Goal: Task Accomplishment & Management: Use online tool/utility

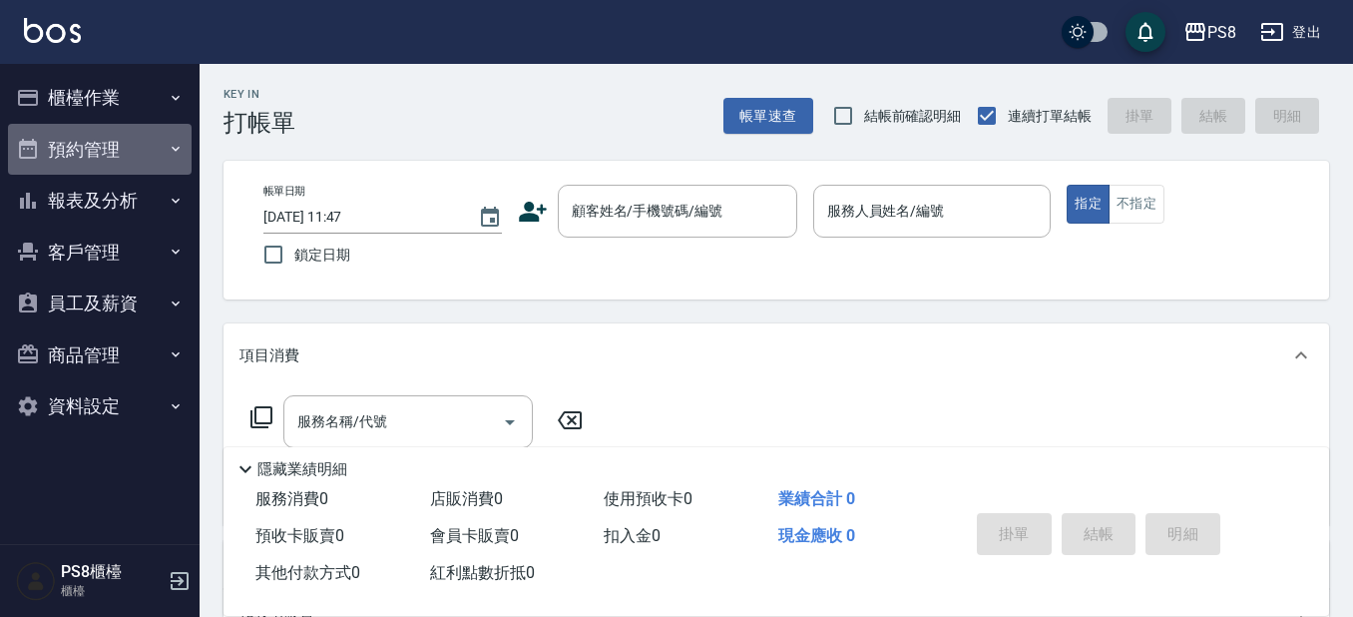
click at [141, 125] on button "預約管理" at bounding box center [100, 150] width 184 height 52
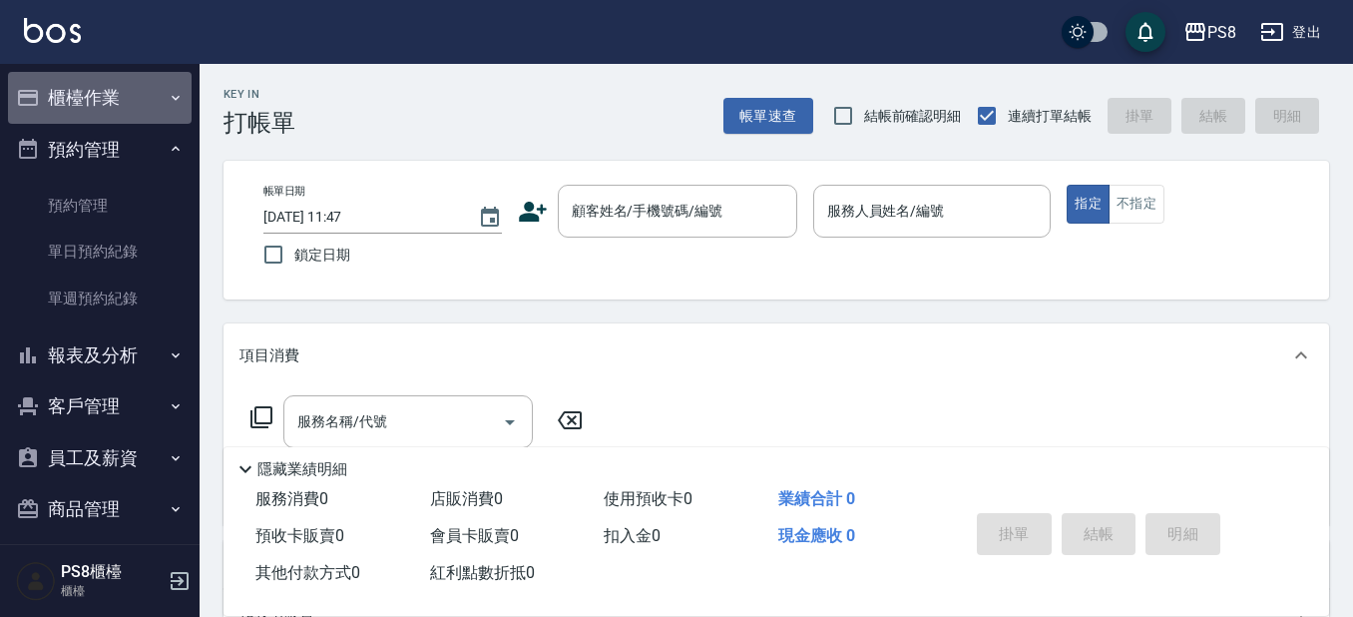
click at [153, 95] on button "櫃檯作業" at bounding box center [100, 98] width 184 height 52
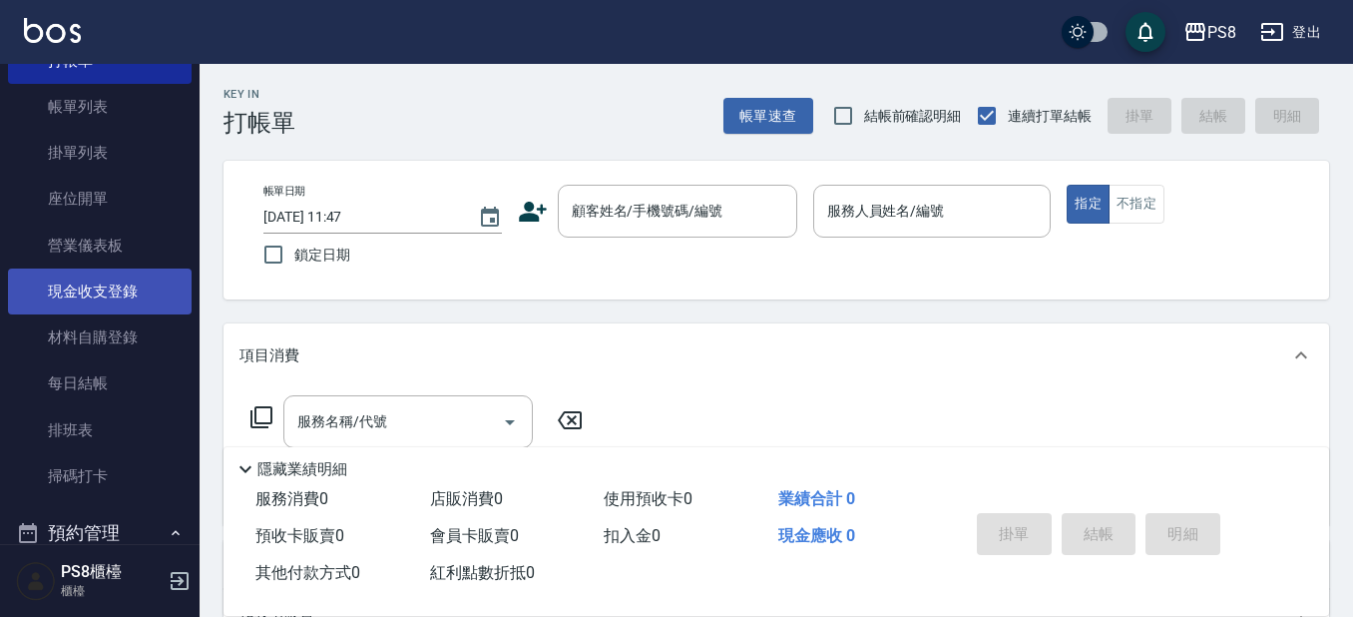
scroll to position [200, 0]
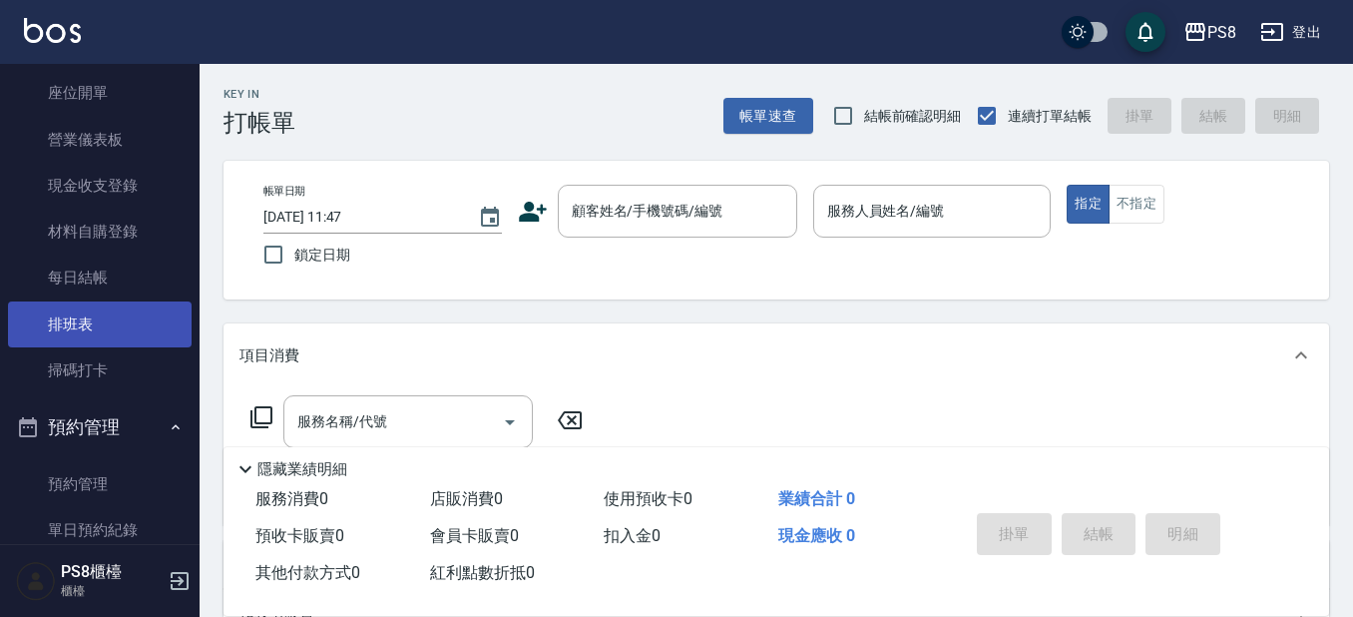
click at [122, 330] on link "排班表" at bounding box center [100, 324] width 184 height 46
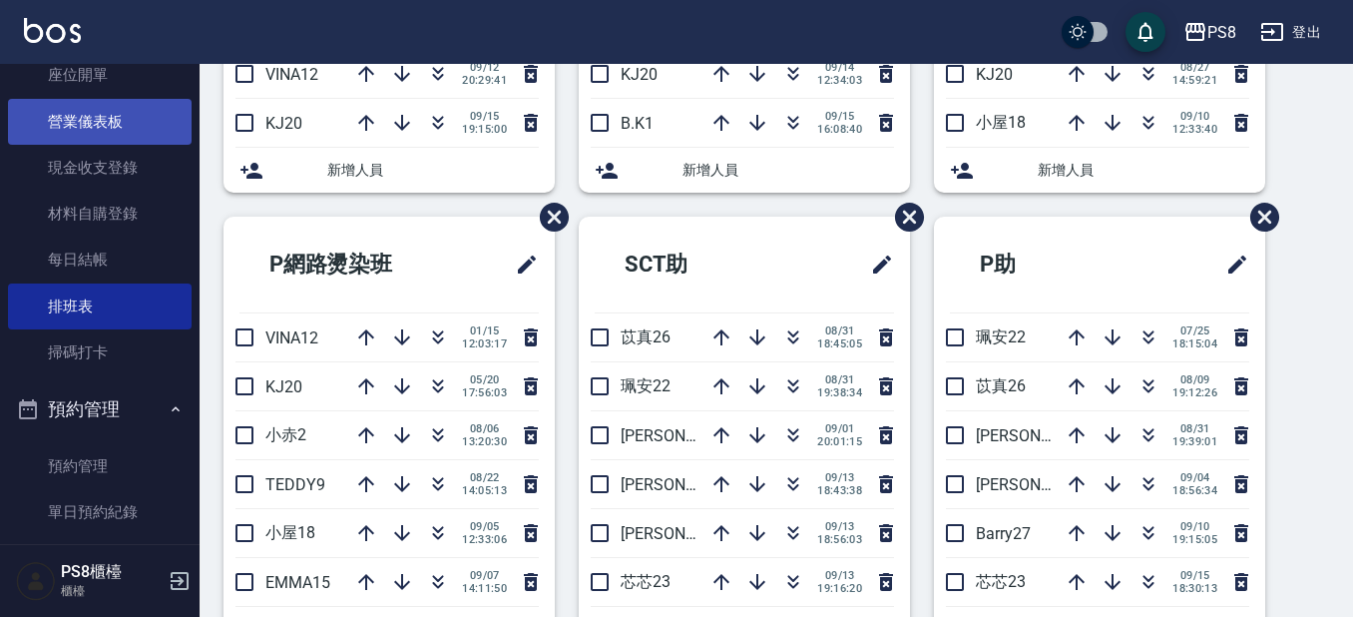
scroll to position [299, 0]
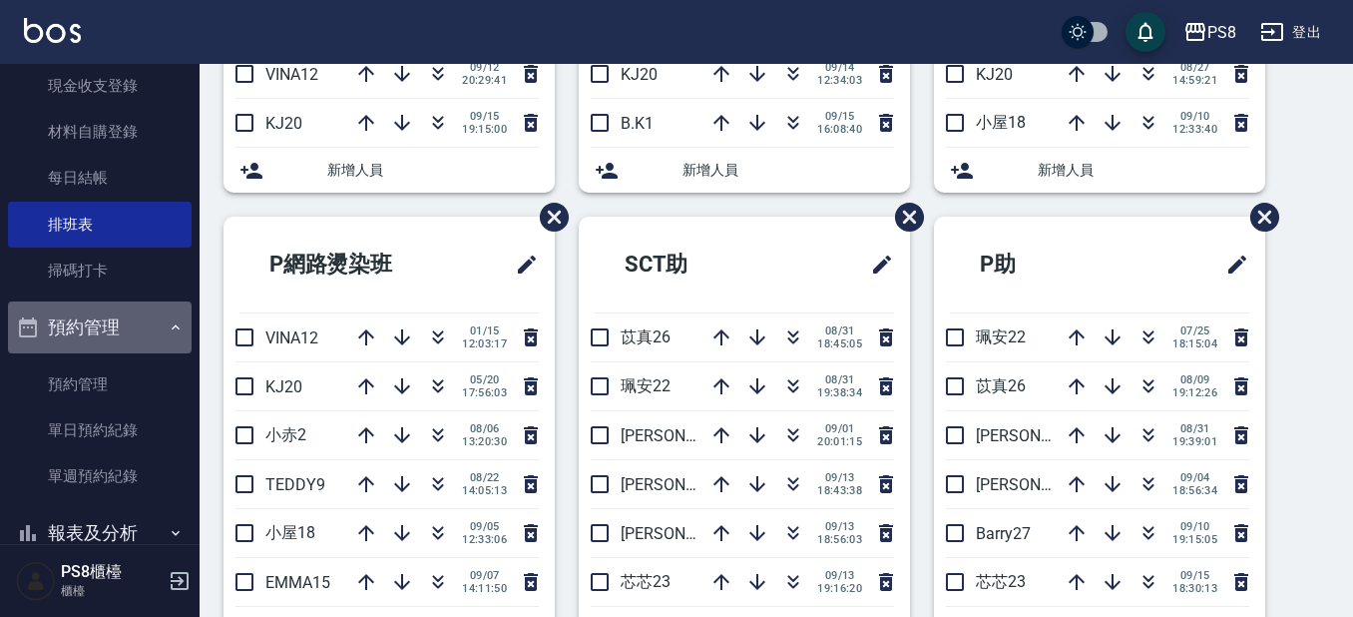
click at [128, 327] on button "預約管理" at bounding box center [100, 327] width 184 height 52
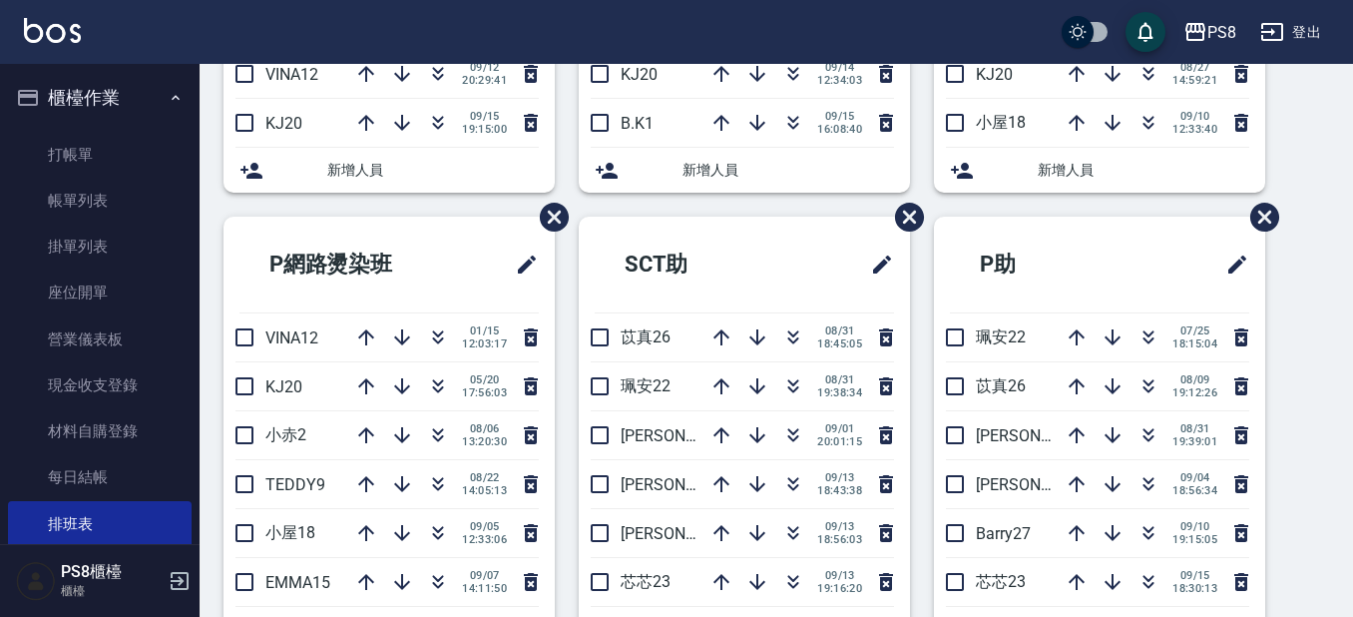
scroll to position [698, 0]
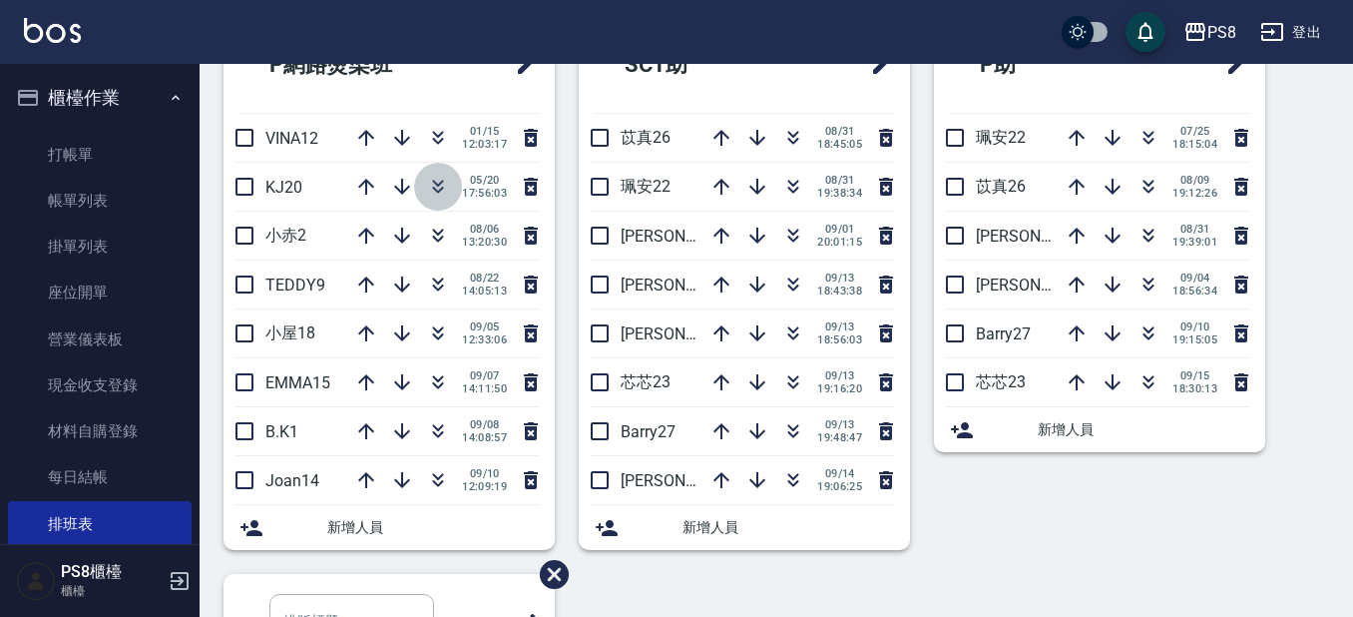
click at [444, 188] on button "button" at bounding box center [438, 187] width 48 height 48
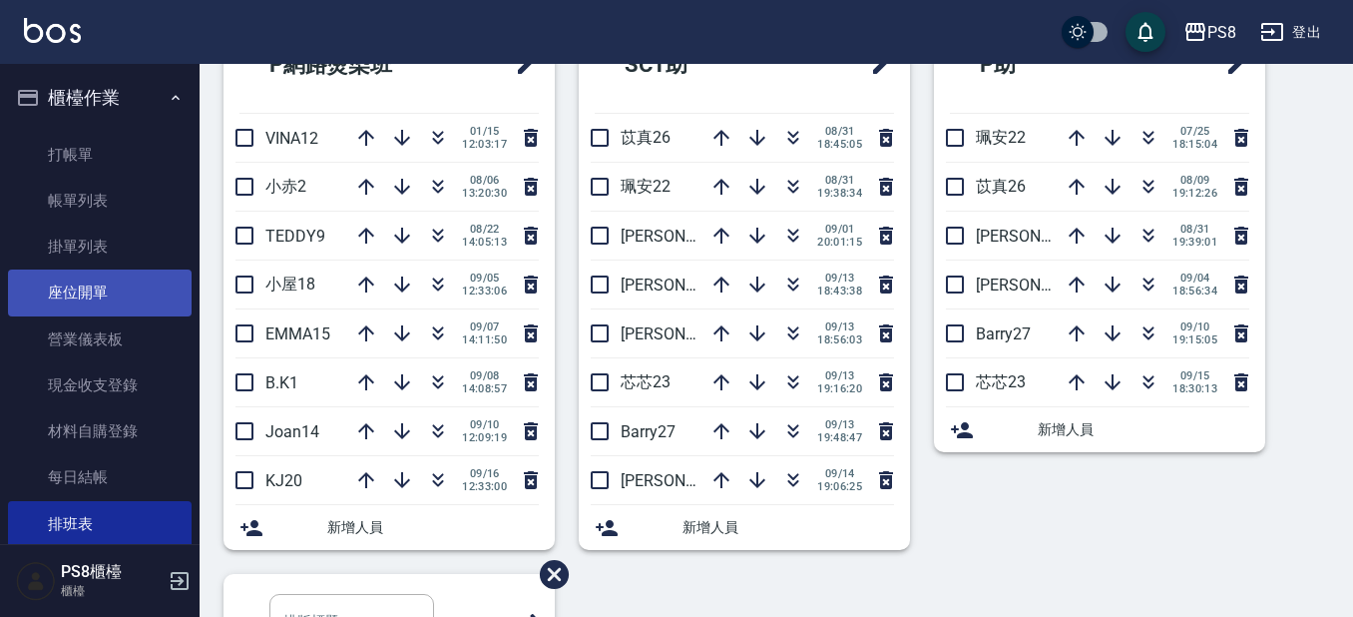
scroll to position [299, 0]
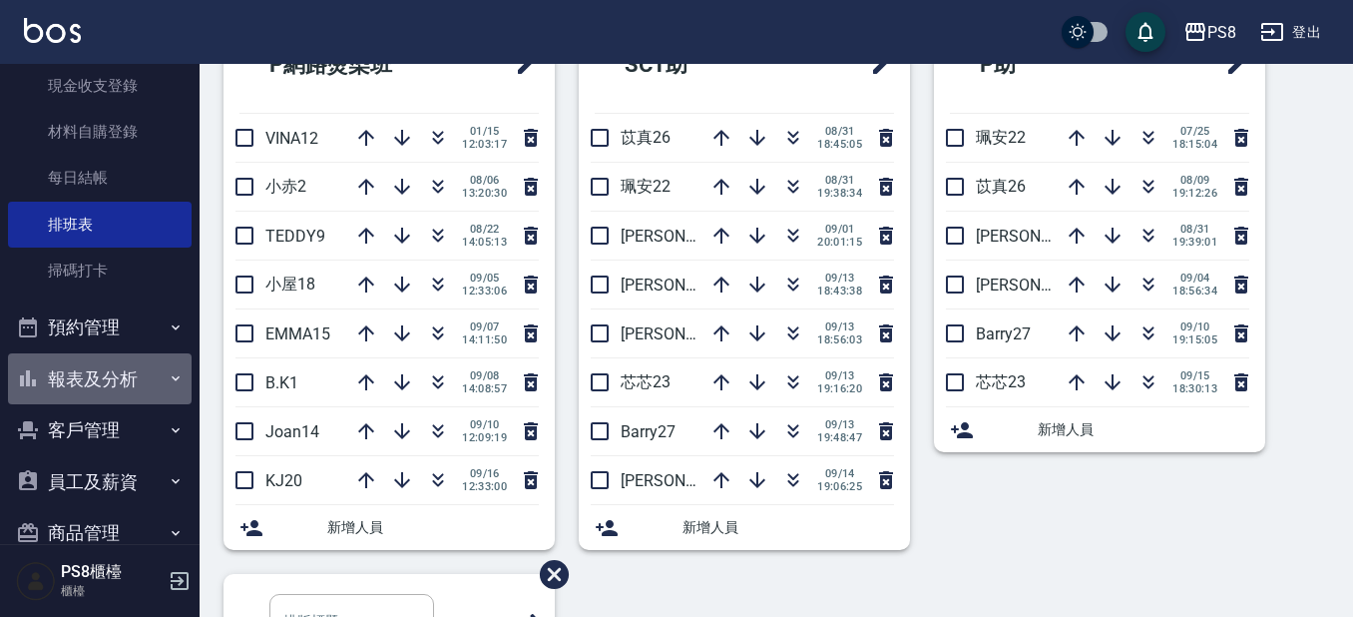
click at [112, 370] on button "報表及分析" at bounding box center [100, 379] width 184 height 52
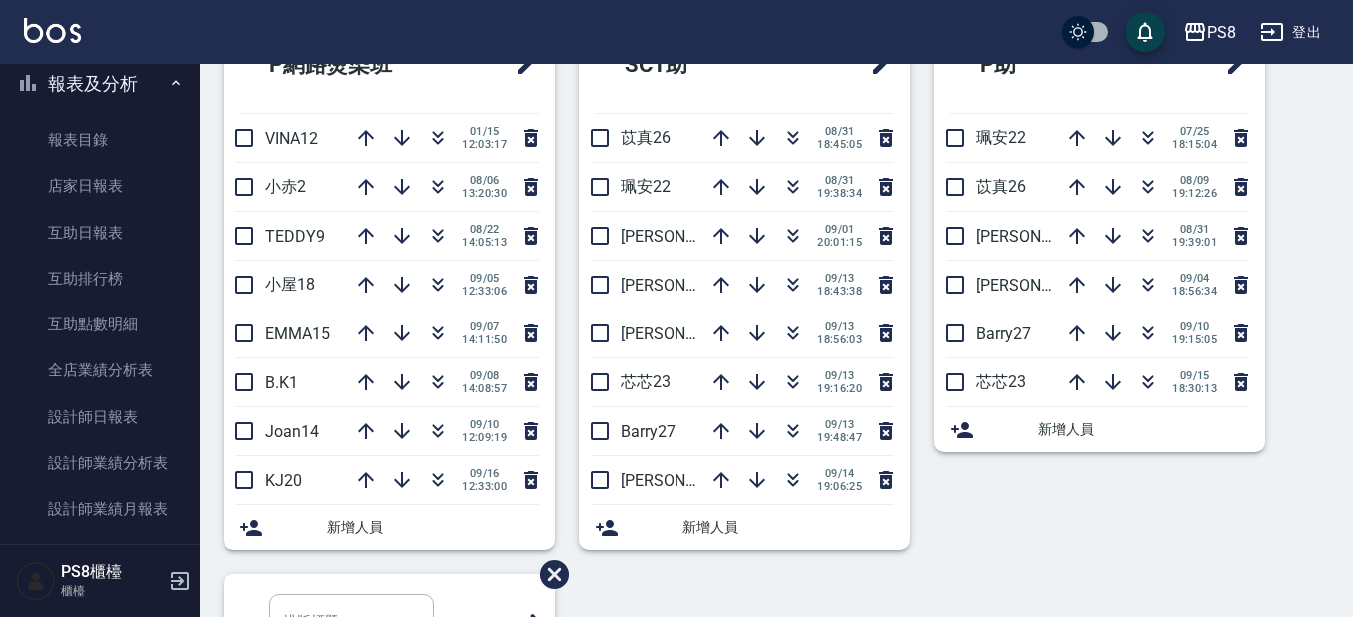
scroll to position [599, 0]
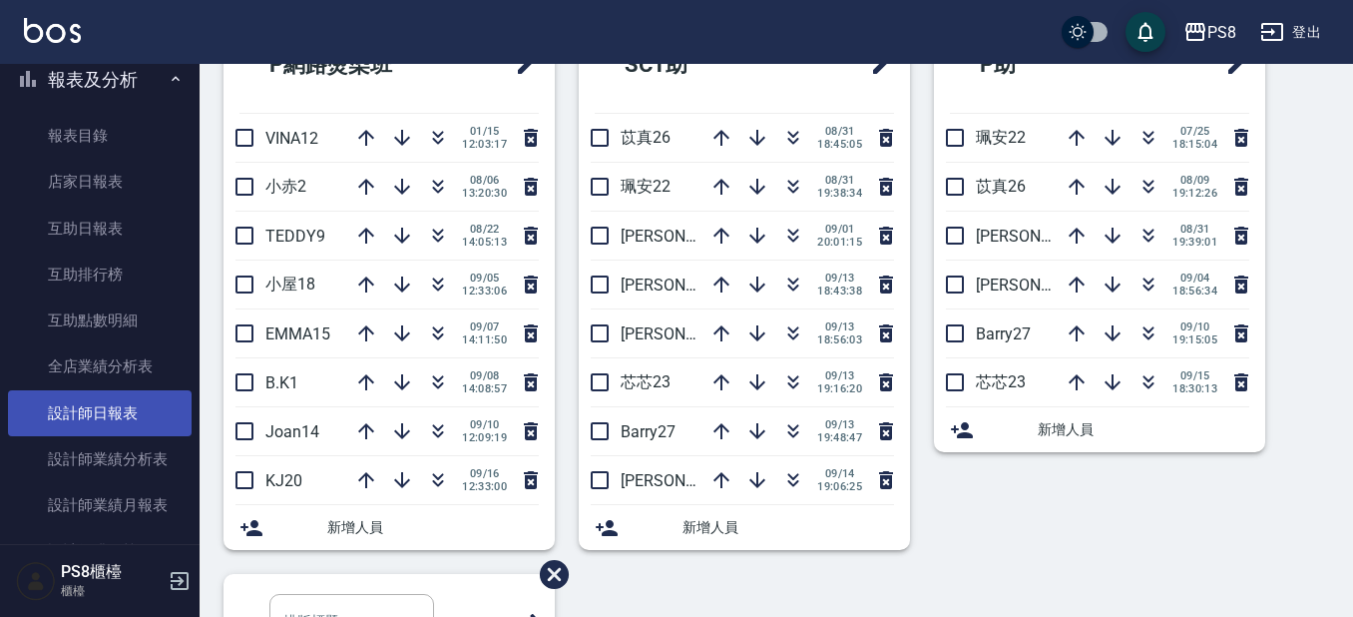
click at [92, 418] on link "設計師日報表" at bounding box center [100, 413] width 184 height 46
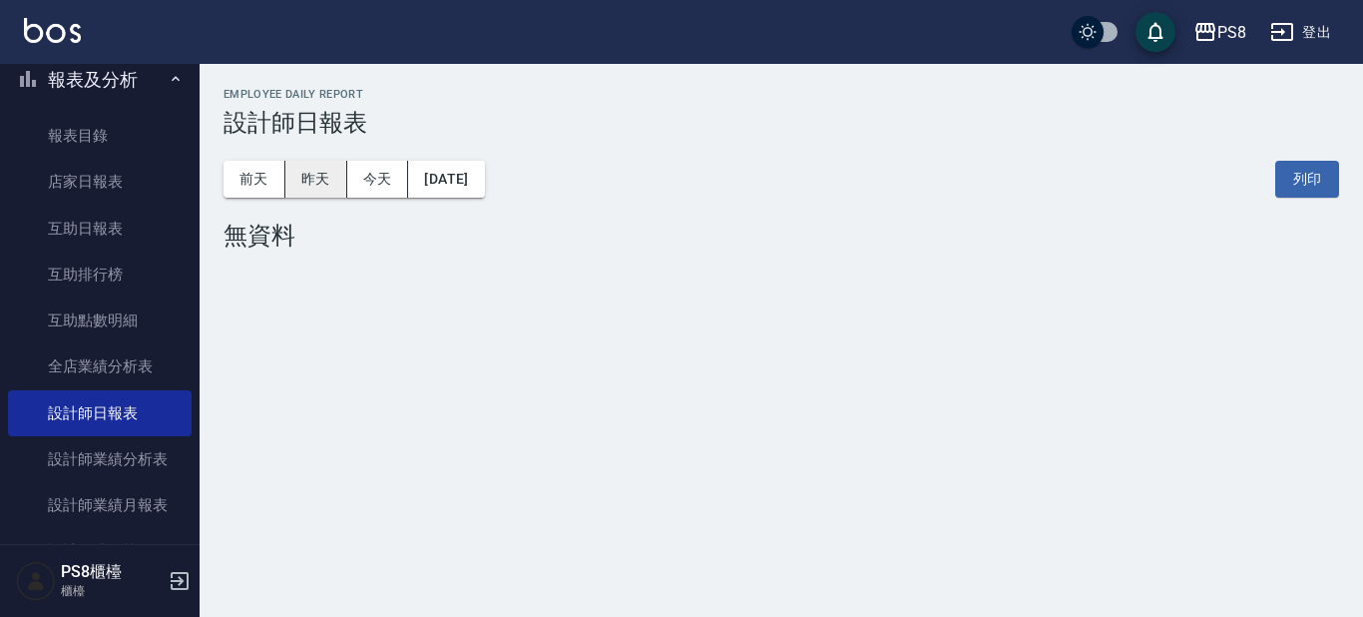
click at [309, 184] on button "昨天" at bounding box center [316, 179] width 62 height 37
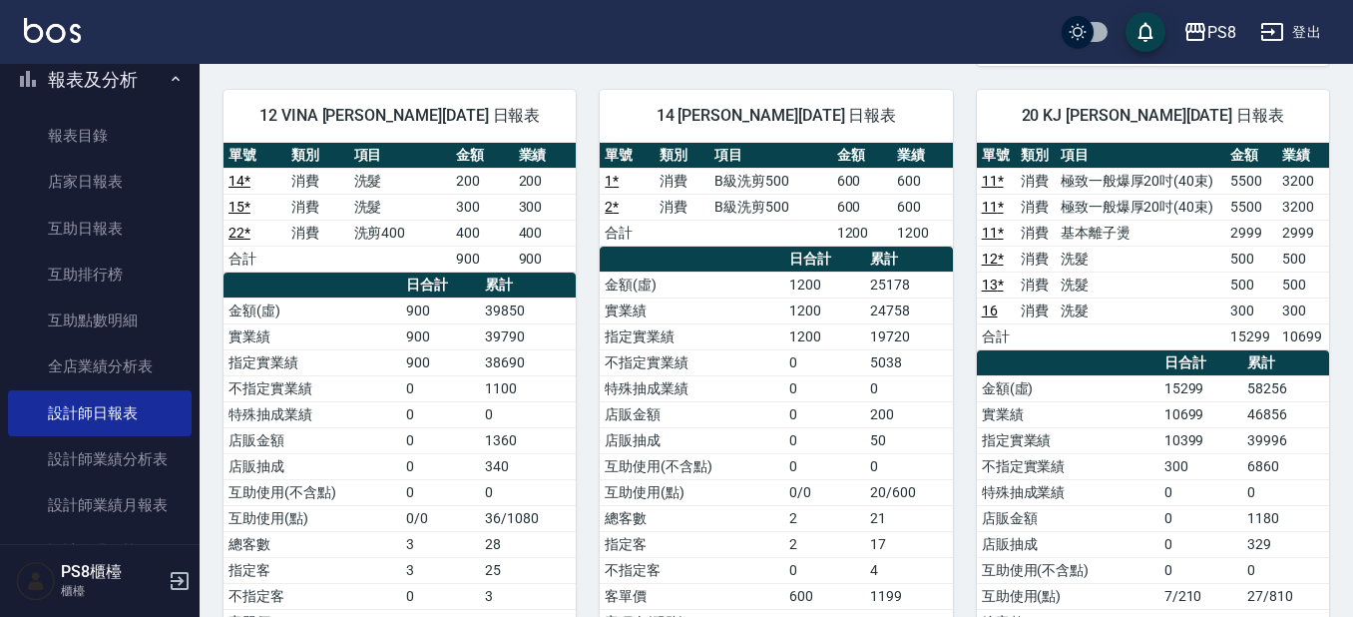
scroll to position [898, 0]
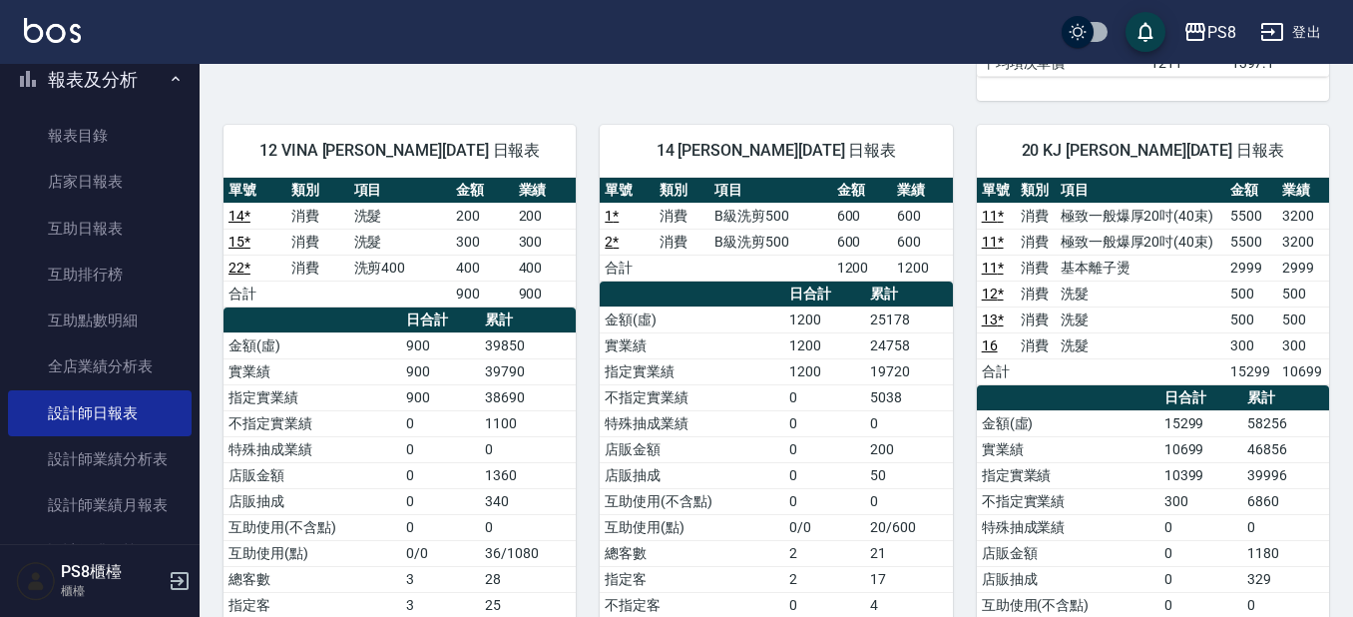
click at [83, 82] on button "報表及分析" at bounding box center [100, 80] width 184 height 52
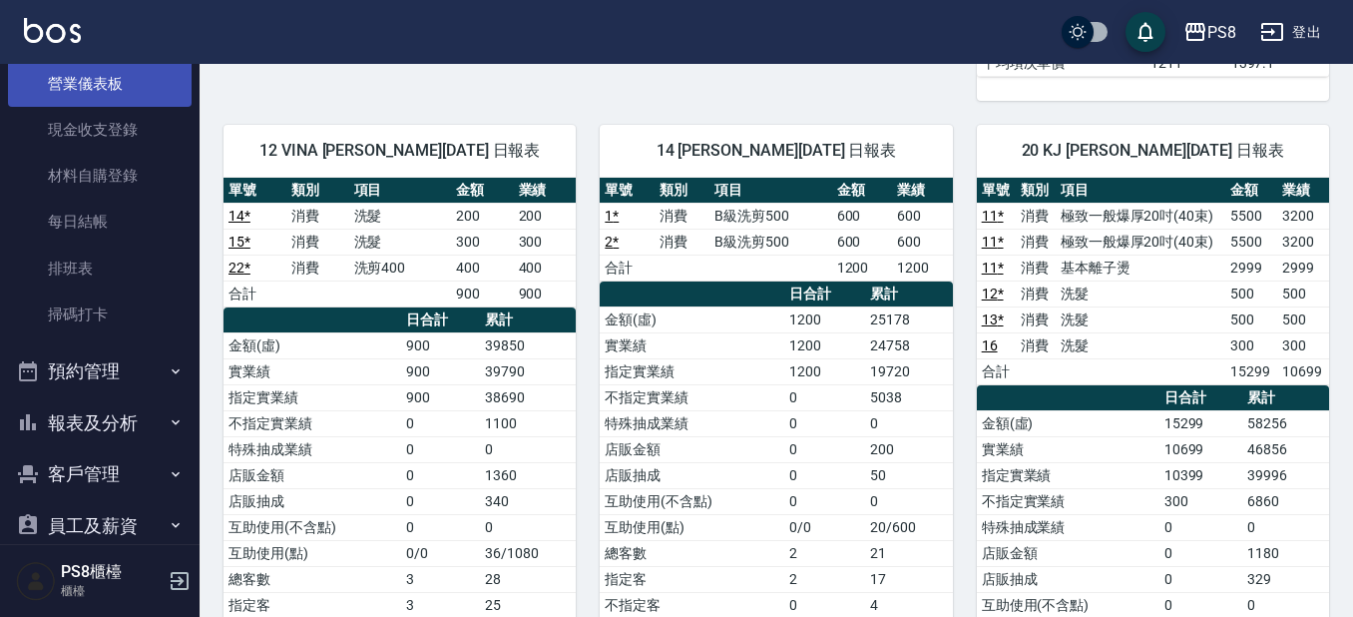
scroll to position [299, 0]
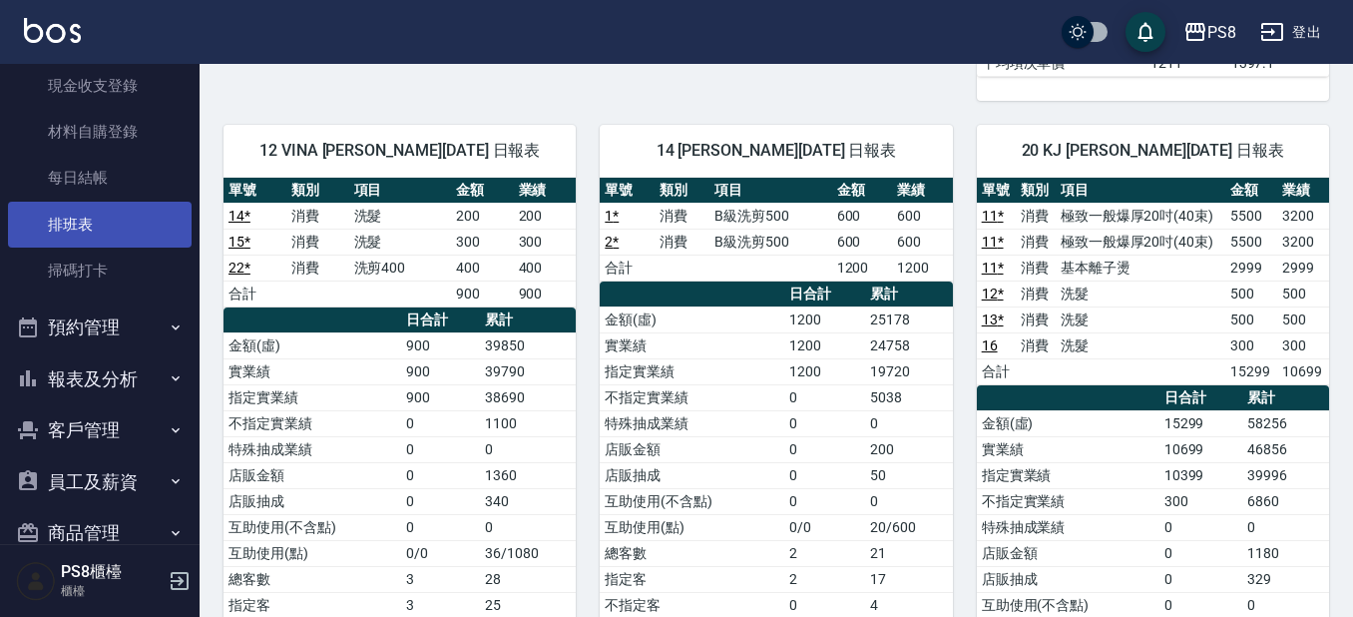
click at [68, 223] on link "排班表" at bounding box center [100, 225] width 184 height 46
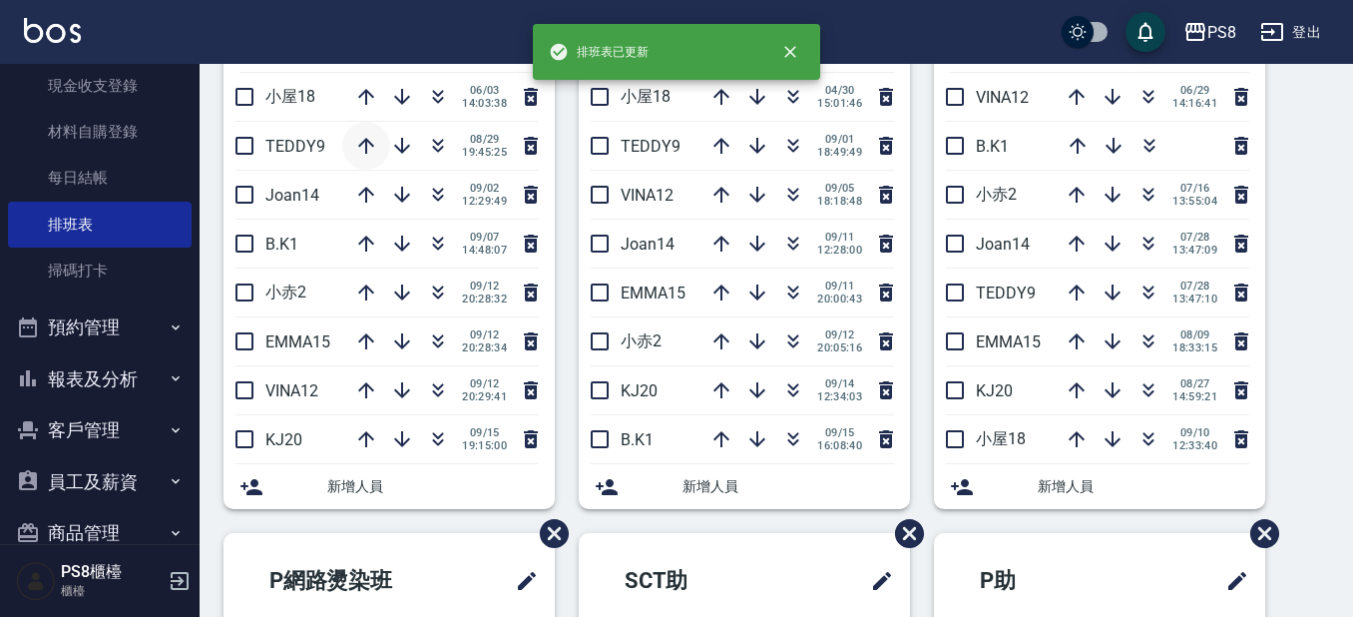
scroll to position [798, 0]
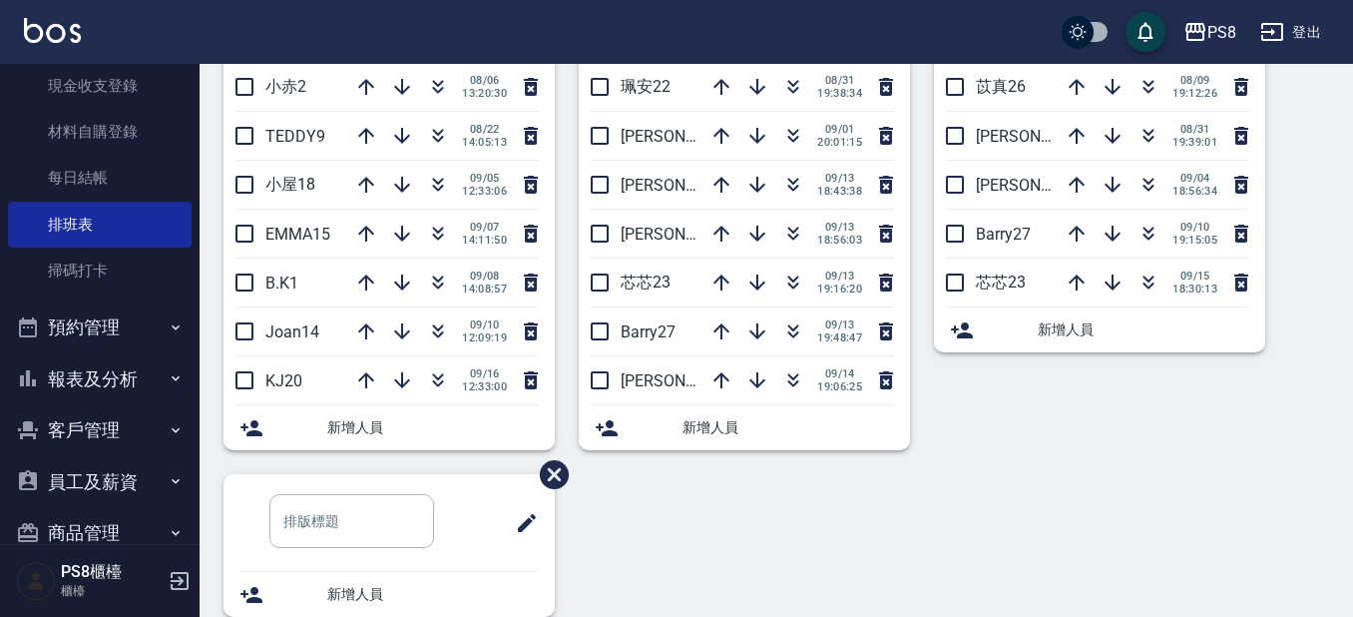
click at [1191, 454] on div "P助 珮安22 07/25 18:15:04 苡真26 08/09 19:12:26 姵蓁28 08/31 19:39:01 婷婷24 09/04 18:56…" at bounding box center [1087, 195] width 355 height 557
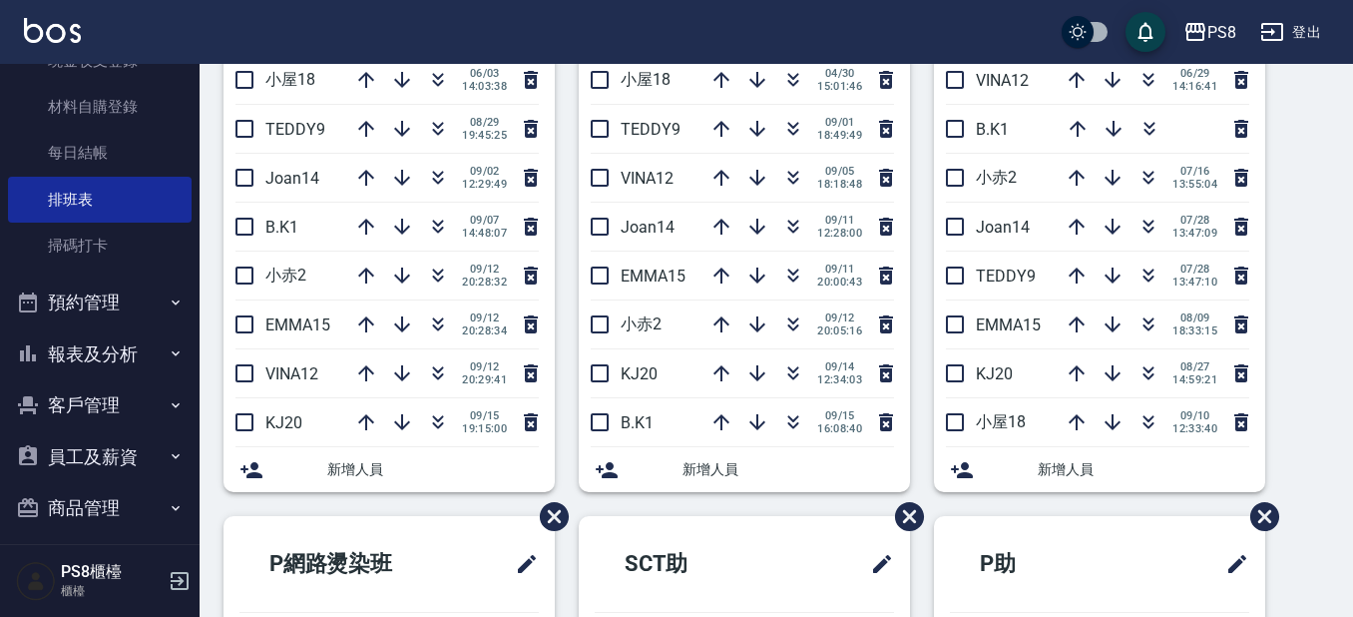
scroll to position [289, 0]
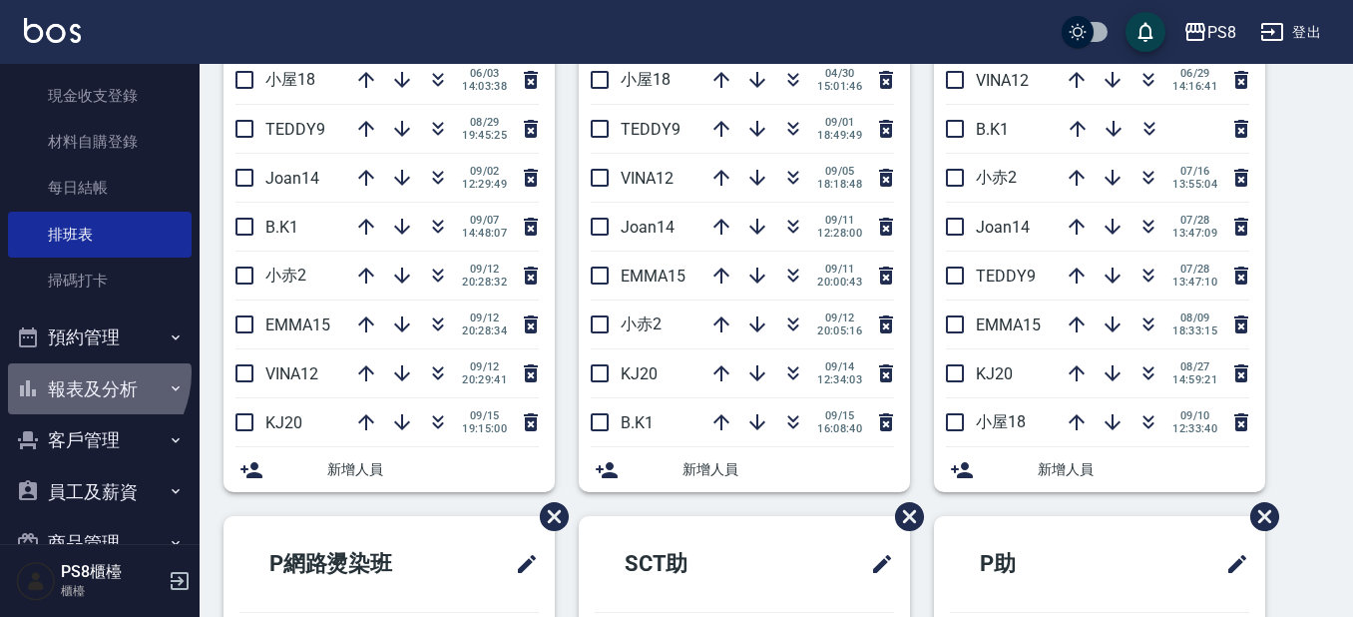
click at [82, 372] on button "報表及分析" at bounding box center [100, 389] width 184 height 52
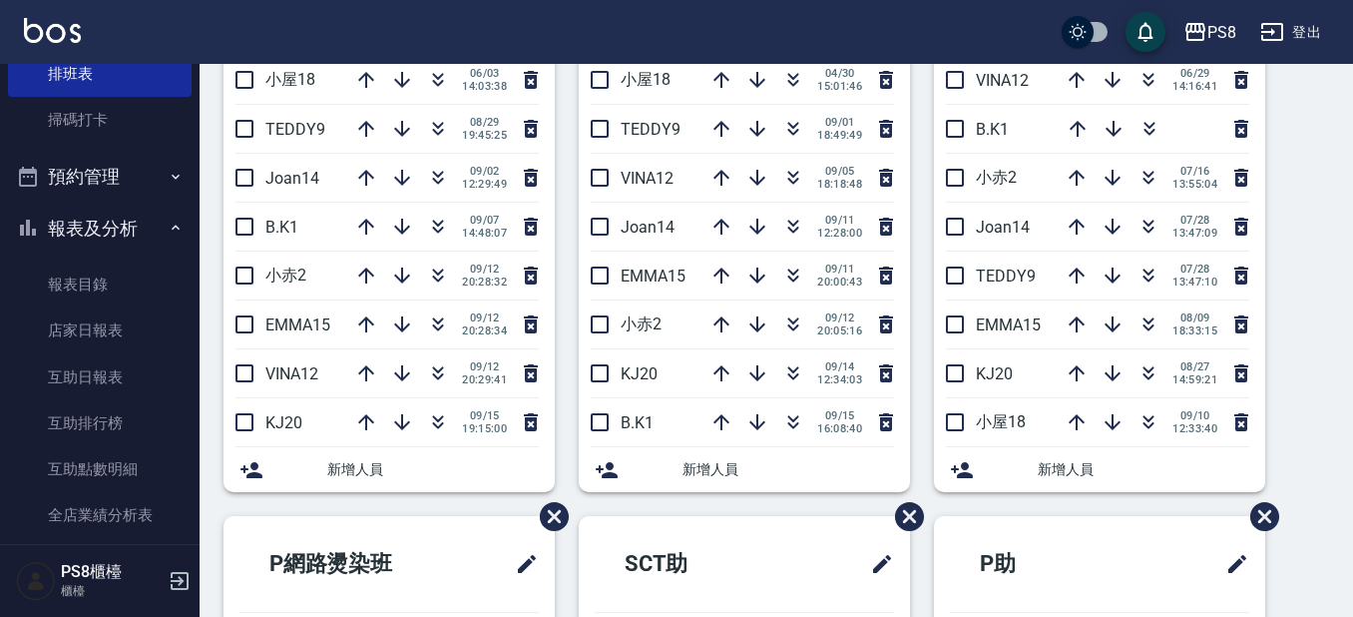
scroll to position [489, 0]
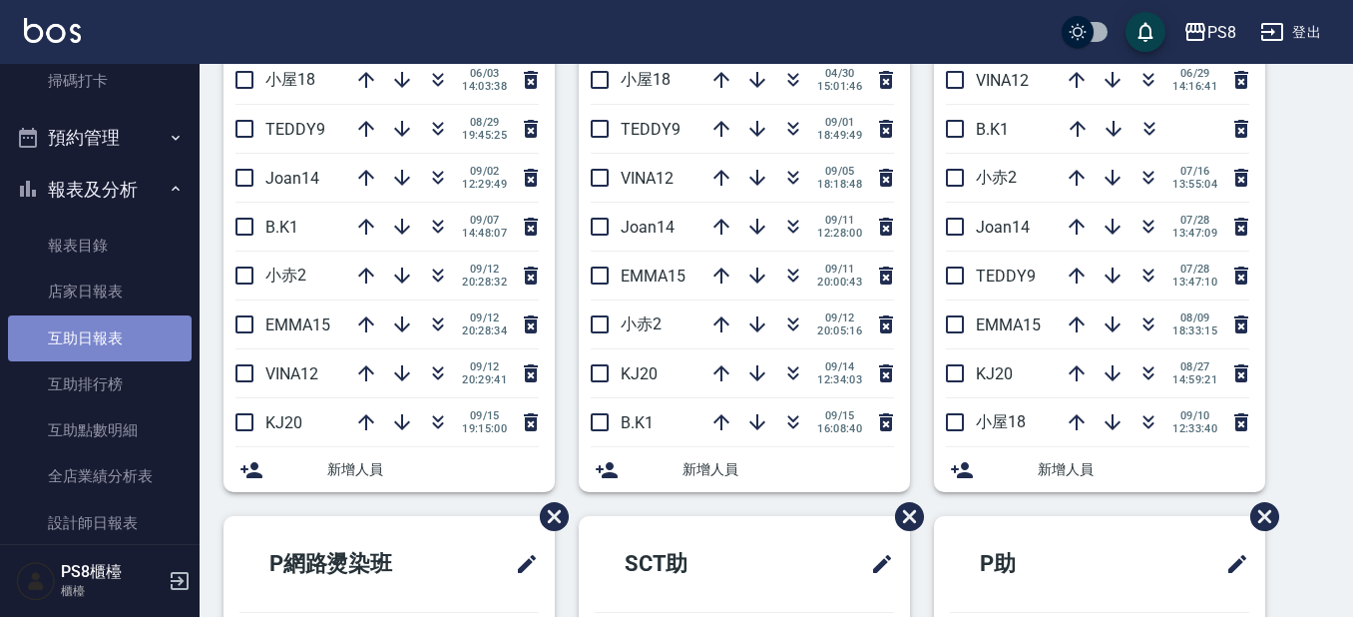
click at [114, 336] on link "互助日報表" at bounding box center [100, 338] width 184 height 46
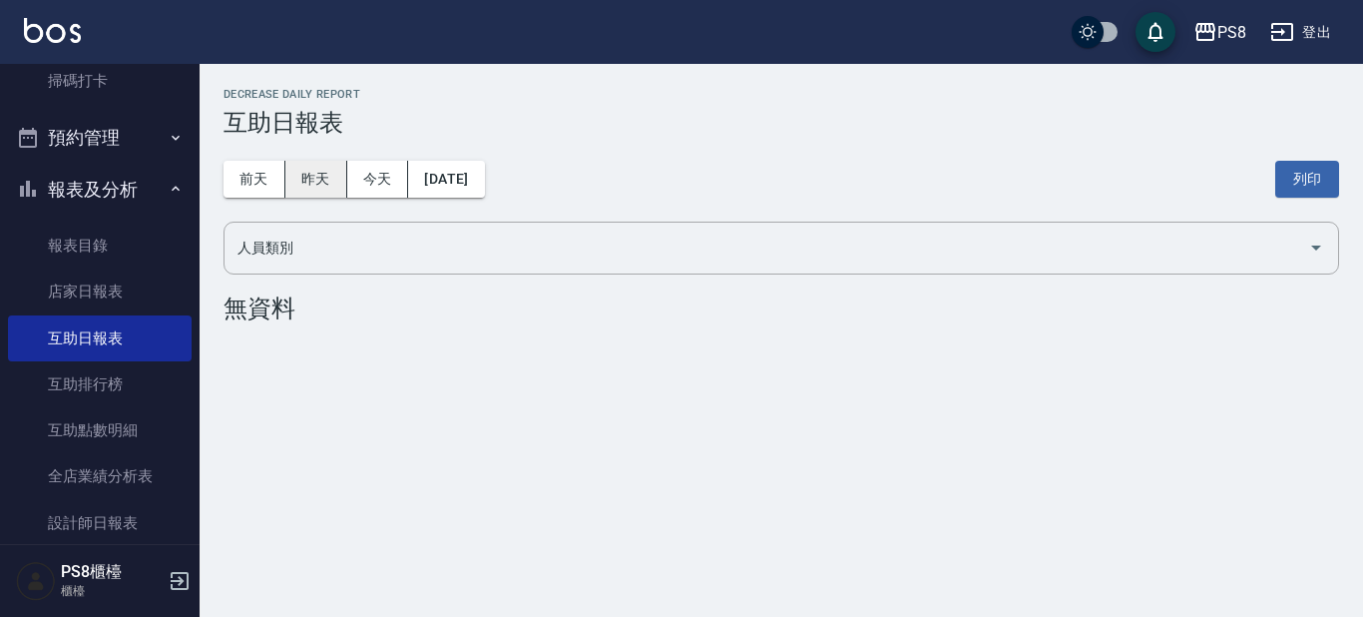
click at [330, 187] on button "昨天" at bounding box center [316, 179] width 62 height 37
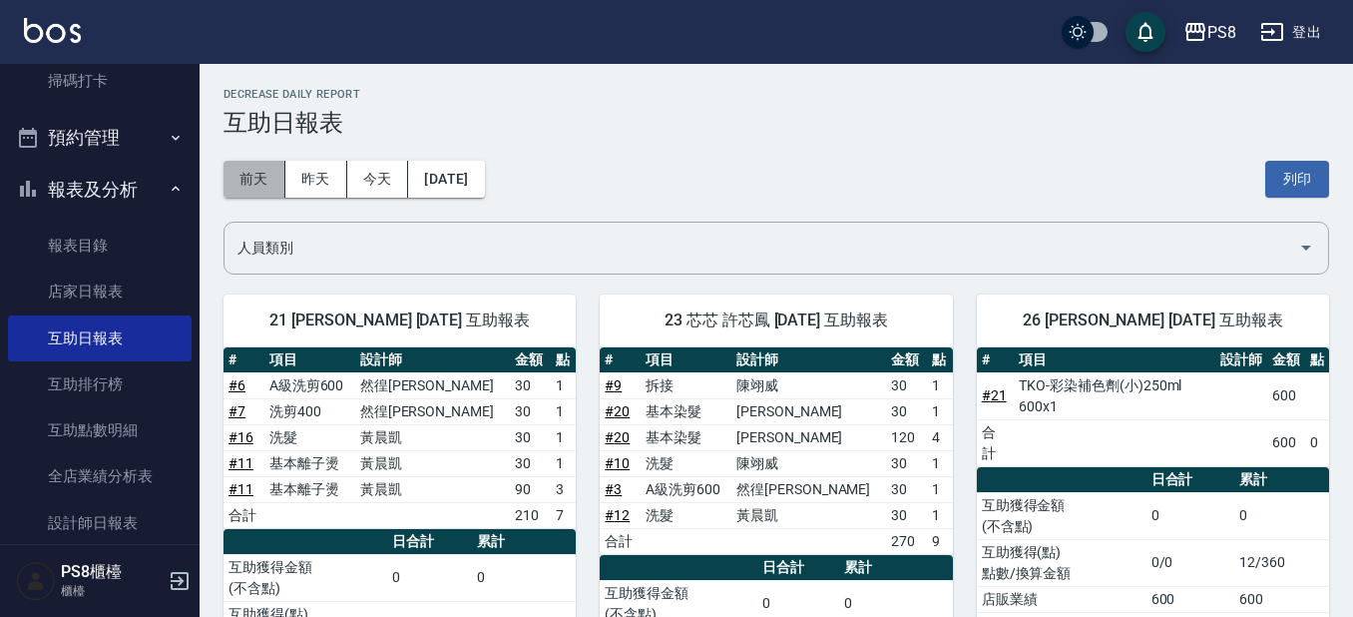
click at [271, 170] on button "前天" at bounding box center [254, 179] width 62 height 37
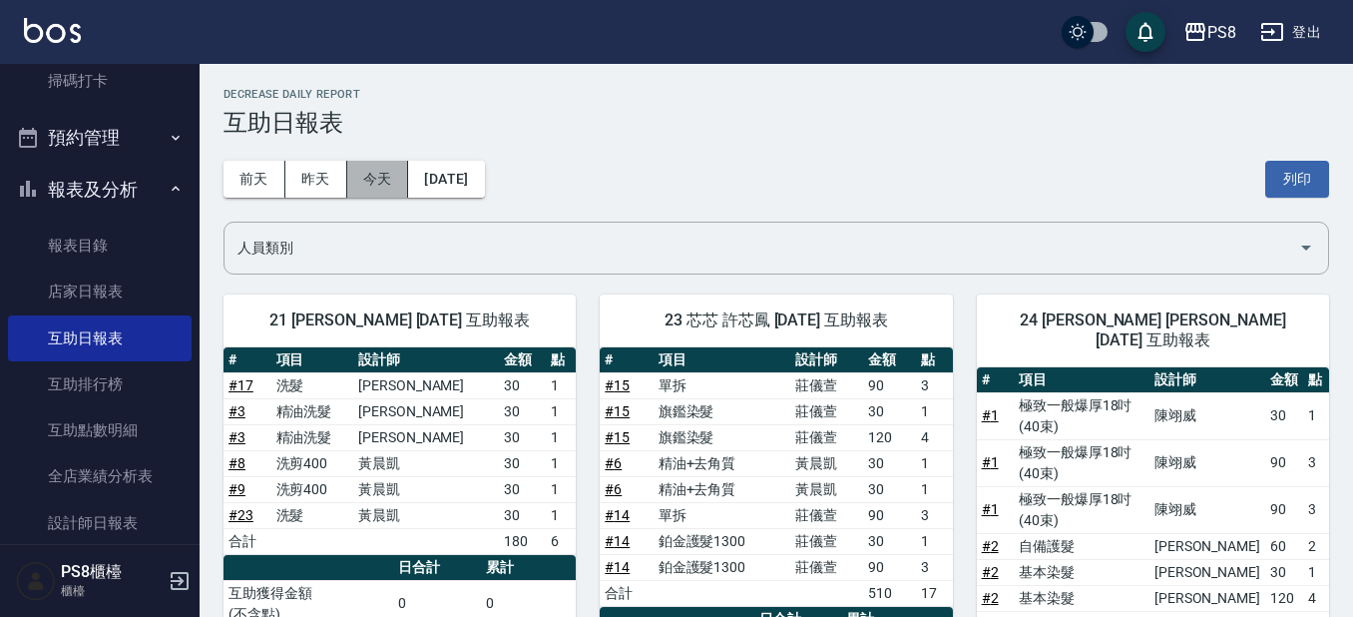
click at [366, 168] on button "今天" at bounding box center [378, 179] width 62 height 37
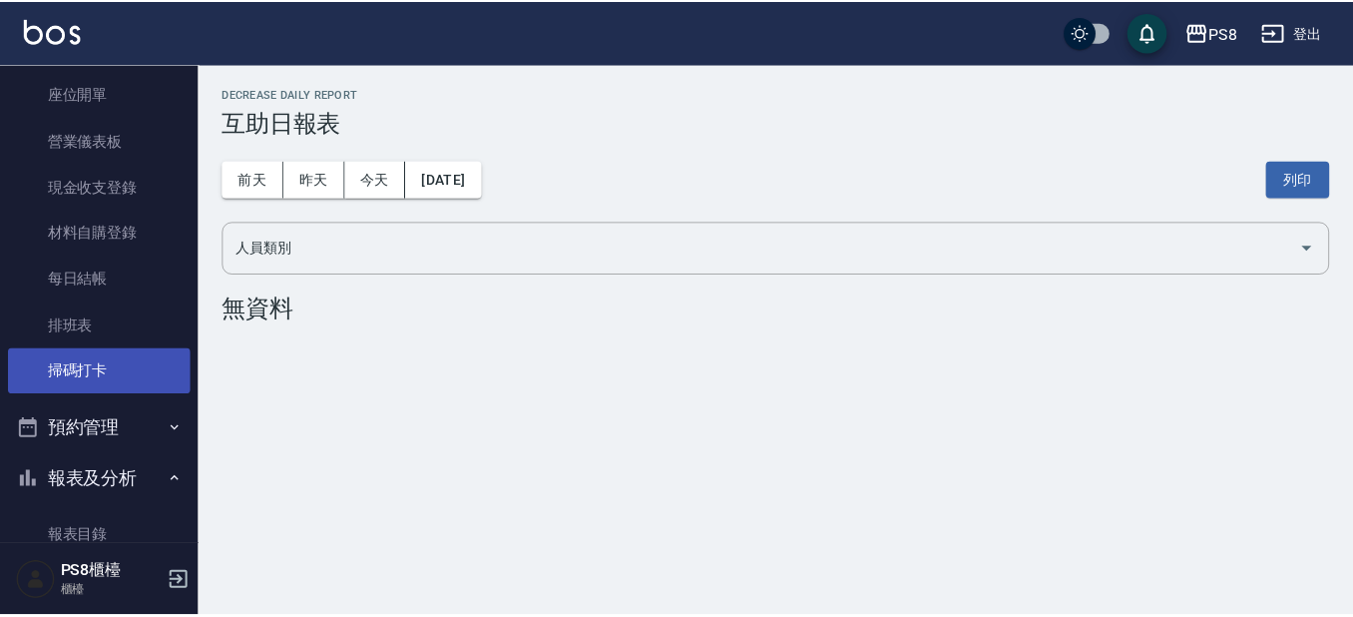
scroll to position [200, 0]
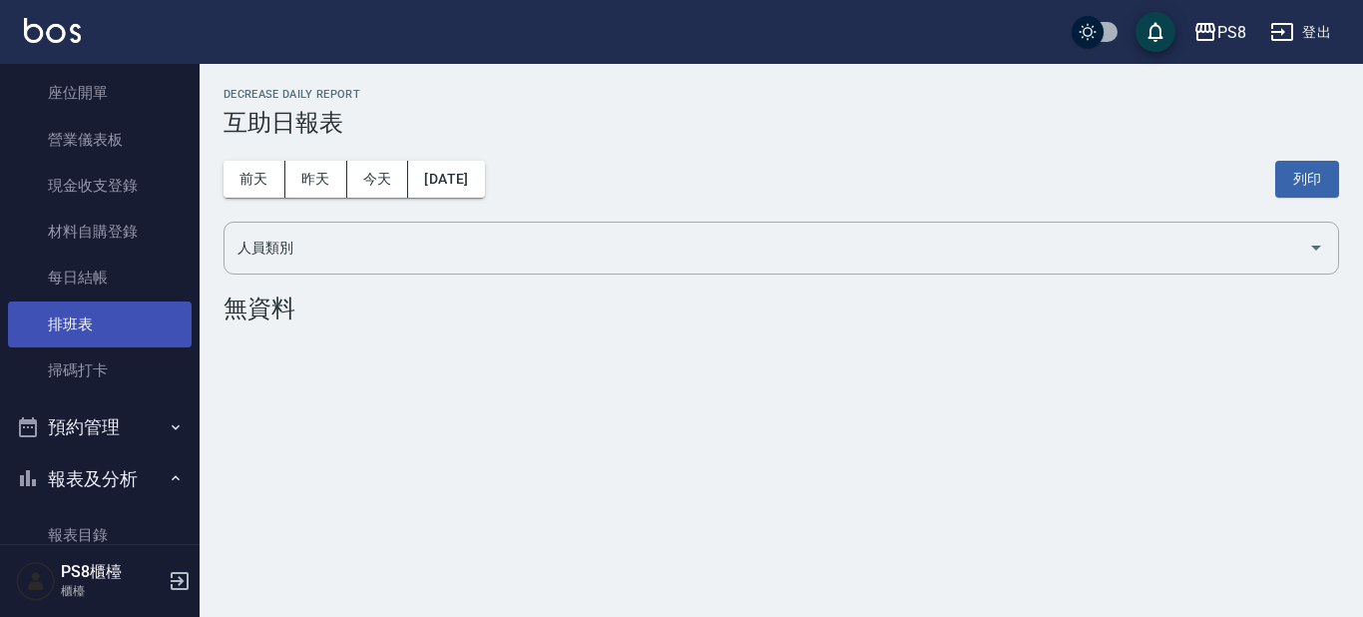
click at [92, 326] on link "排班表" at bounding box center [100, 324] width 184 height 46
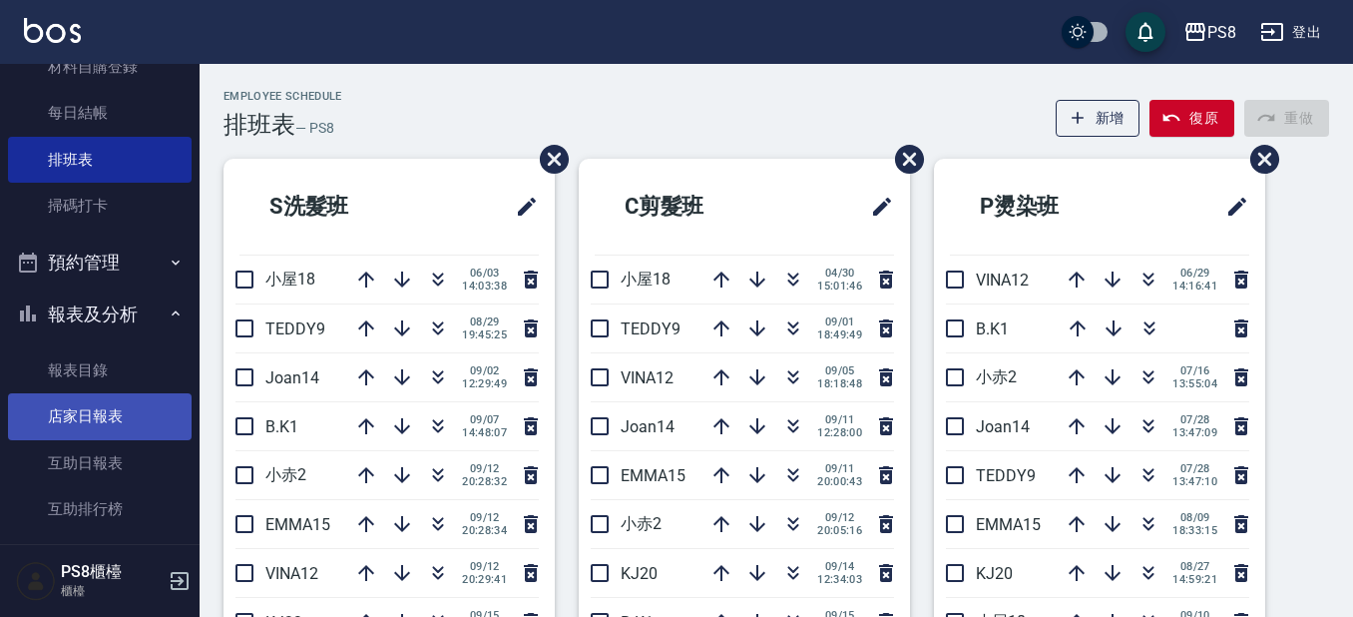
scroll to position [399, 0]
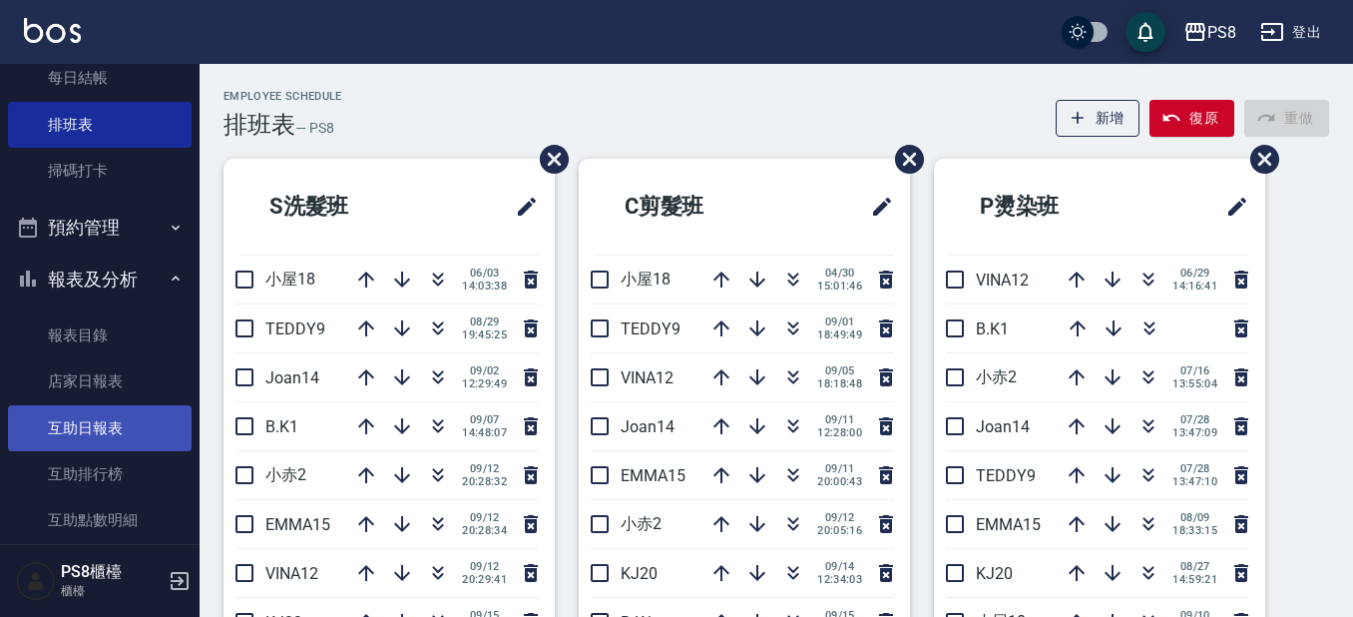
click at [97, 425] on link "互助日報表" at bounding box center [100, 428] width 184 height 46
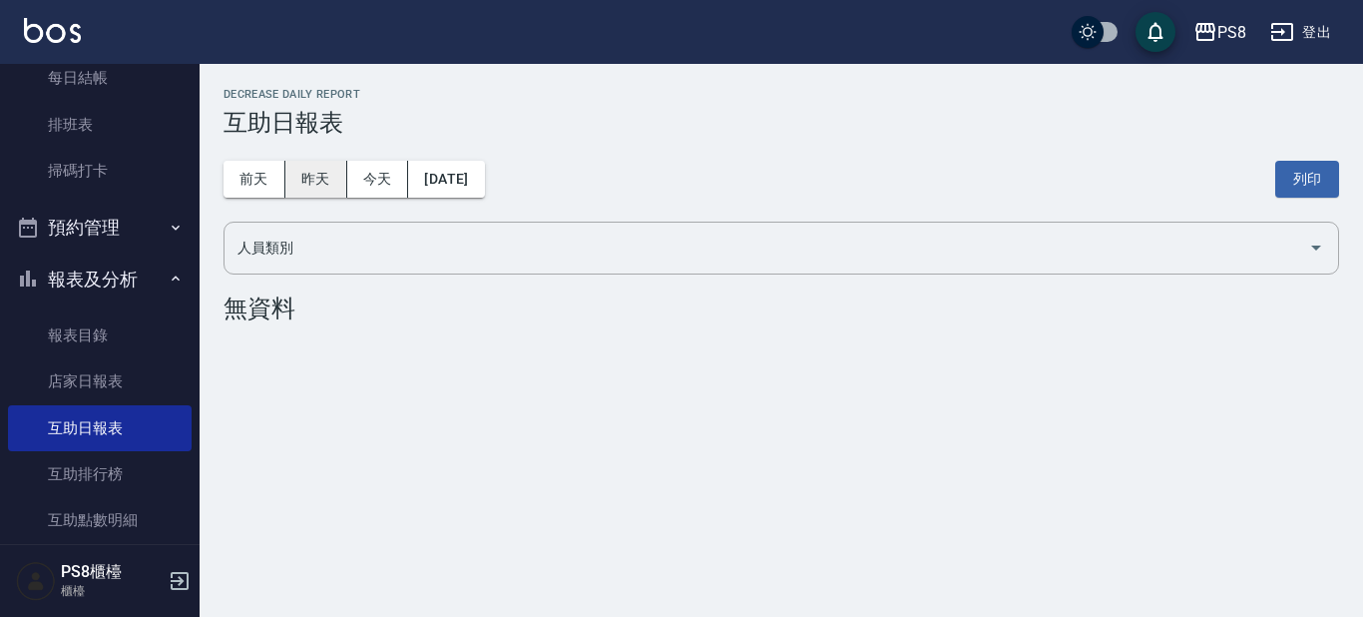
click at [293, 177] on button "昨天" at bounding box center [316, 179] width 62 height 37
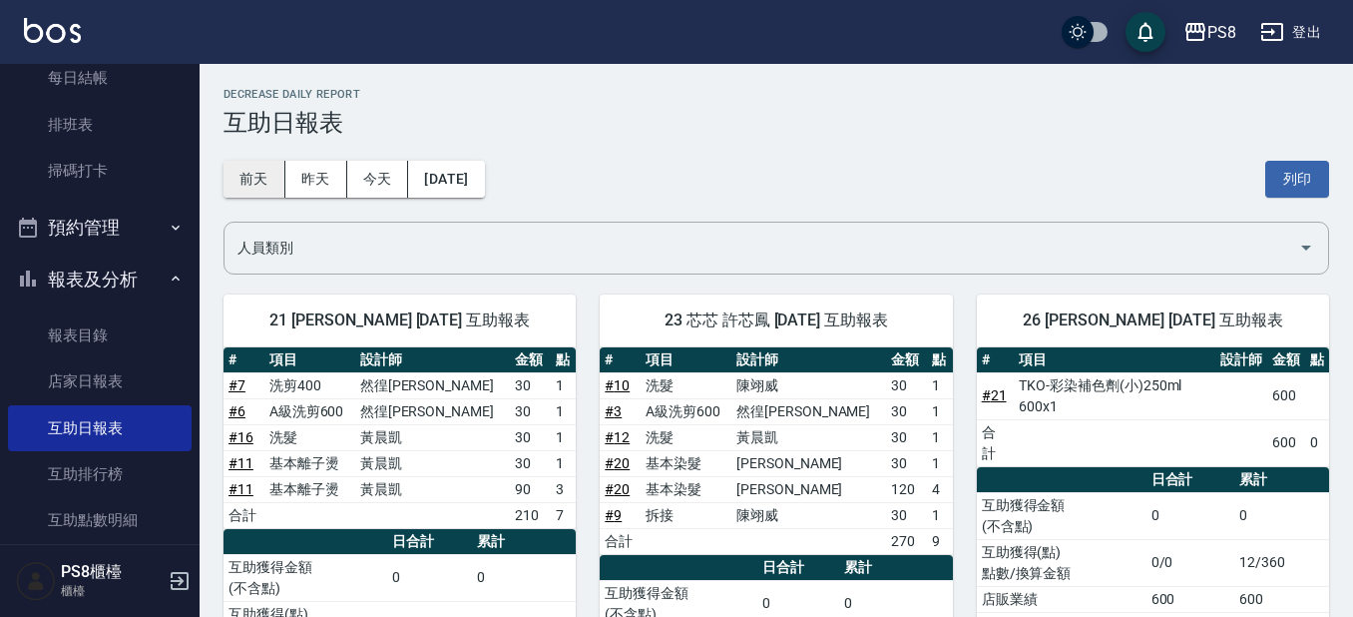
click at [269, 181] on button "前天" at bounding box center [254, 179] width 62 height 37
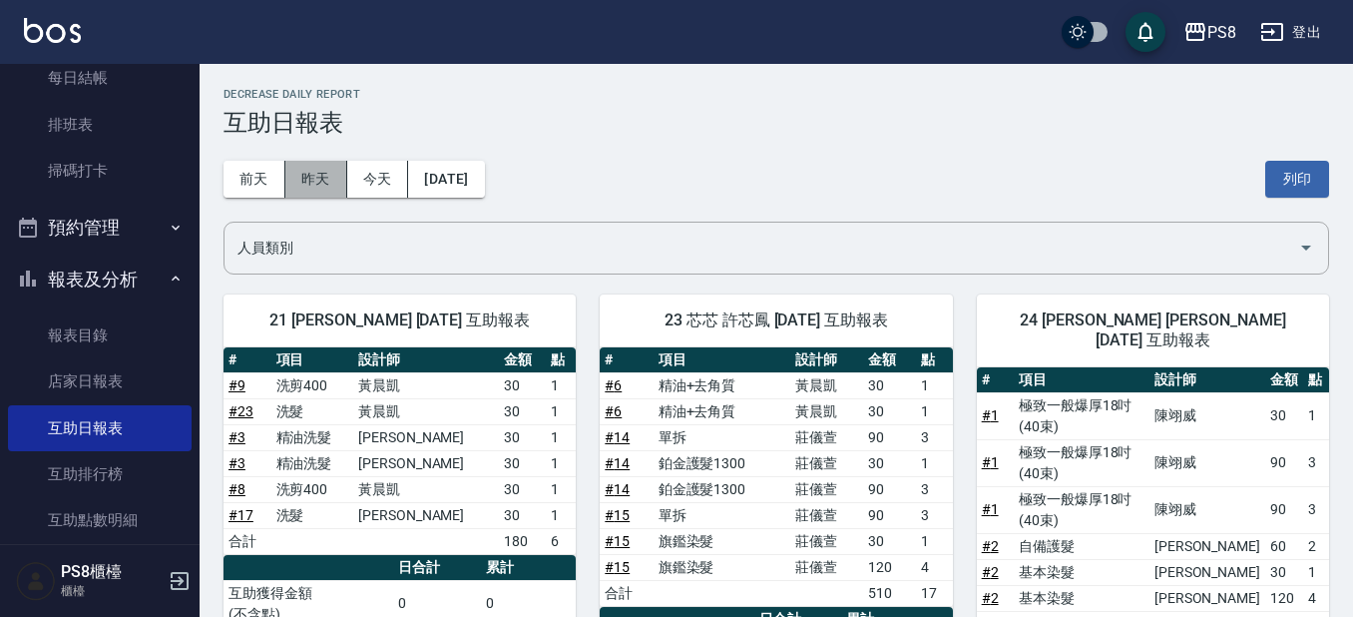
click at [308, 185] on button "昨天" at bounding box center [316, 179] width 62 height 37
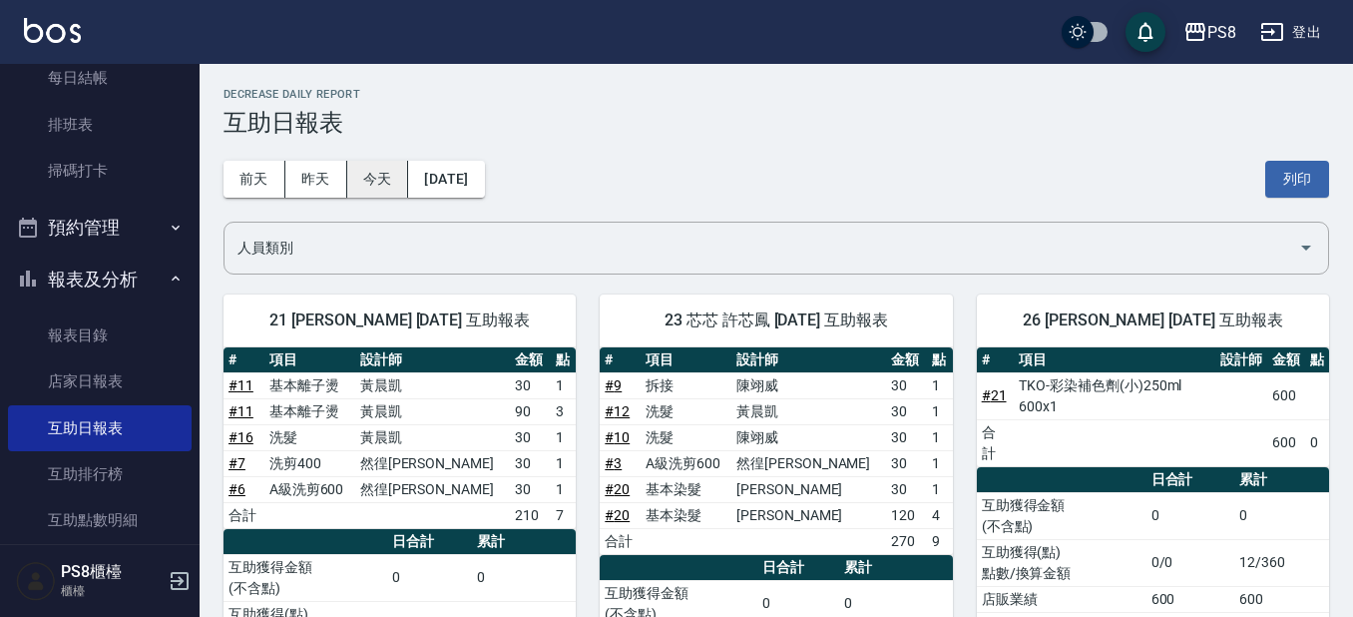
click at [391, 185] on button "今天" at bounding box center [378, 179] width 62 height 37
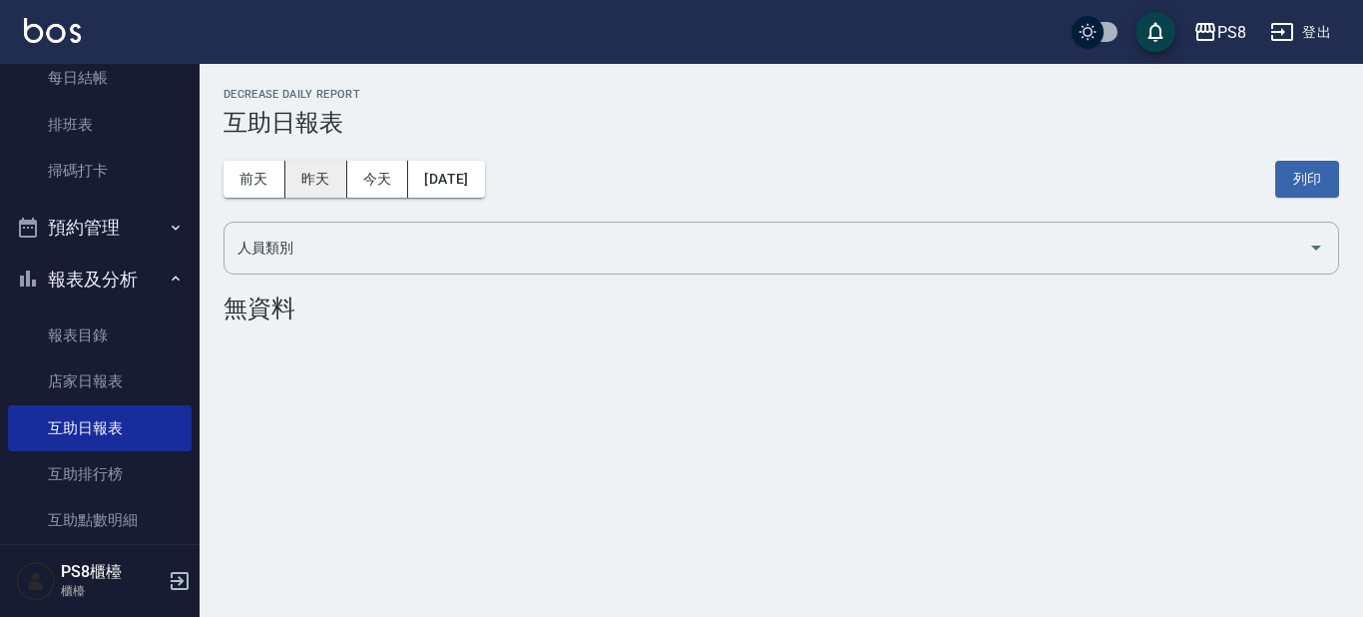
click at [319, 196] on button "昨天" at bounding box center [316, 179] width 62 height 37
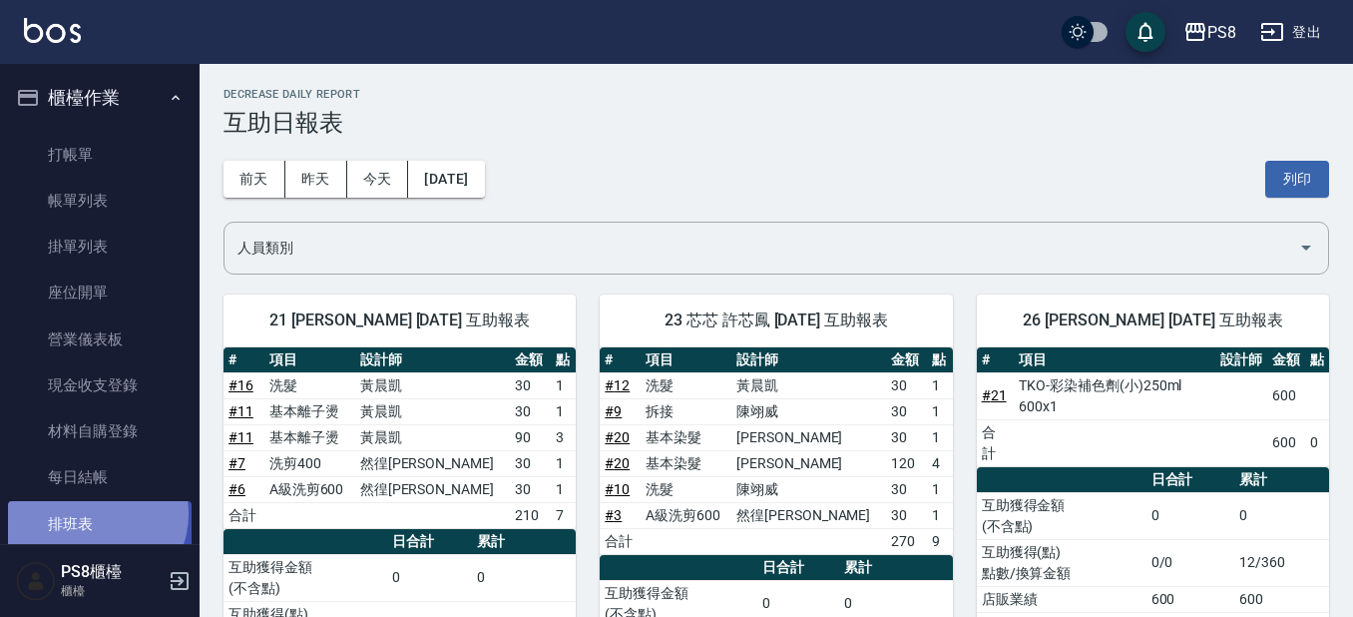
click at [94, 513] on link "排班表" at bounding box center [100, 524] width 184 height 46
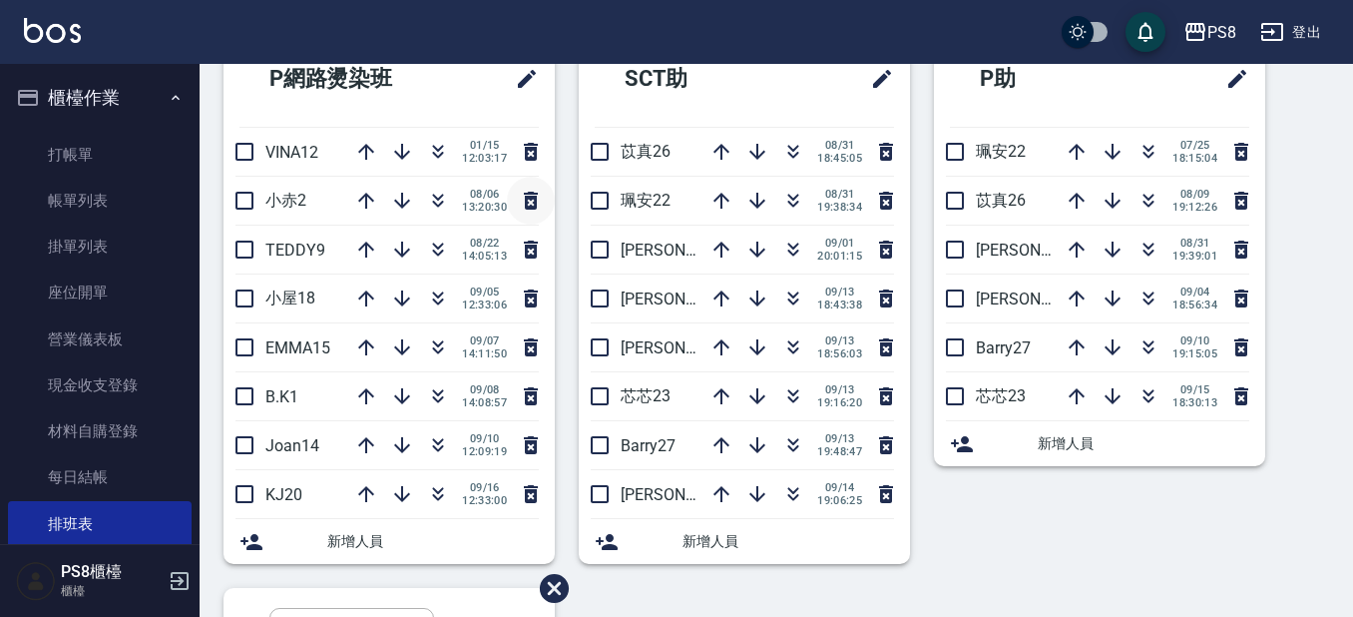
scroll to position [698, 0]
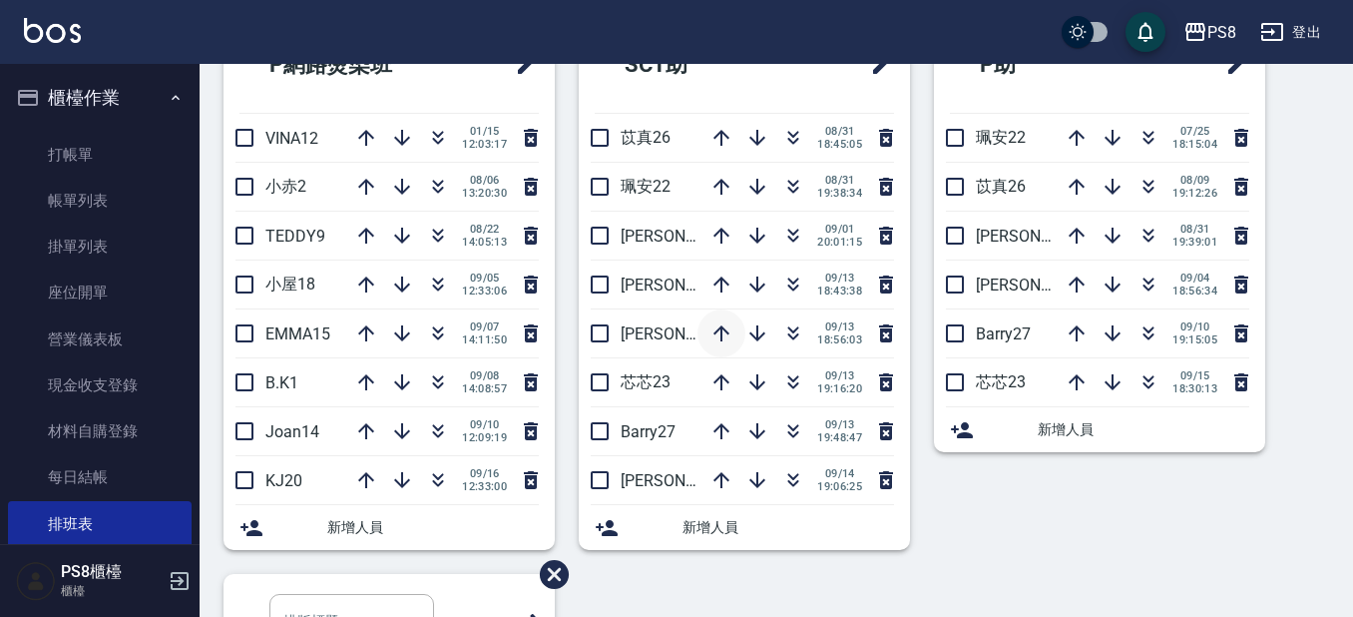
click at [718, 331] on icon "button" at bounding box center [721, 333] width 24 height 24
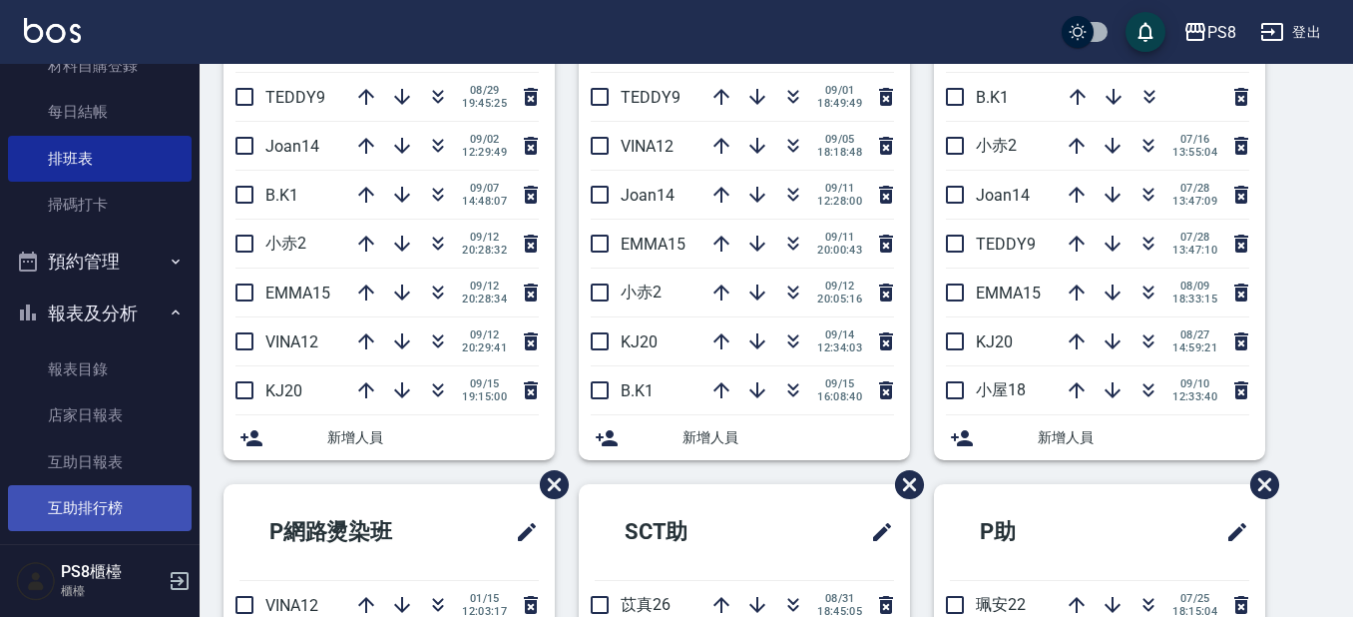
scroll to position [399, 0]
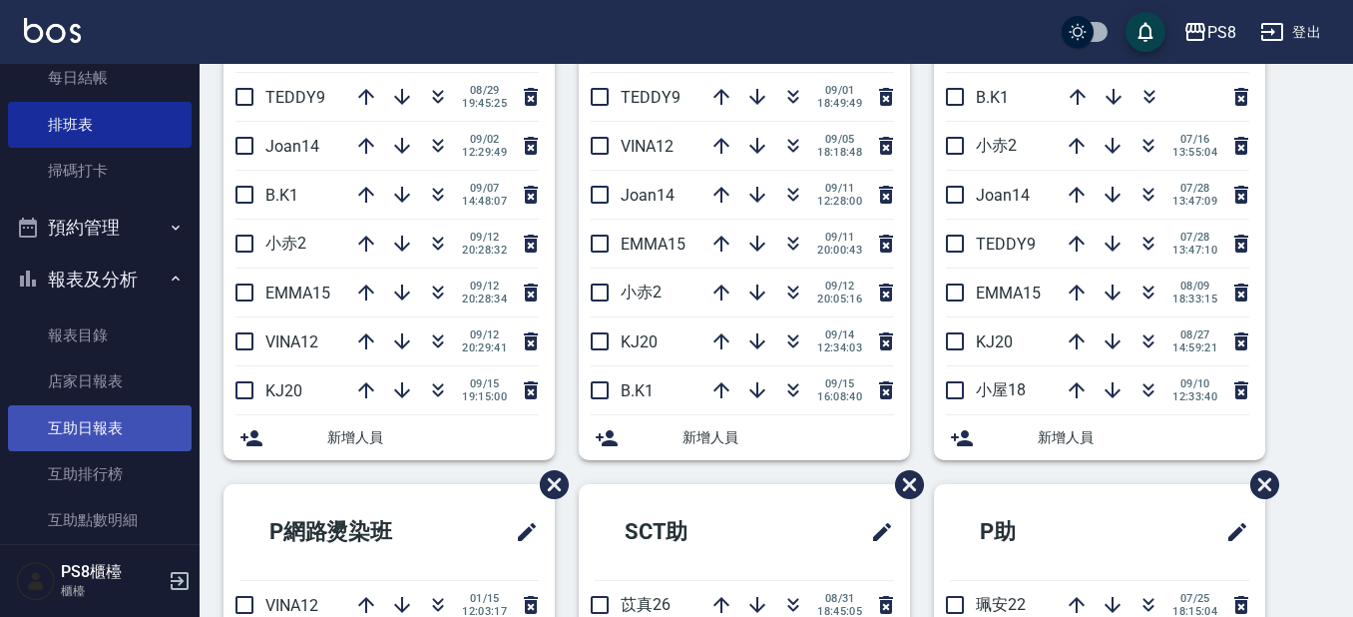
click at [72, 419] on link "互助日報表" at bounding box center [100, 428] width 184 height 46
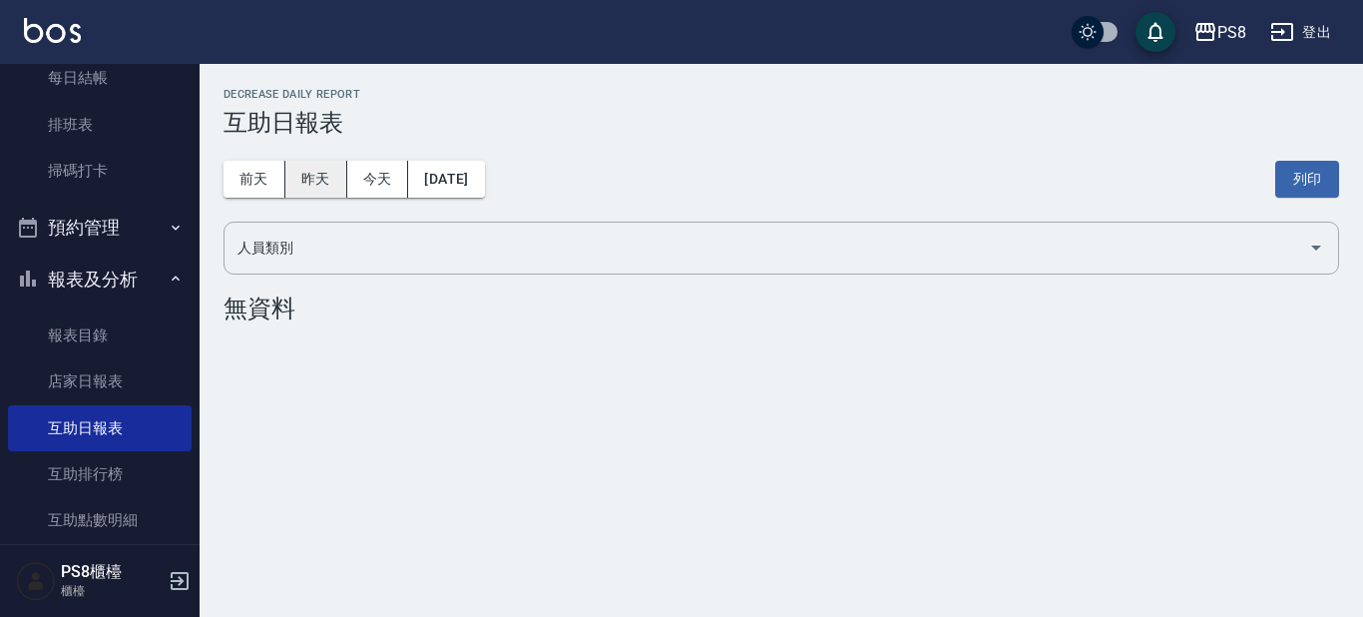
click at [299, 165] on button "昨天" at bounding box center [316, 179] width 62 height 37
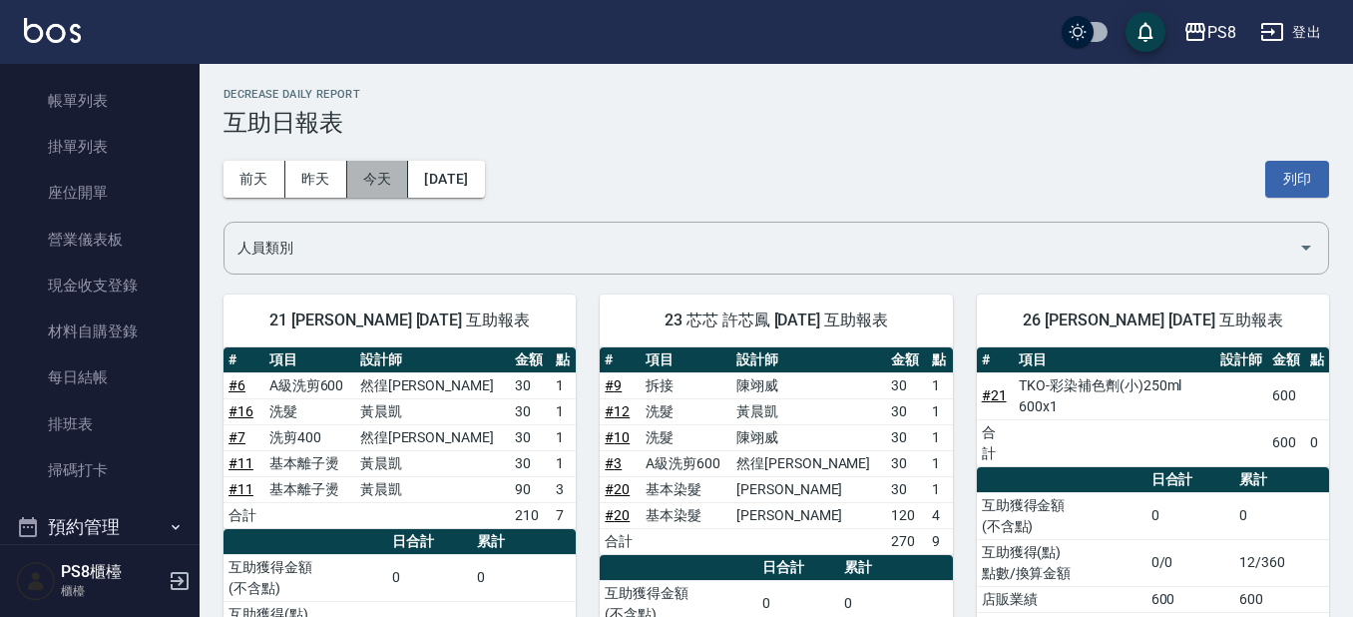
click at [356, 168] on button "今天" at bounding box center [378, 179] width 62 height 37
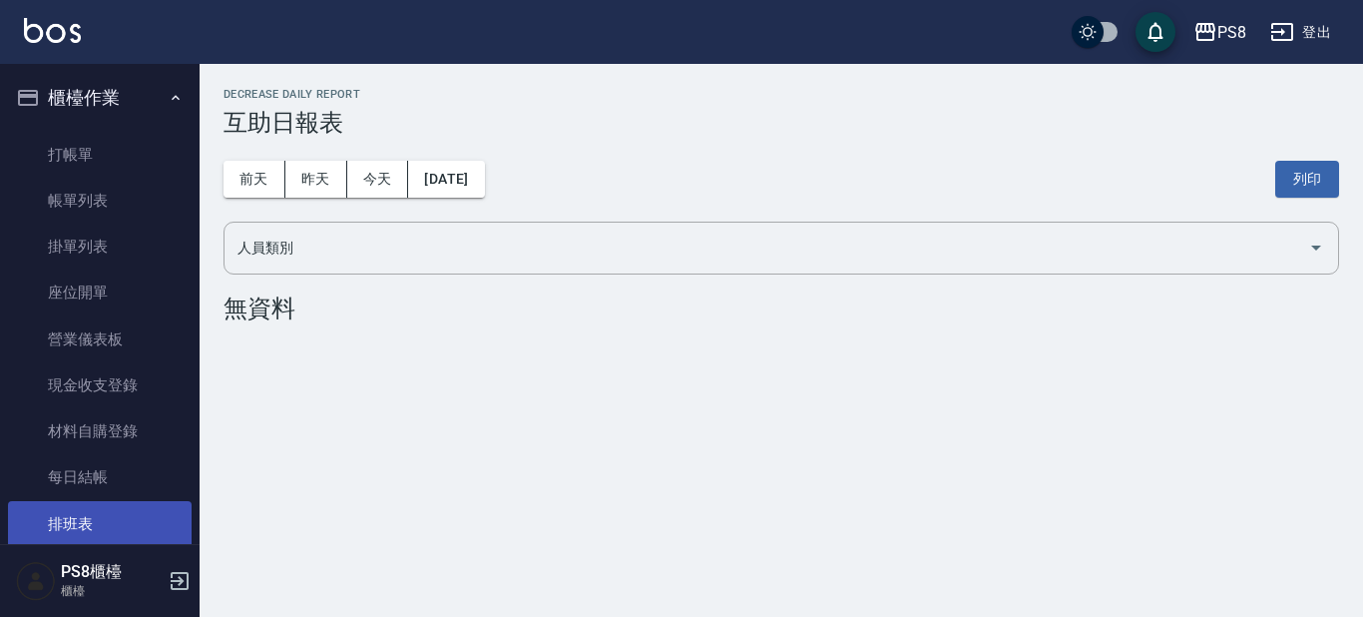
click at [137, 523] on link "排班表" at bounding box center [100, 524] width 184 height 46
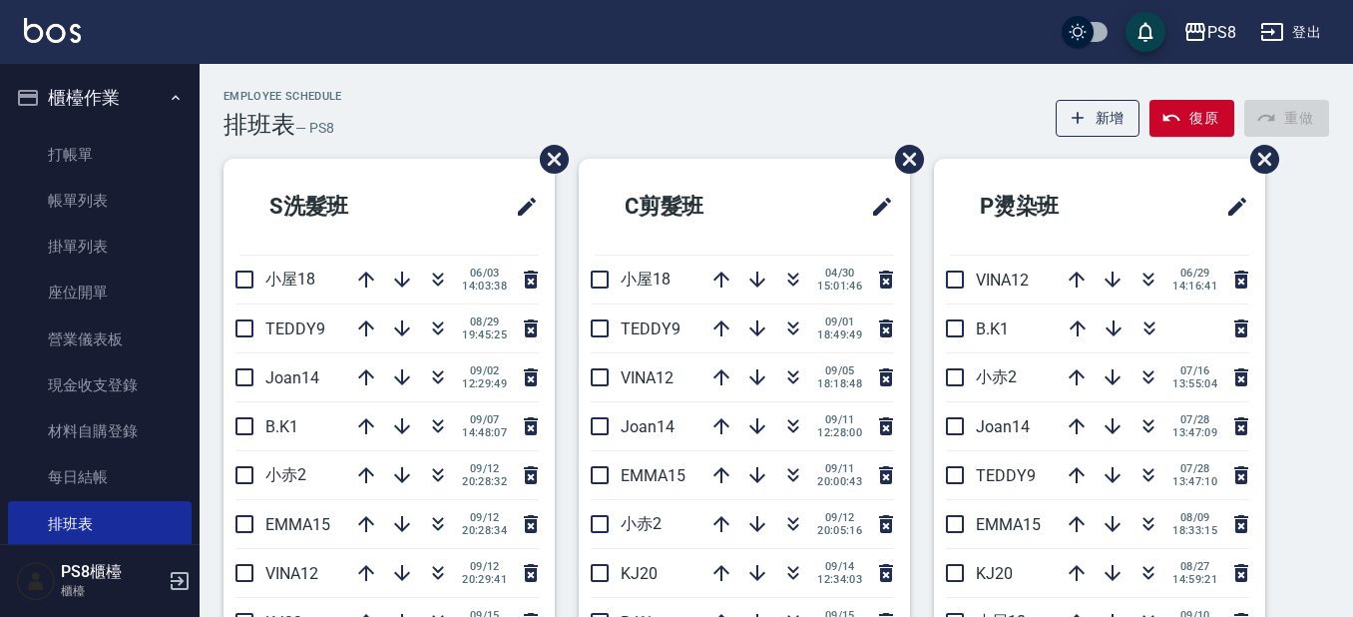
drag, startPoint x: 876, startPoint y: 149, endPoint x: 867, endPoint y: 134, distance: 17.5
click at [90, 149] on link "打帳單" at bounding box center [100, 155] width 184 height 46
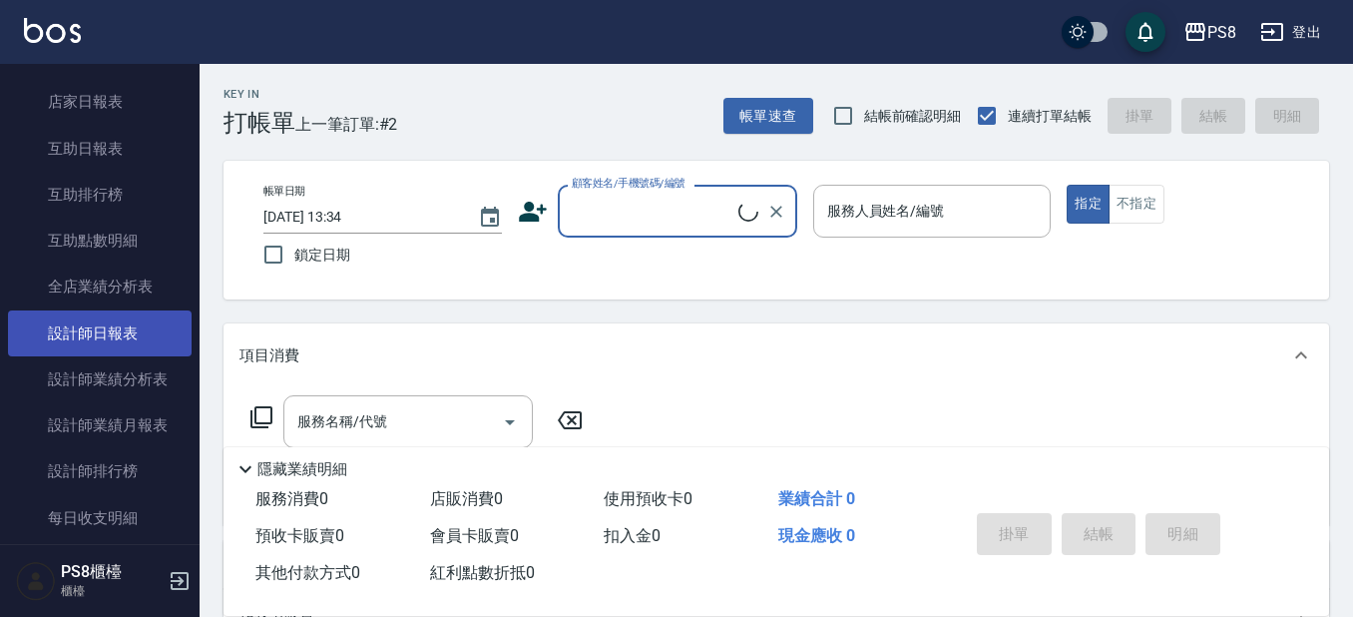
scroll to position [698, 0]
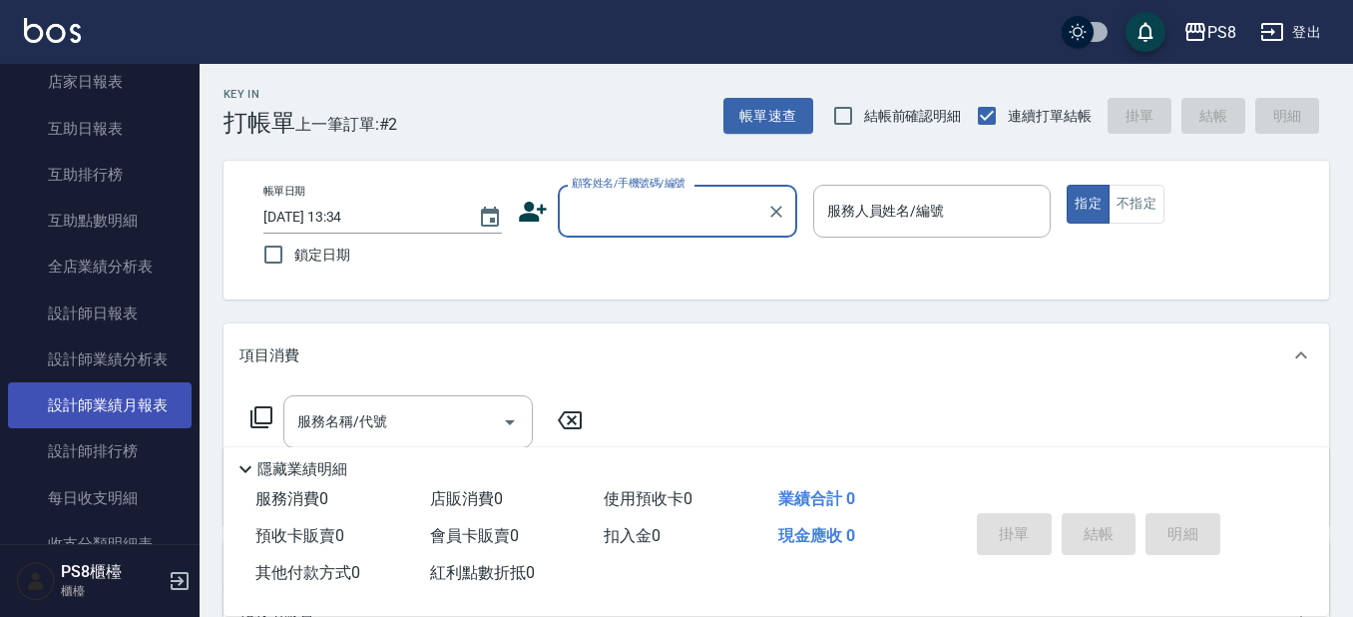
click at [149, 410] on link "設計師業績月報表" at bounding box center [100, 405] width 184 height 46
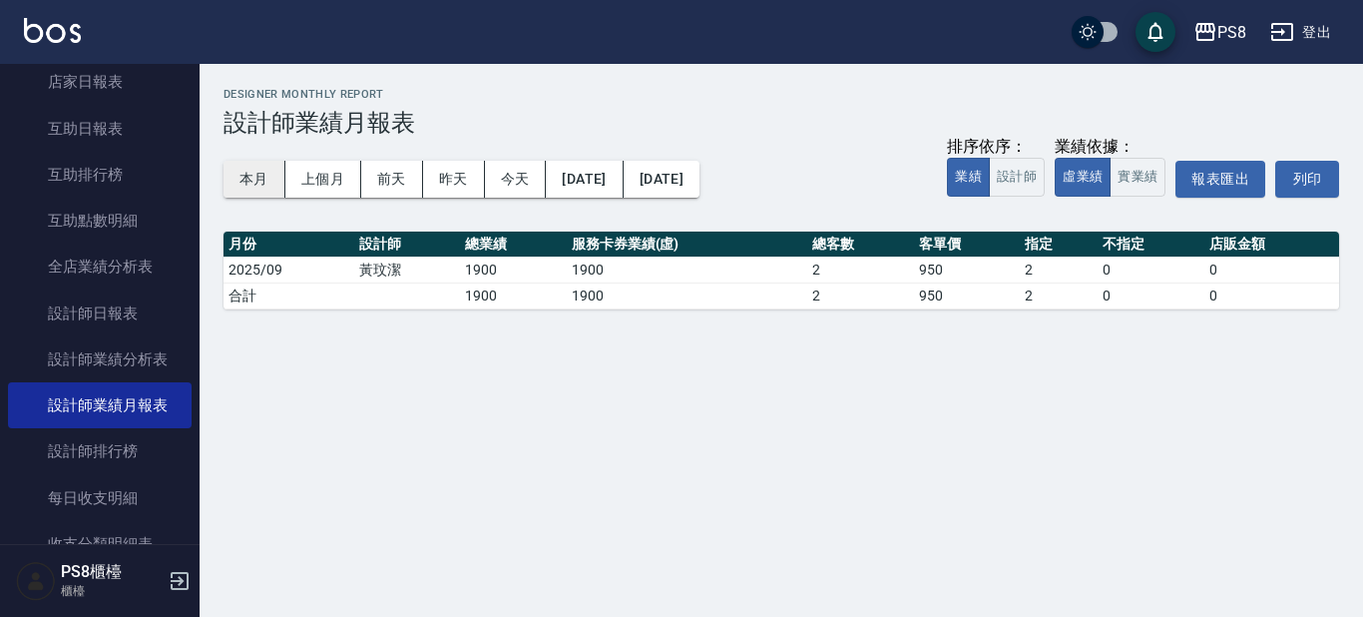
click at [267, 164] on button "本月" at bounding box center [254, 179] width 62 height 37
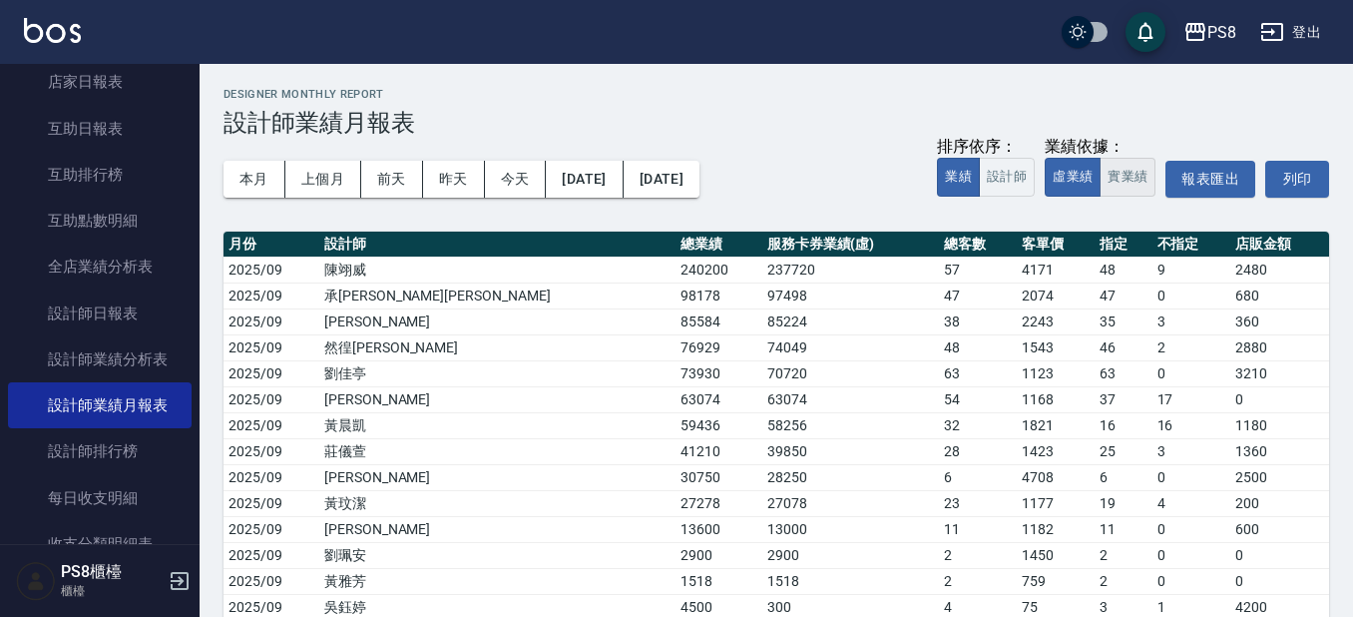
click at [1120, 178] on button "實業績" at bounding box center [1128, 177] width 56 height 39
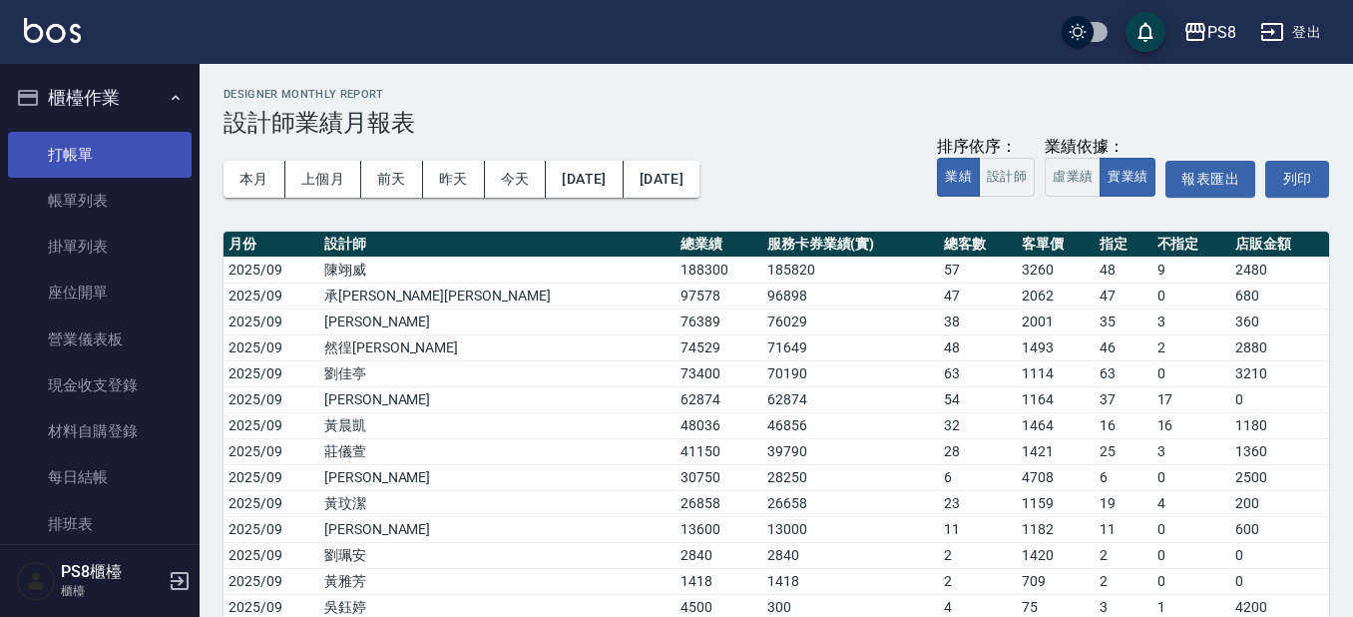
click at [87, 176] on link "打帳單" at bounding box center [100, 155] width 184 height 46
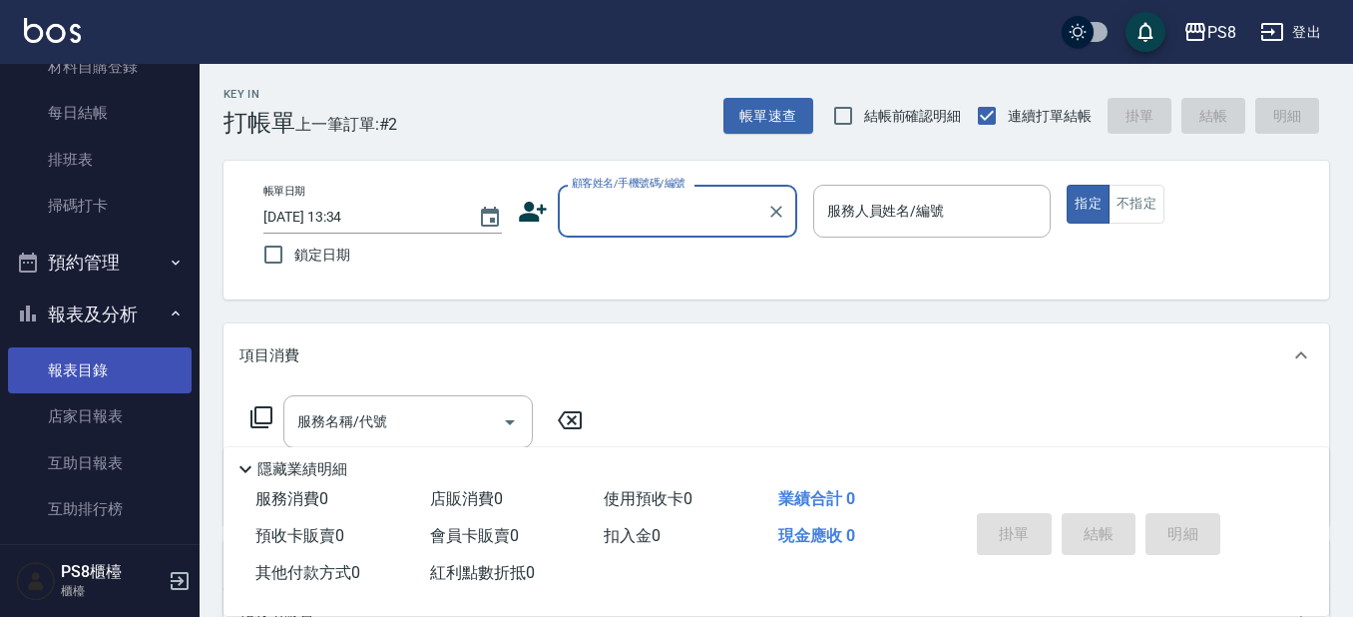
scroll to position [399, 0]
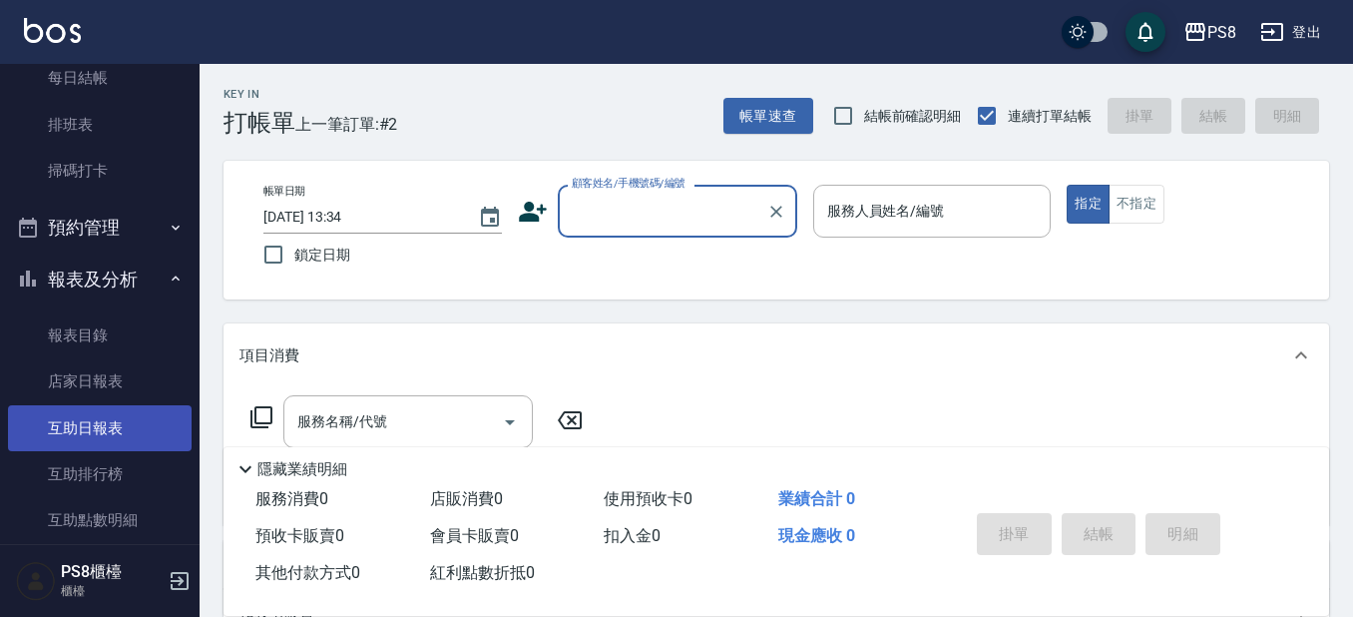
click at [50, 421] on link "互助日報表" at bounding box center [100, 428] width 184 height 46
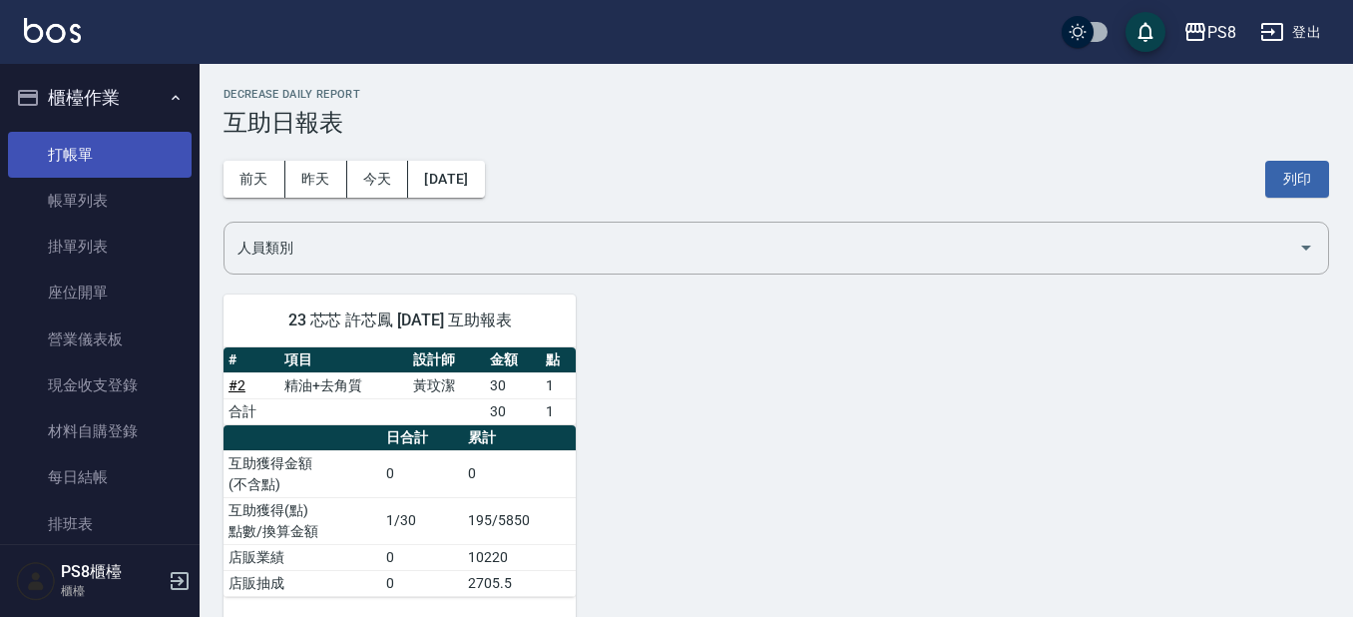
click at [101, 157] on link "打帳單" at bounding box center [100, 155] width 184 height 46
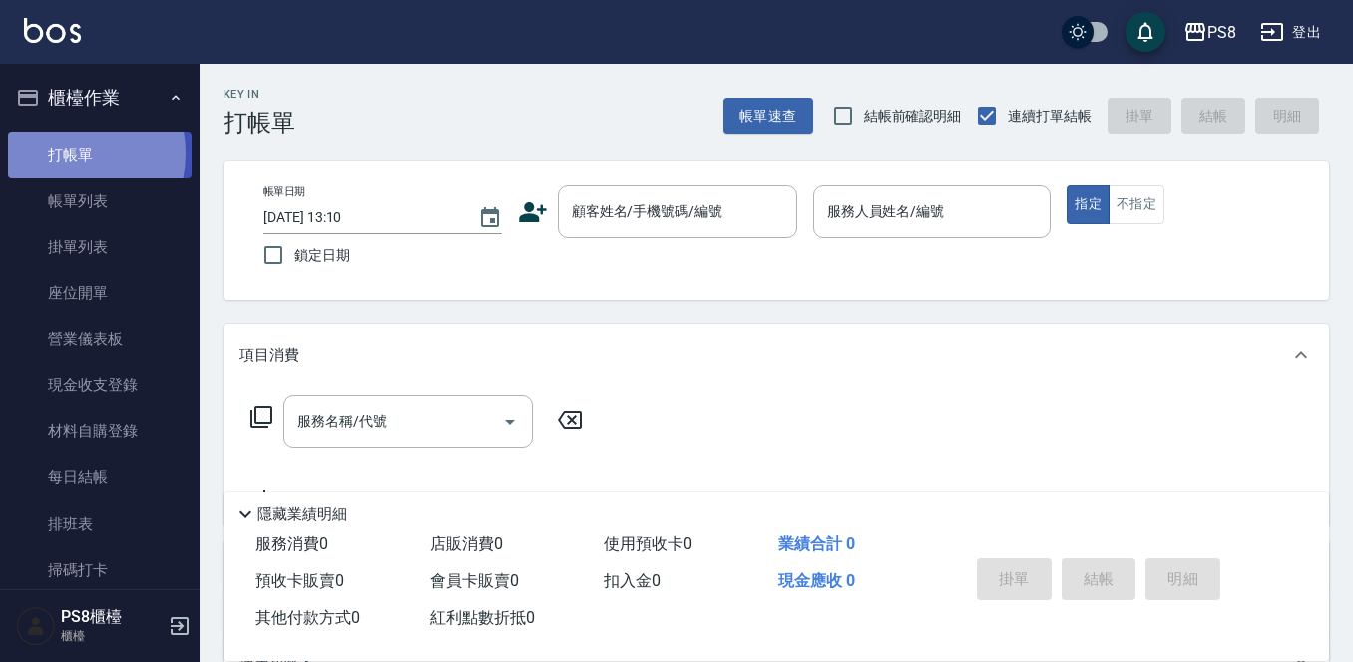
click at [59, 153] on link "打帳單" at bounding box center [100, 155] width 184 height 46
click at [640, 210] on div "顧客姓名/手機號碼/編號 顧客姓名/手機號碼/編號" at bounding box center [677, 211] width 239 height 53
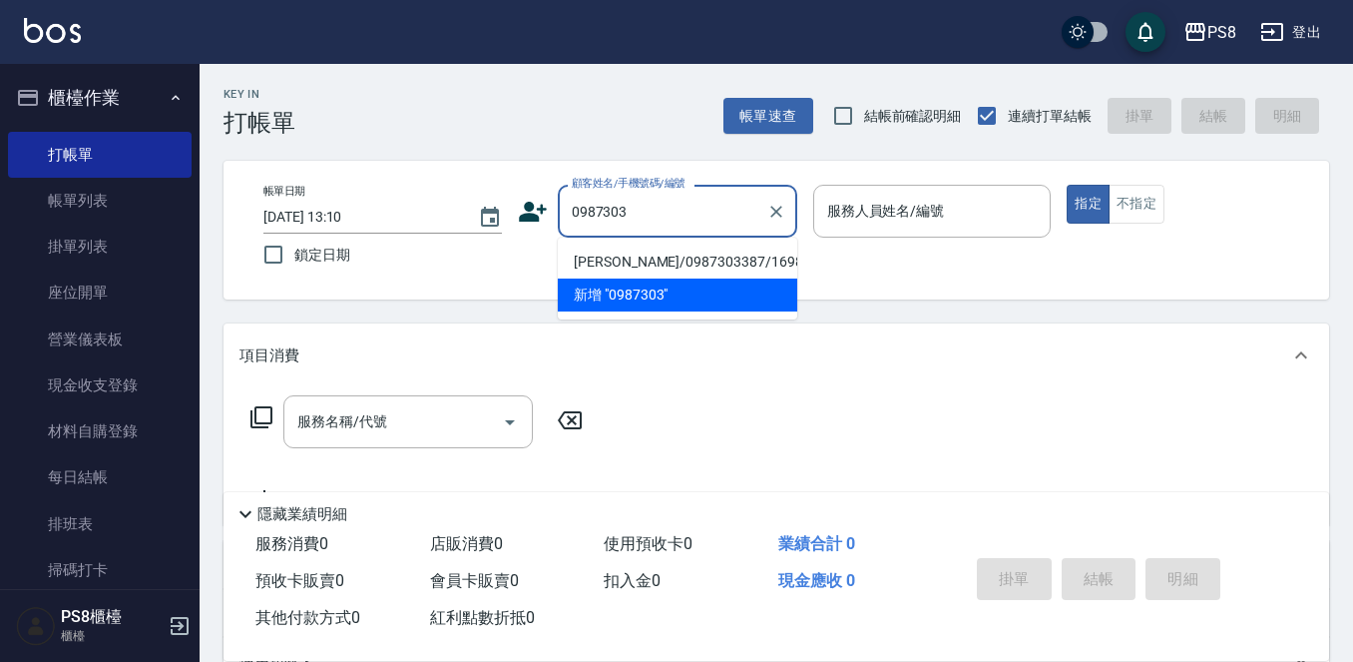
click at [705, 266] on li "[PERSON_NAME]/0987303387/16986" at bounding box center [677, 261] width 239 height 33
type input "[PERSON_NAME]/0987303387/16986"
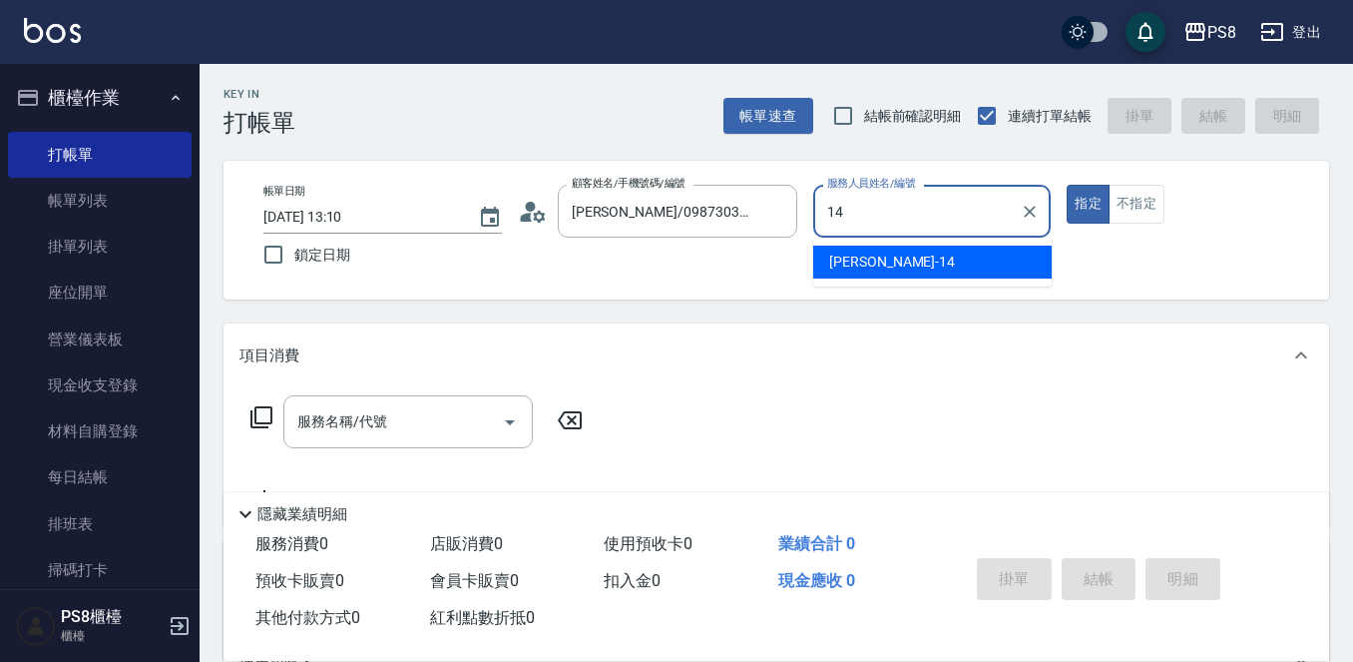
type input "Joan-14"
type button "true"
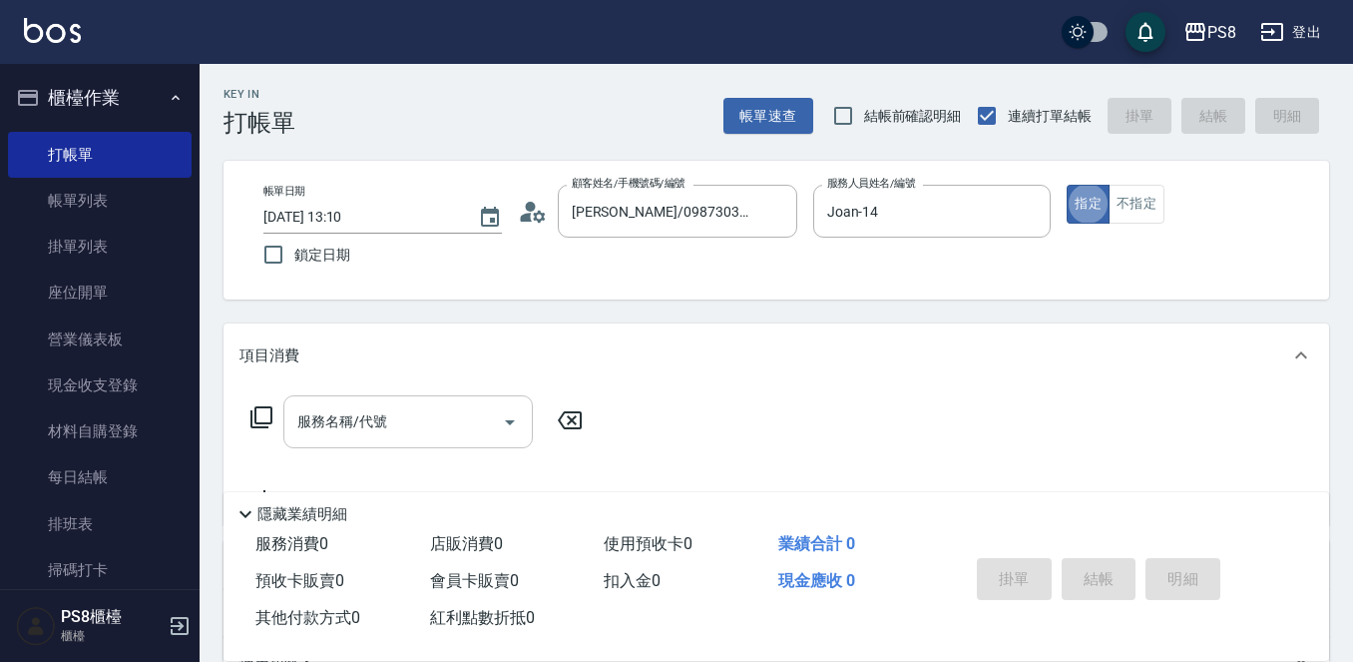
click at [362, 413] on div "服務名稱/代號 服務名稱/代號" at bounding box center [407, 421] width 249 height 53
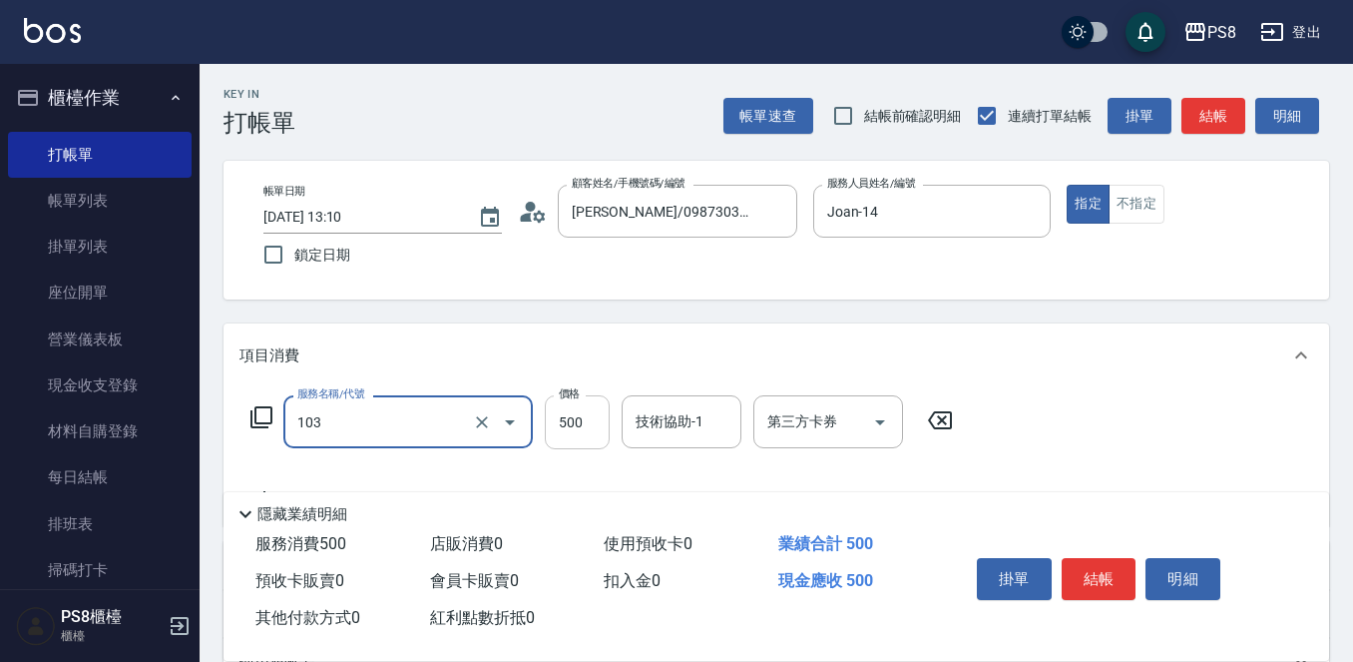
type input "B級洗剪500(103)"
click at [589, 428] on input "500" at bounding box center [577, 422] width 65 height 54
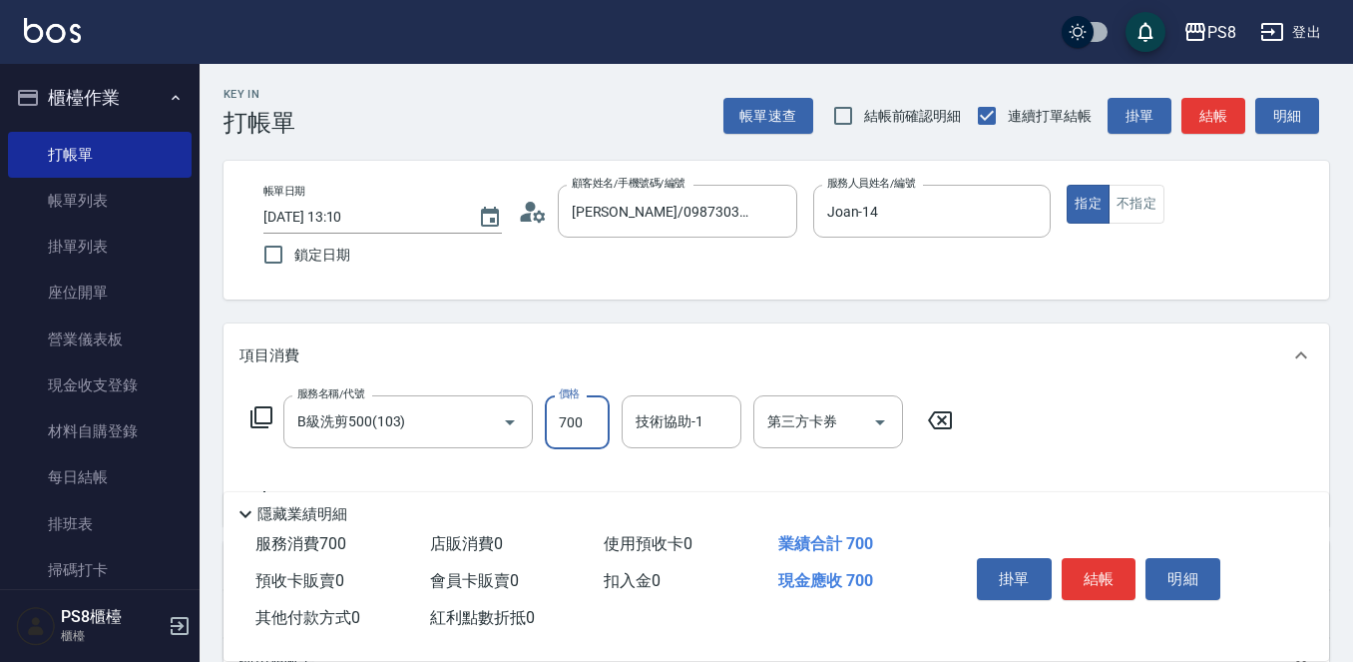
type input "700"
click at [1107, 567] on button "結帳" at bounding box center [1099, 579] width 75 height 42
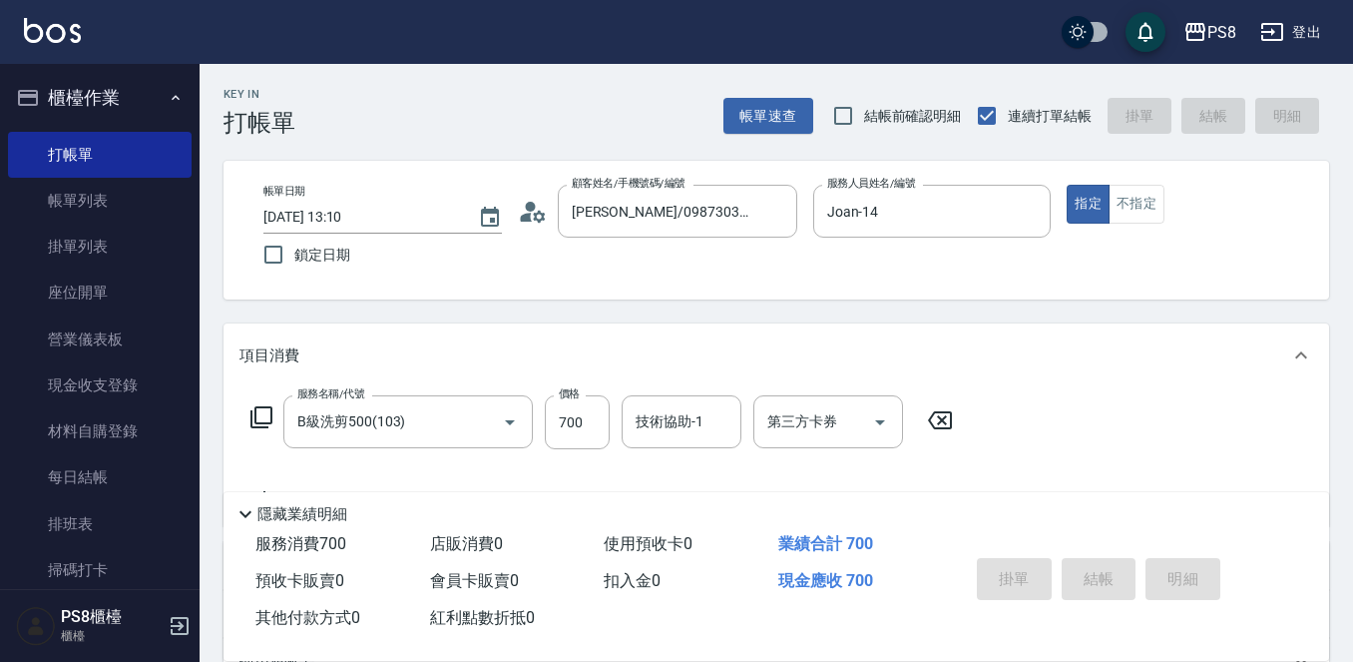
type input "[DATE] 13:11"
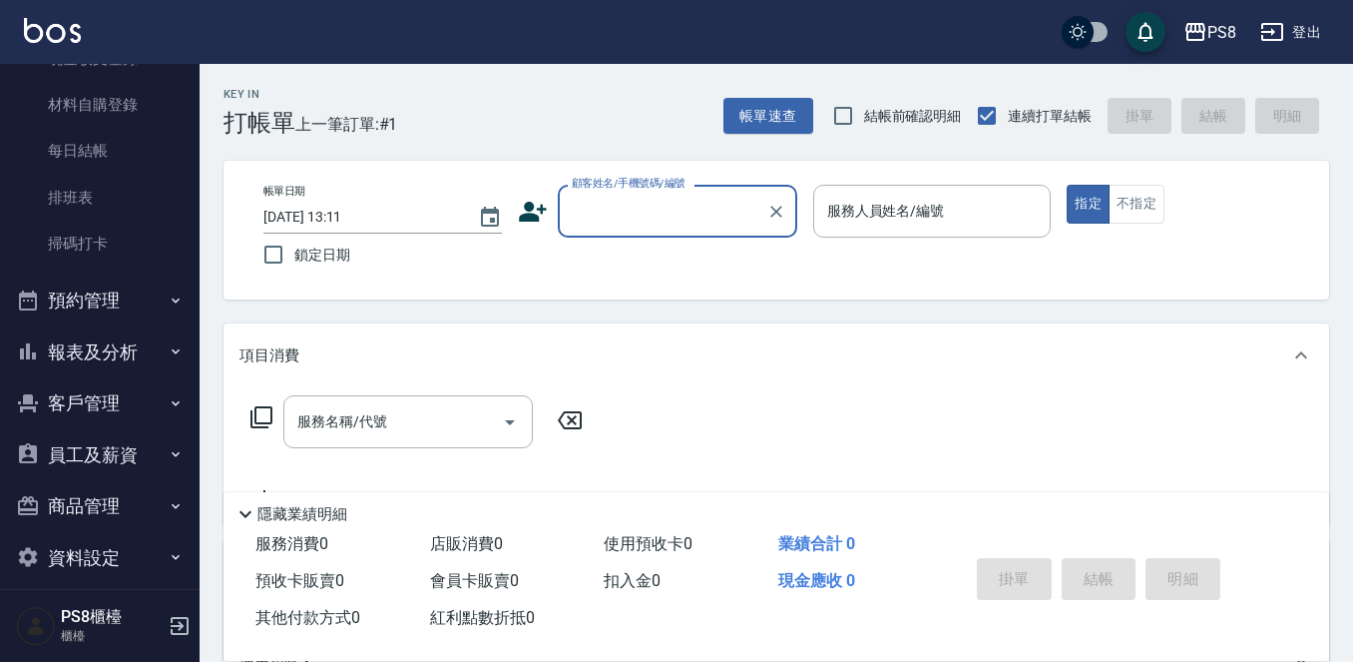
scroll to position [344, 0]
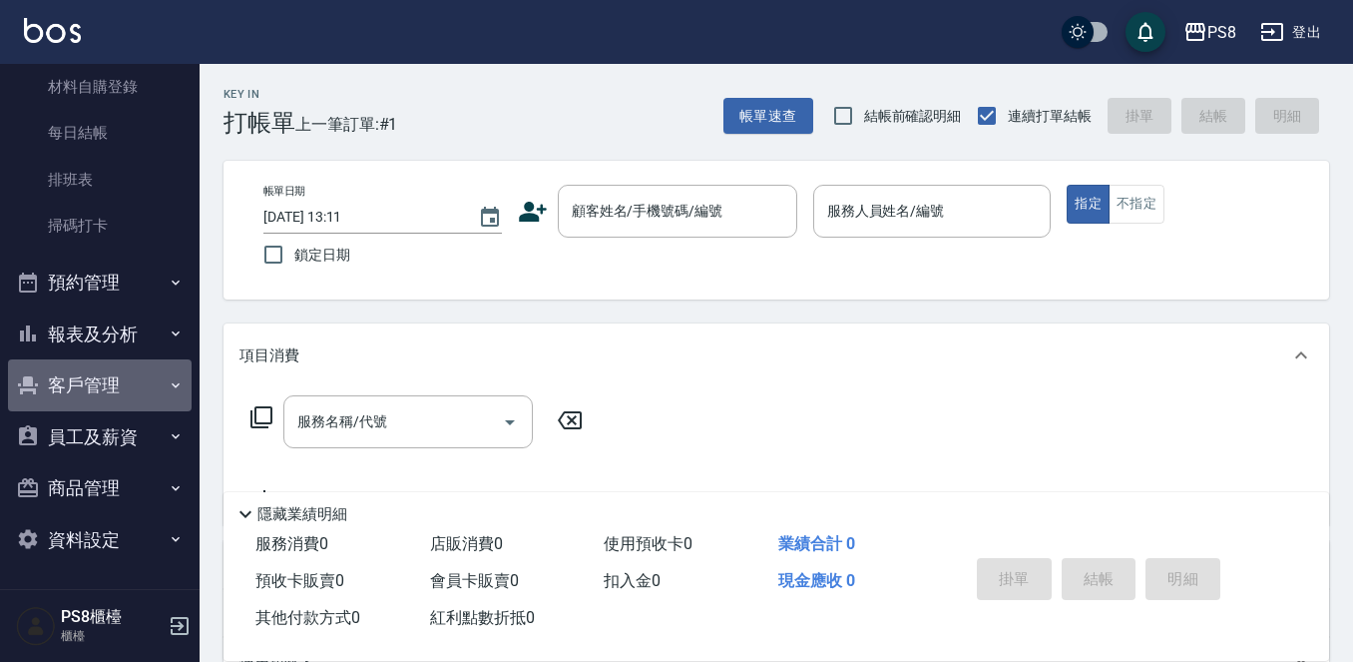
click at [117, 380] on button "客戶管理" at bounding box center [100, 385] width 184 height 52
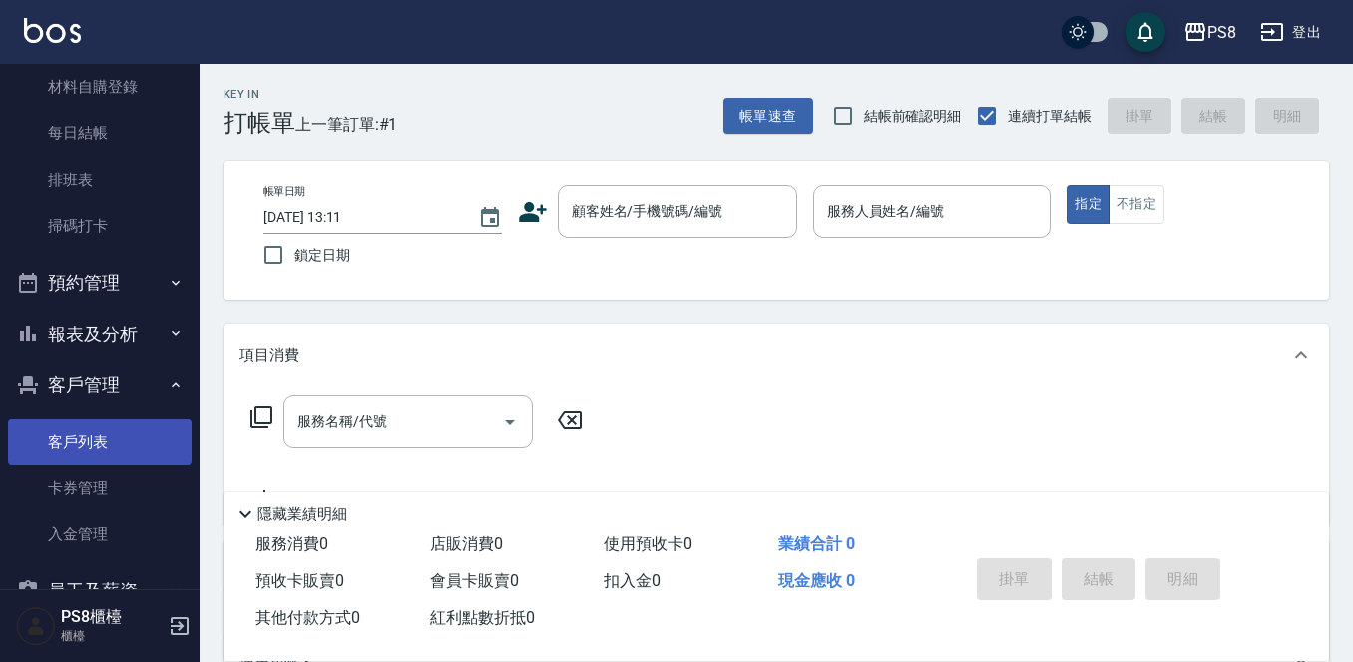
click at [120, 429] on link "客戶列表" at bounding box center [100, 442] width 184 height 46
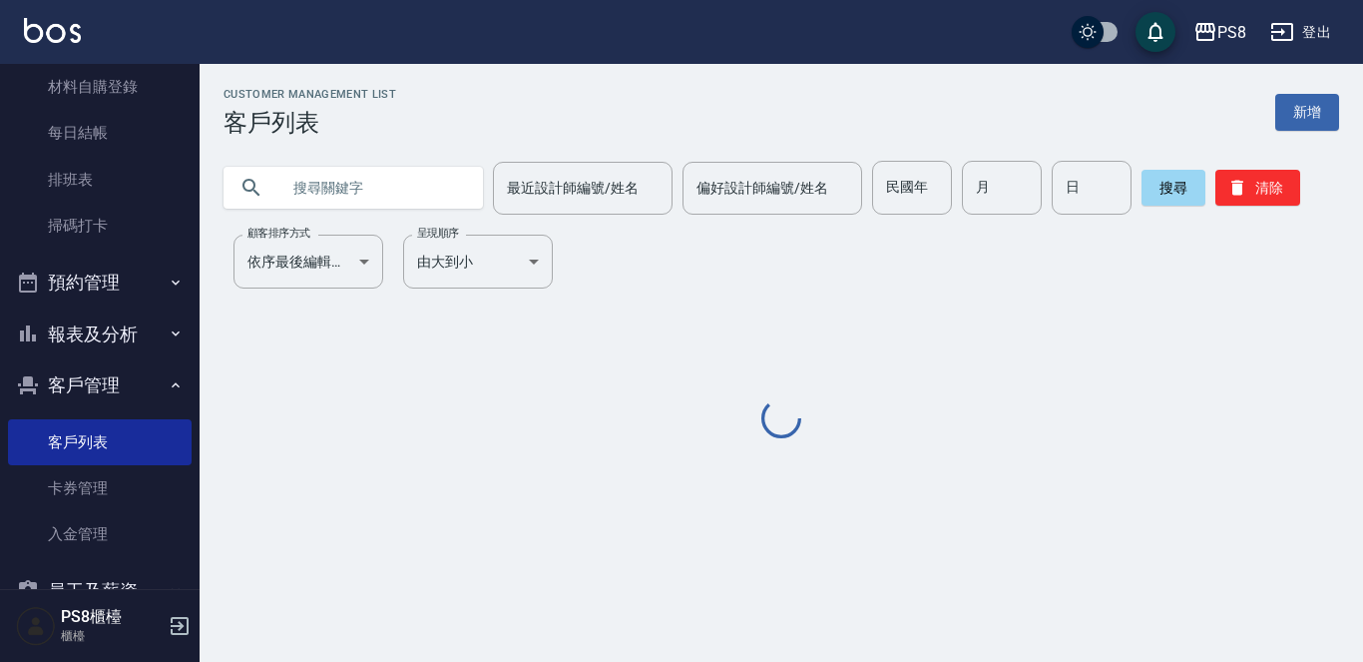
click at [409, 190] on input "text" at bounding box center [373, 188] width 188 height 54
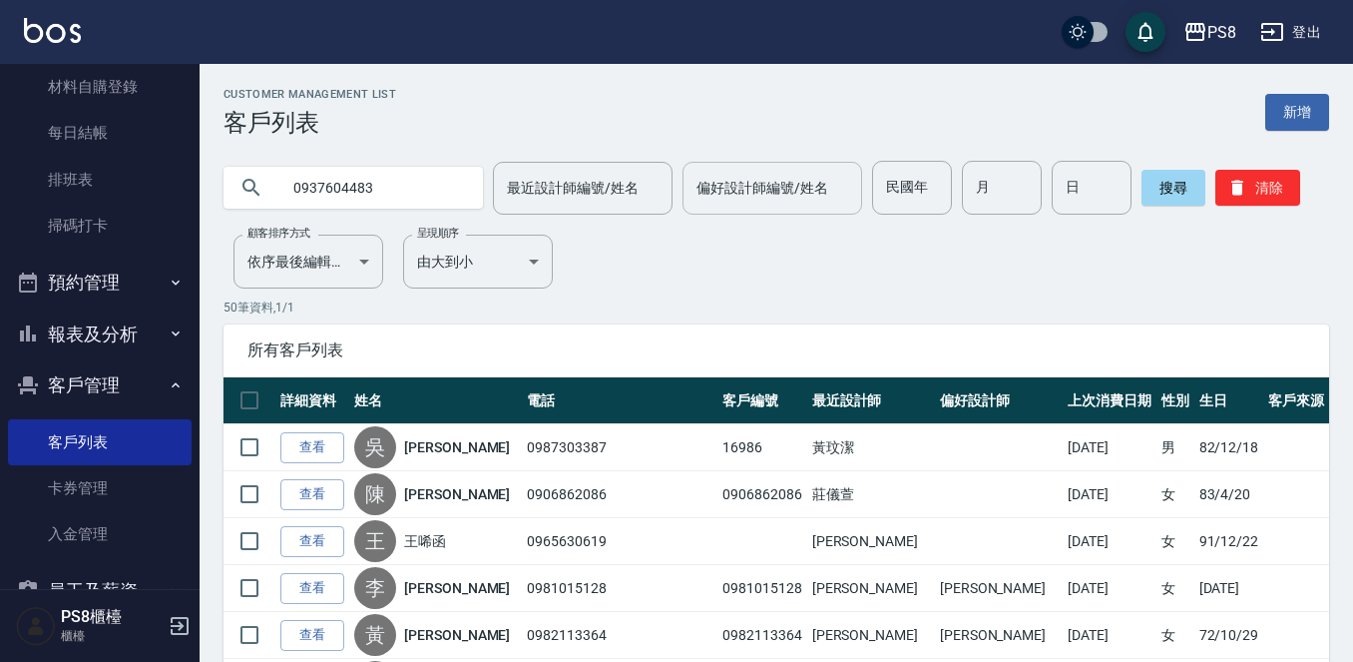
type input "0937604483"
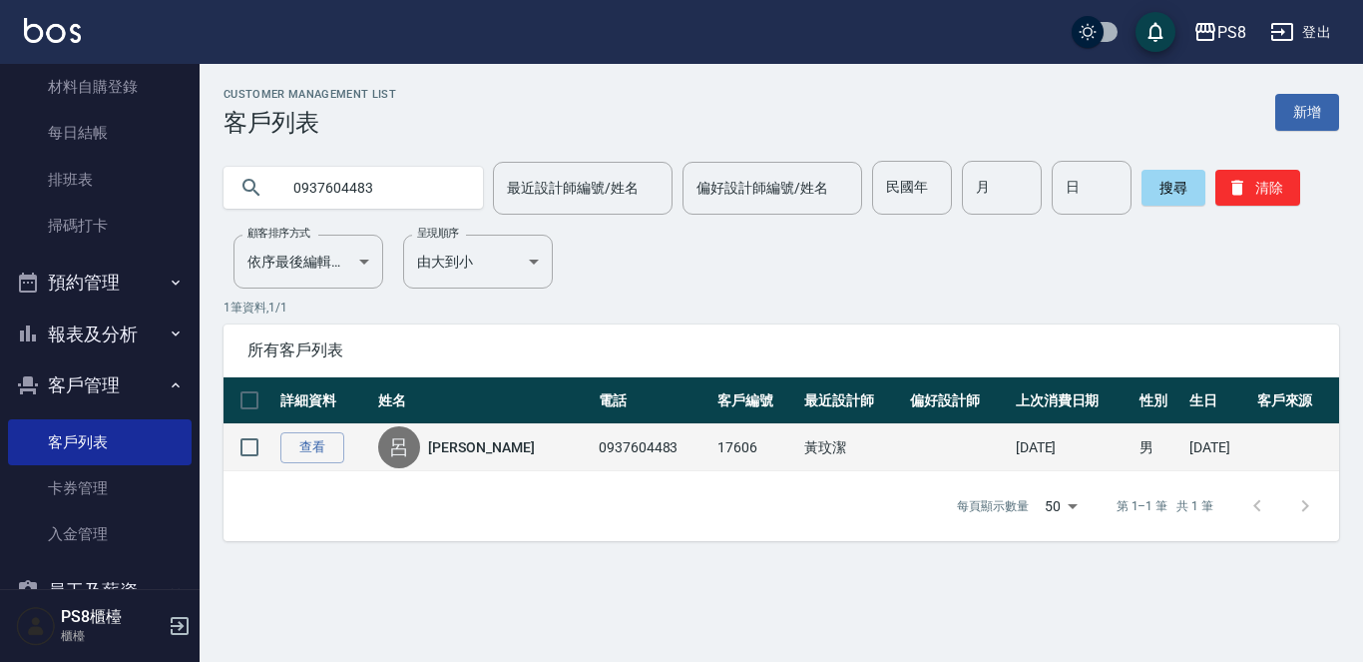
click at [464, 450] on link "[PERSON_NAME]" at bounding box center [481, 447] width 106 height 20
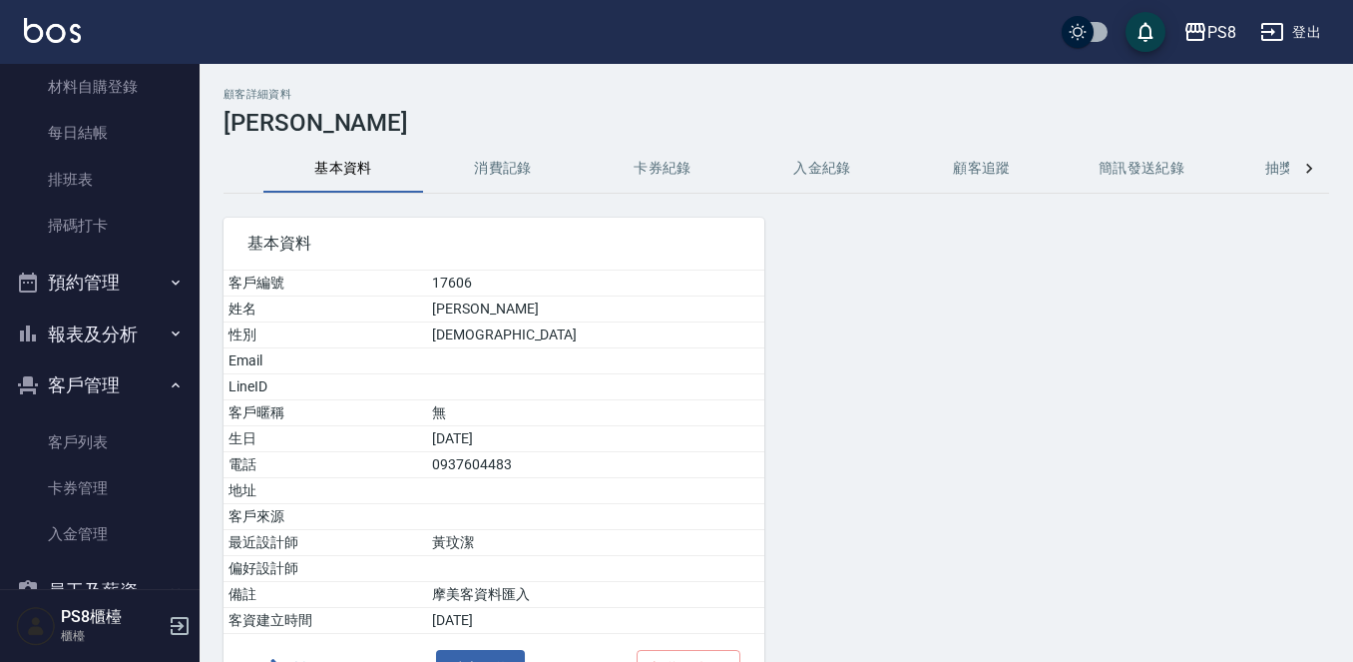
click at [495, 171] on button "消費記錄" at bounding box center [503, 169] width 160 height 48
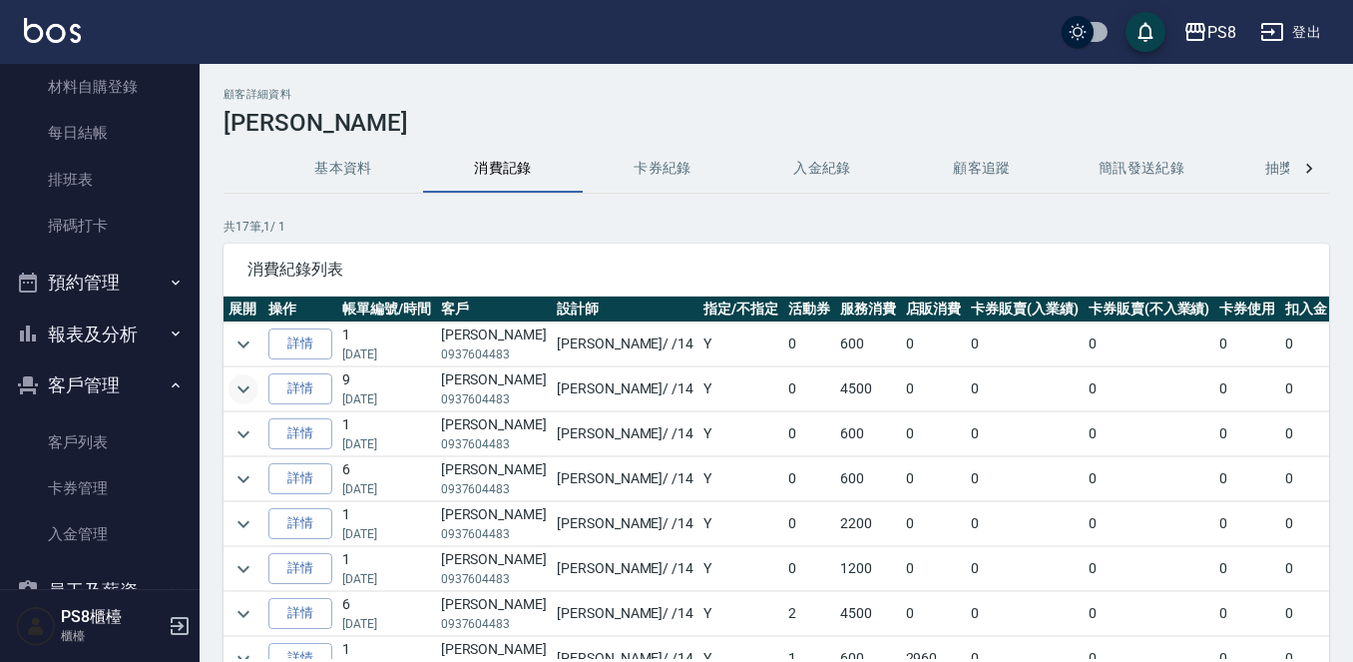
click at [233, 385] on icon "expand row" at bounding box center [243, 389] width 24 height 24
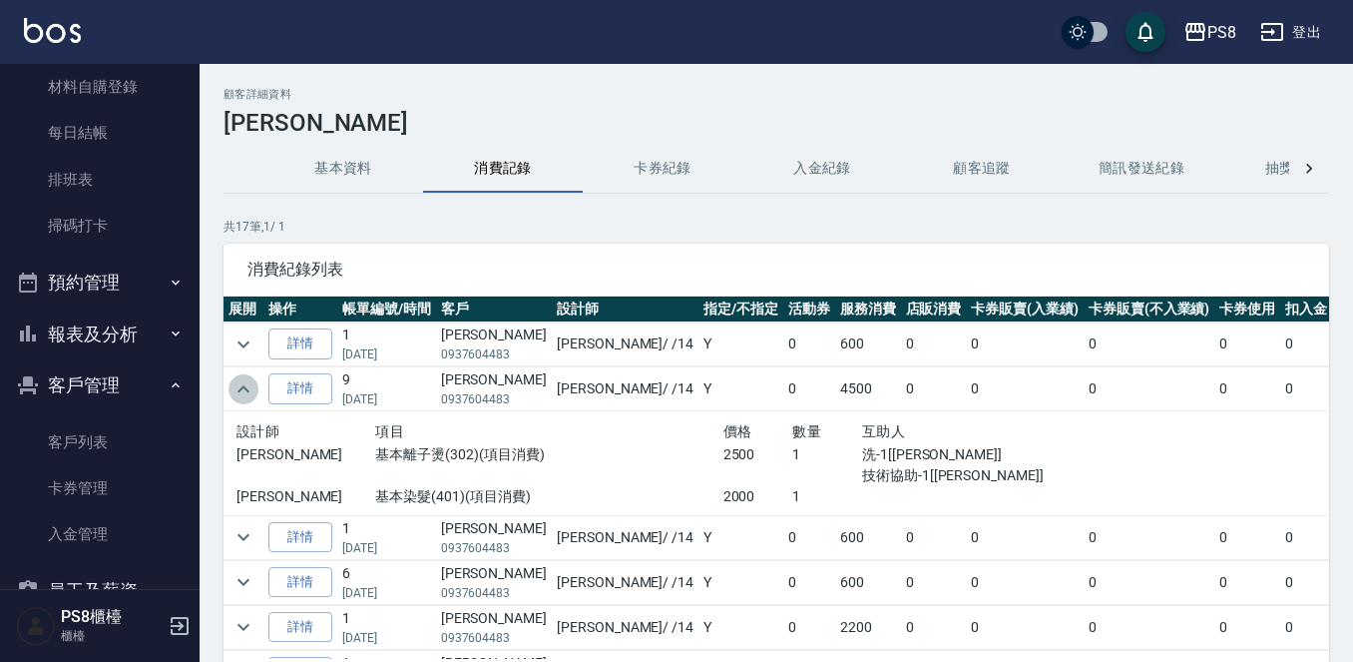
click at [233, 385] on icon "expand row" at bounding box center [243, 389] width 24 height 24
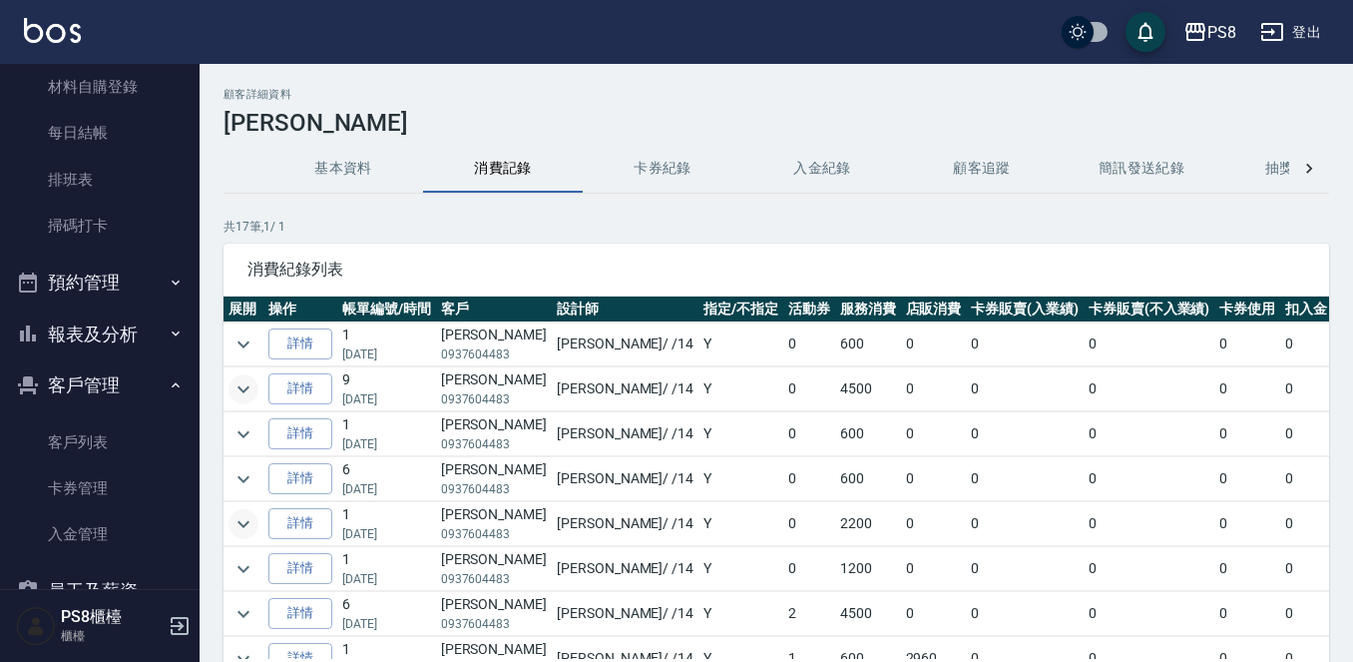
click at [233, 527] on icon "expand row" at bounding box center [243, 524] width 24 height 24
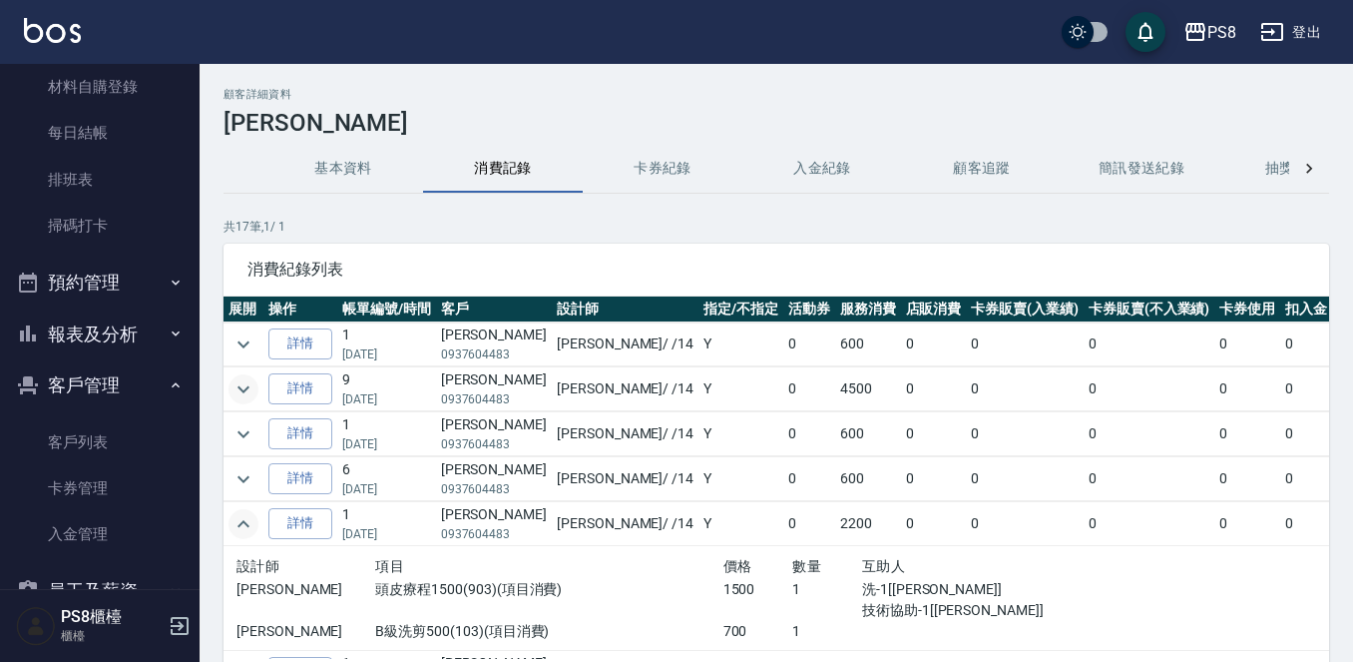
click at [233, 527] on icon "expand row" at bounding box center [243, 524] width 24 height 24
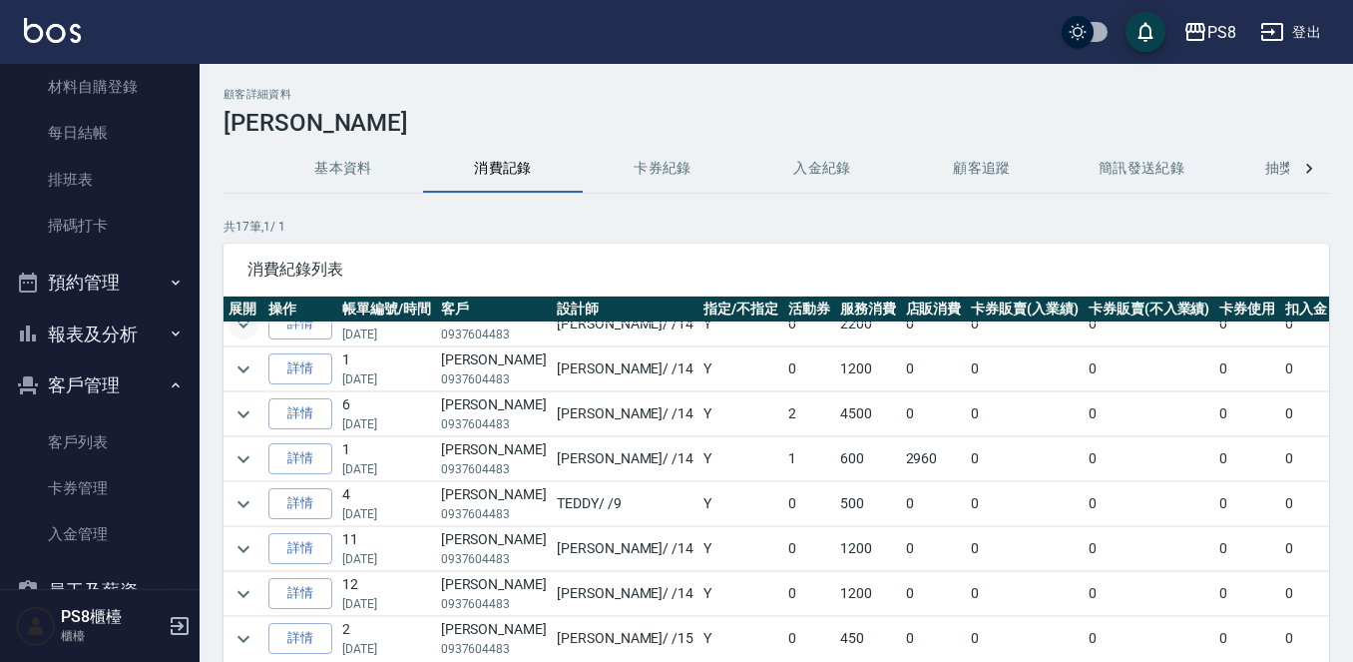
scroll to position [100, 0]
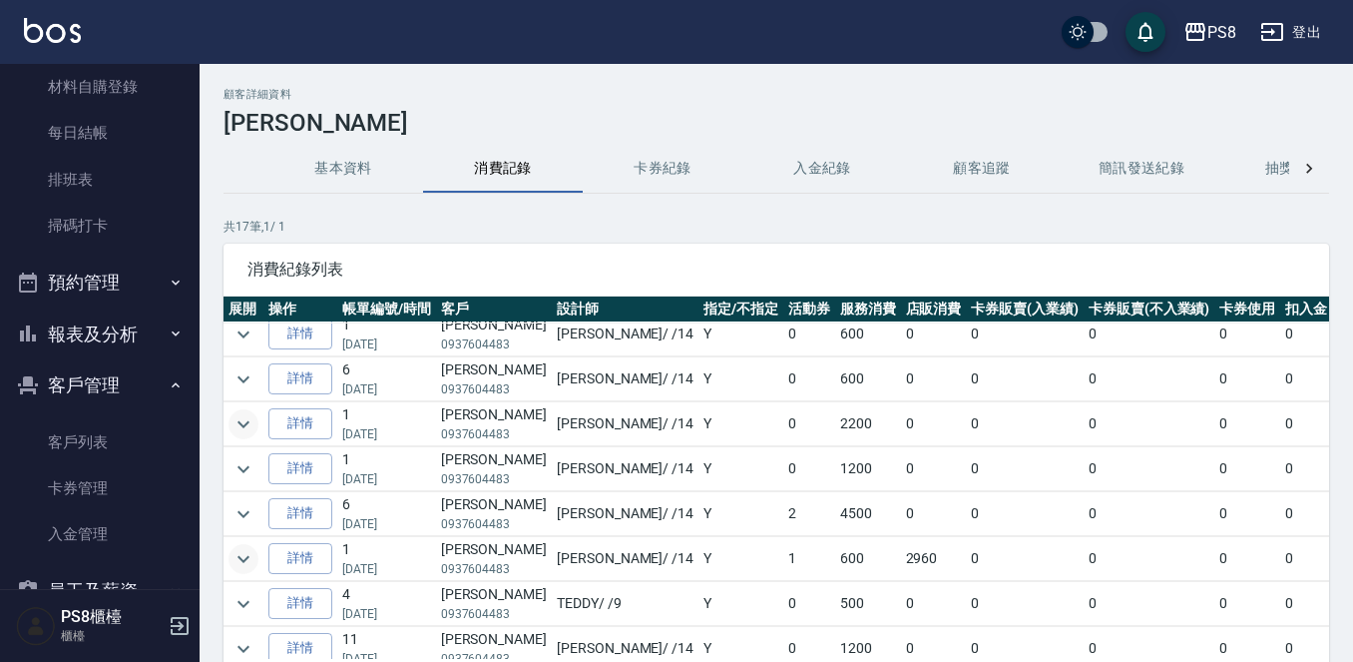
click at [240, 565] on icon "expand row" at bounding box center [243, 559] width 24 height 24
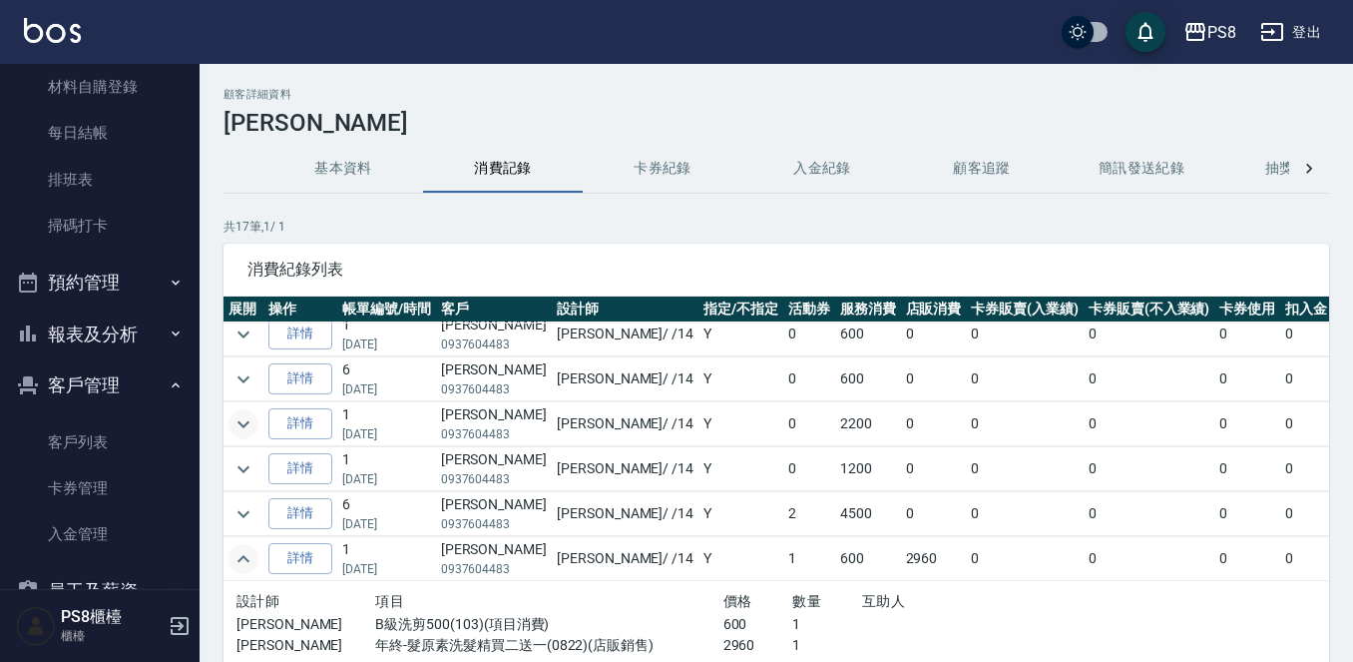
scroll to position [200, 0]
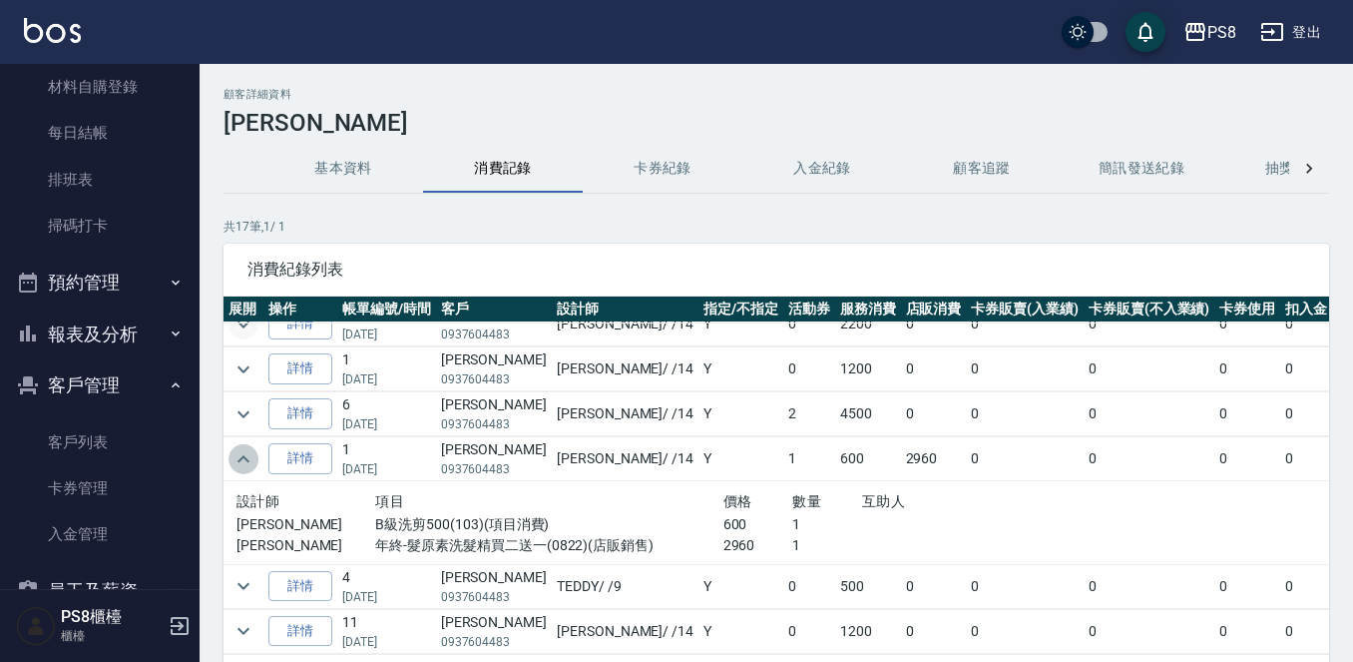
click at [238, 458] on icon "expand row" at bounding box center [243, 459] width 24 height 24
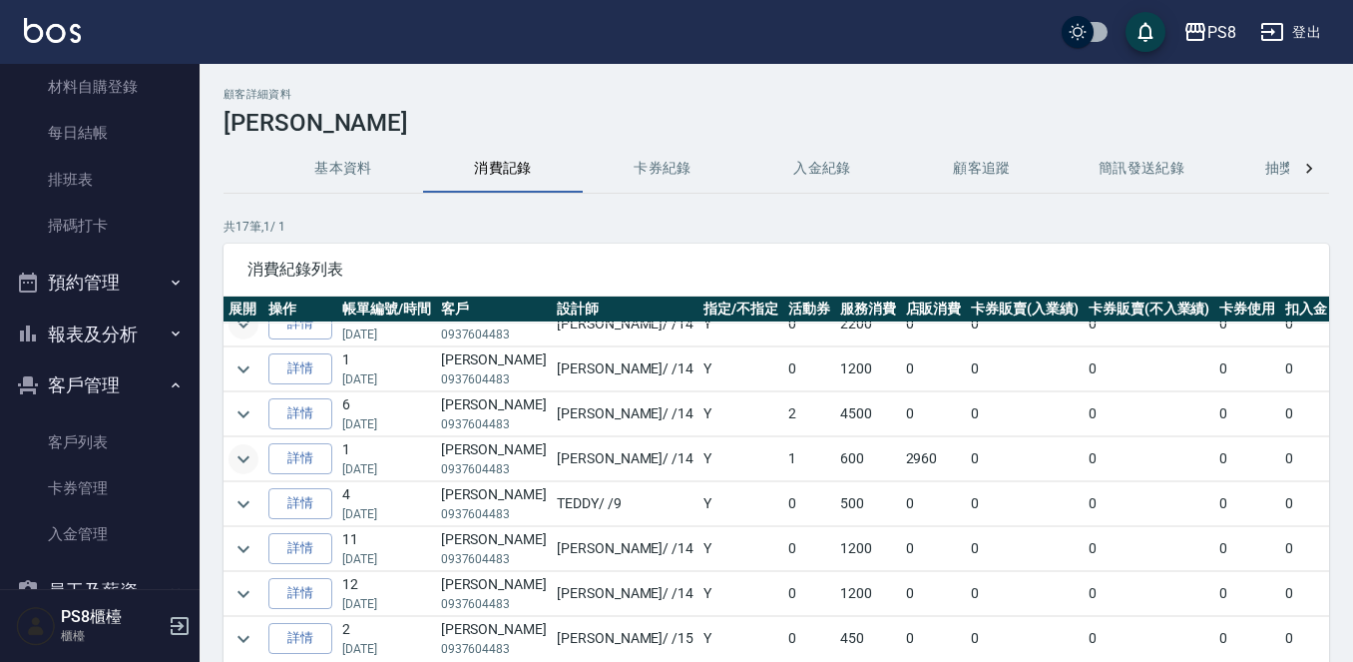
scroll to position [0, 0]
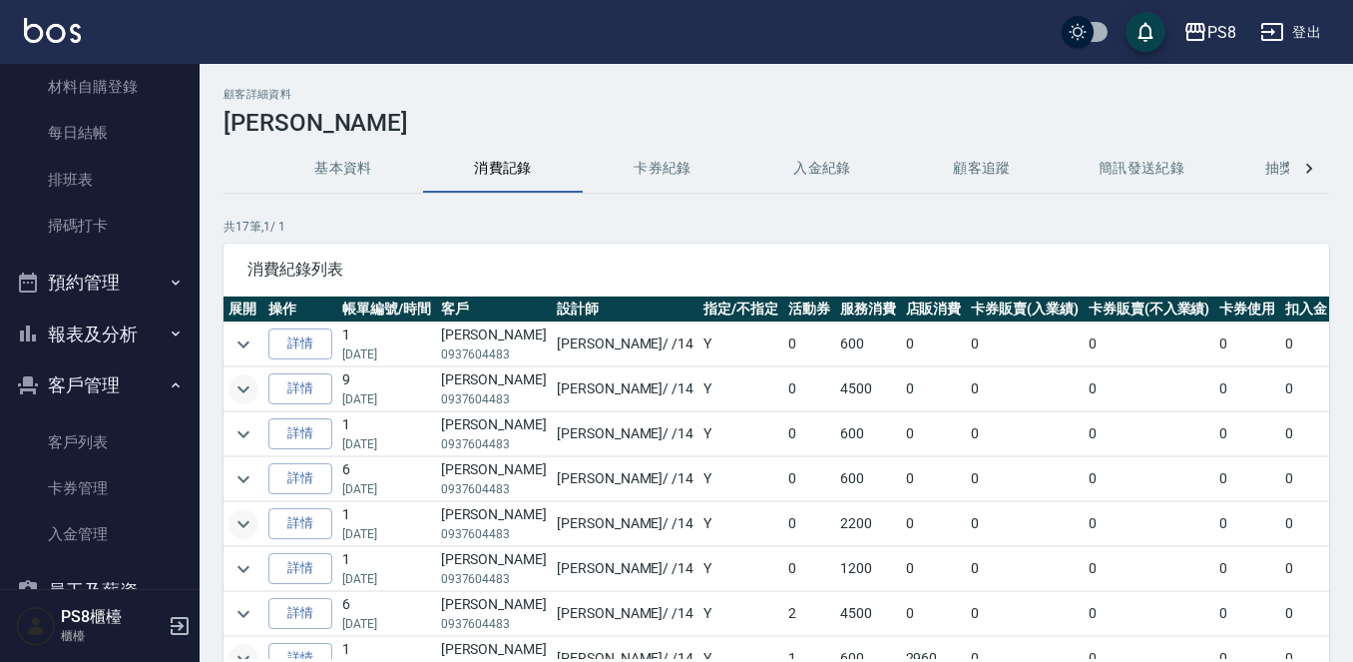
click at [326, 172] on button "基本資料" at bounding box center [343, 169] width 160 height 48
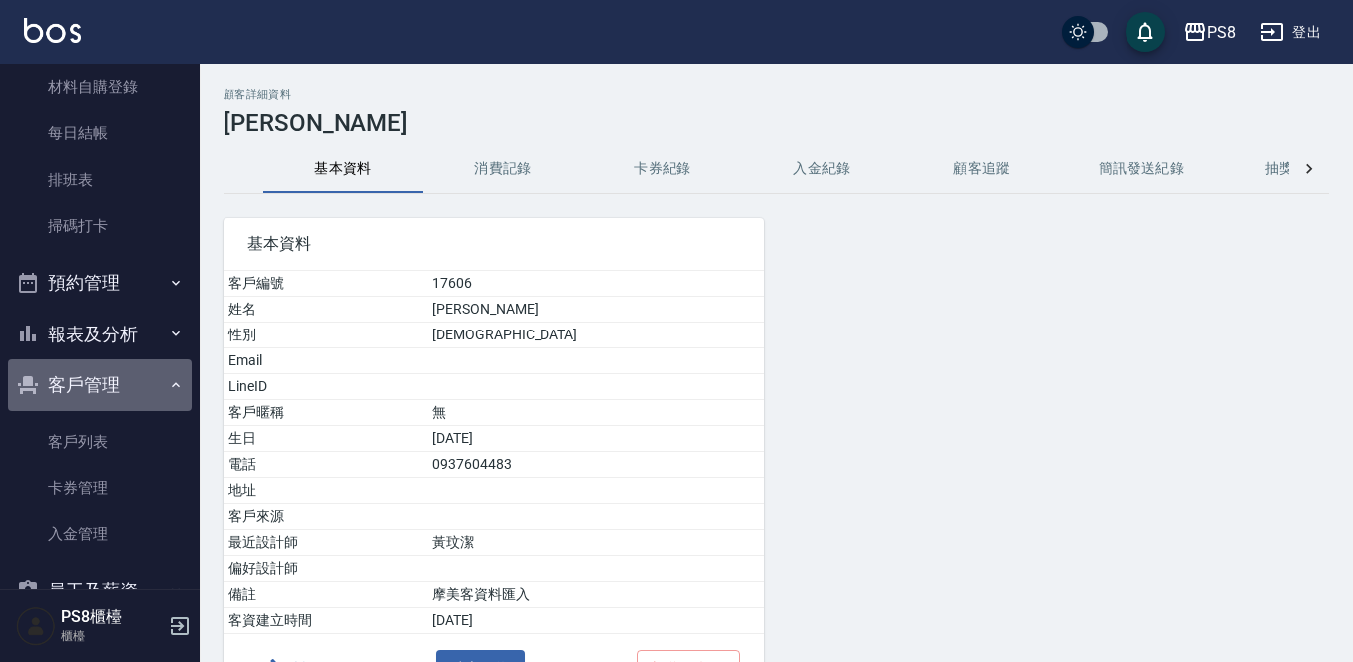
click at [112, 390] on button "客戶管理" at bounding box center [100, 385] width 184 height 52
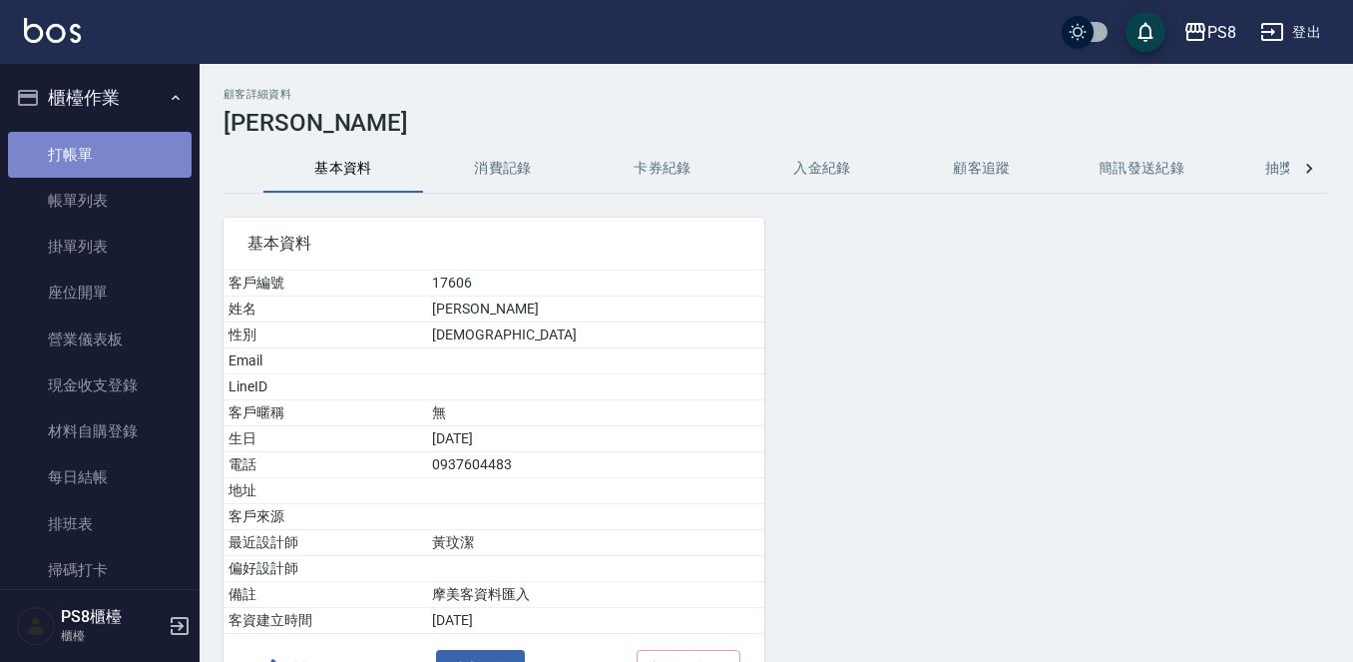
click at [122, 139] on link "打帳單" at bounding box center [100, 155] width 184 height 46
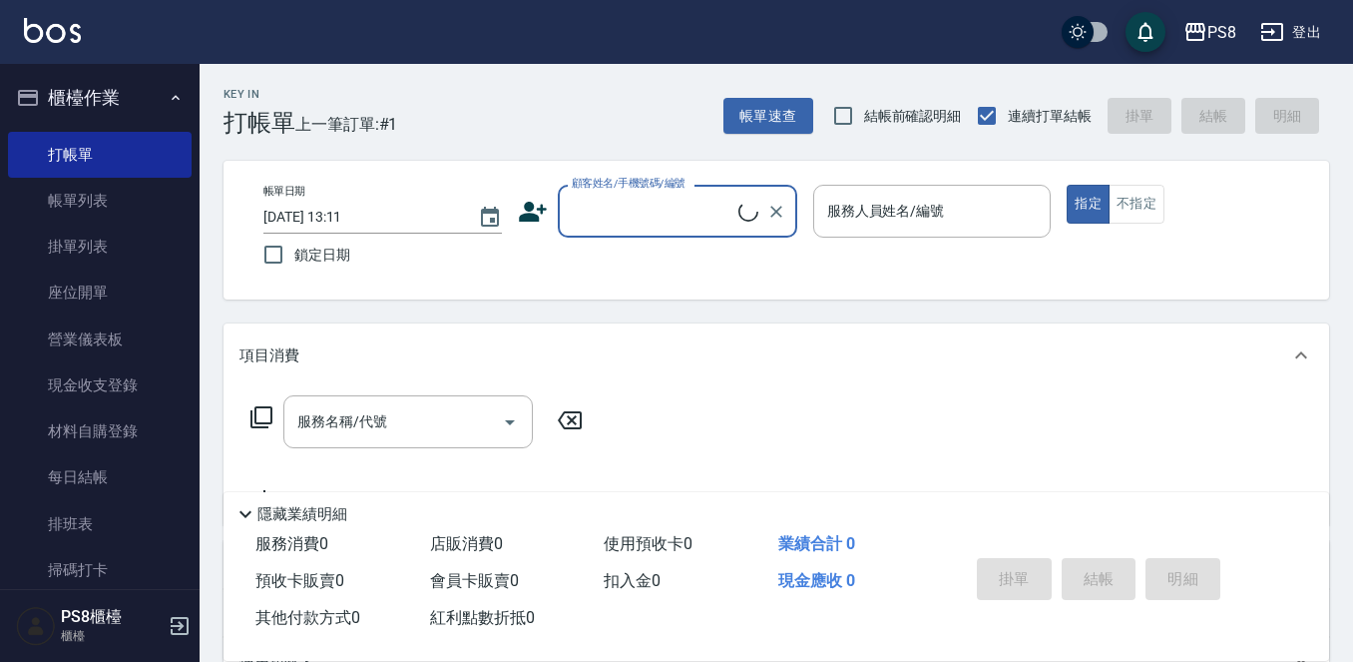
click at [606, 216] on input "顧客姓名/手機號碼/編號" at bounding box center [653, 211] width 172 height 35
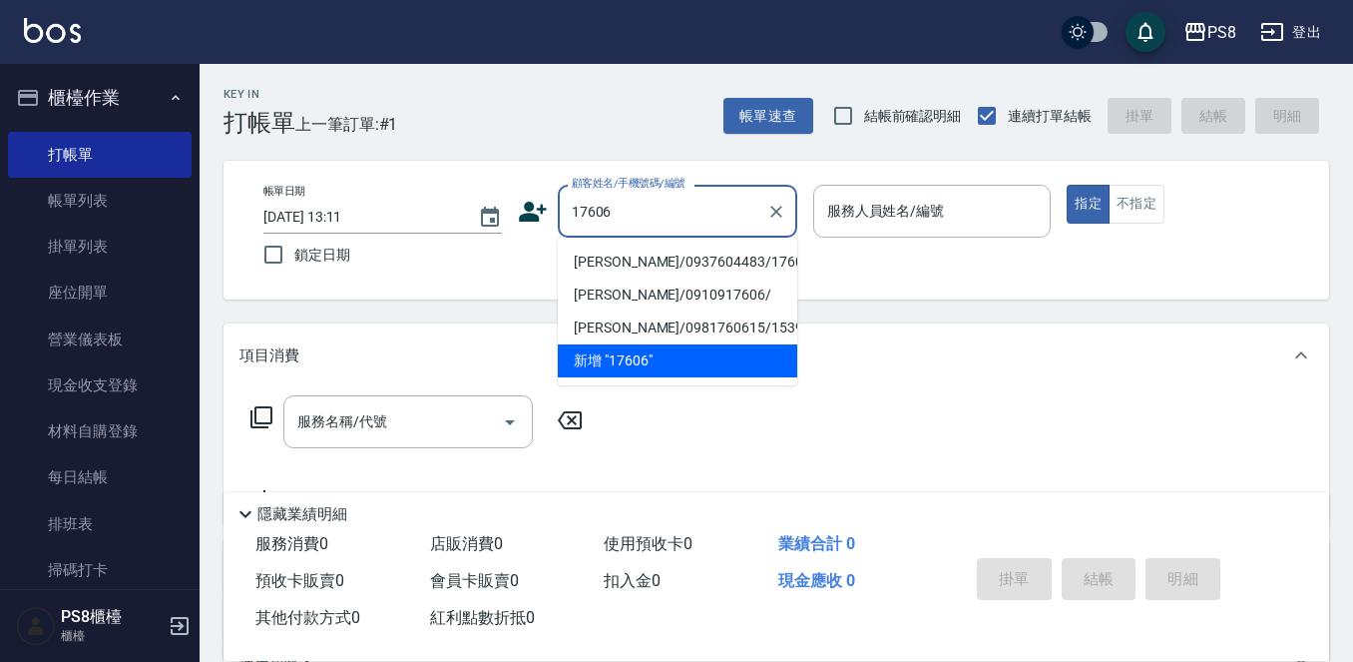
click at [631, 256] on li "[PERSON_NAME]/0937604483/17606" at bounding box center [677, 261] width 239 height 33
type input "[PERSON_NAME]/0937604483/17606"
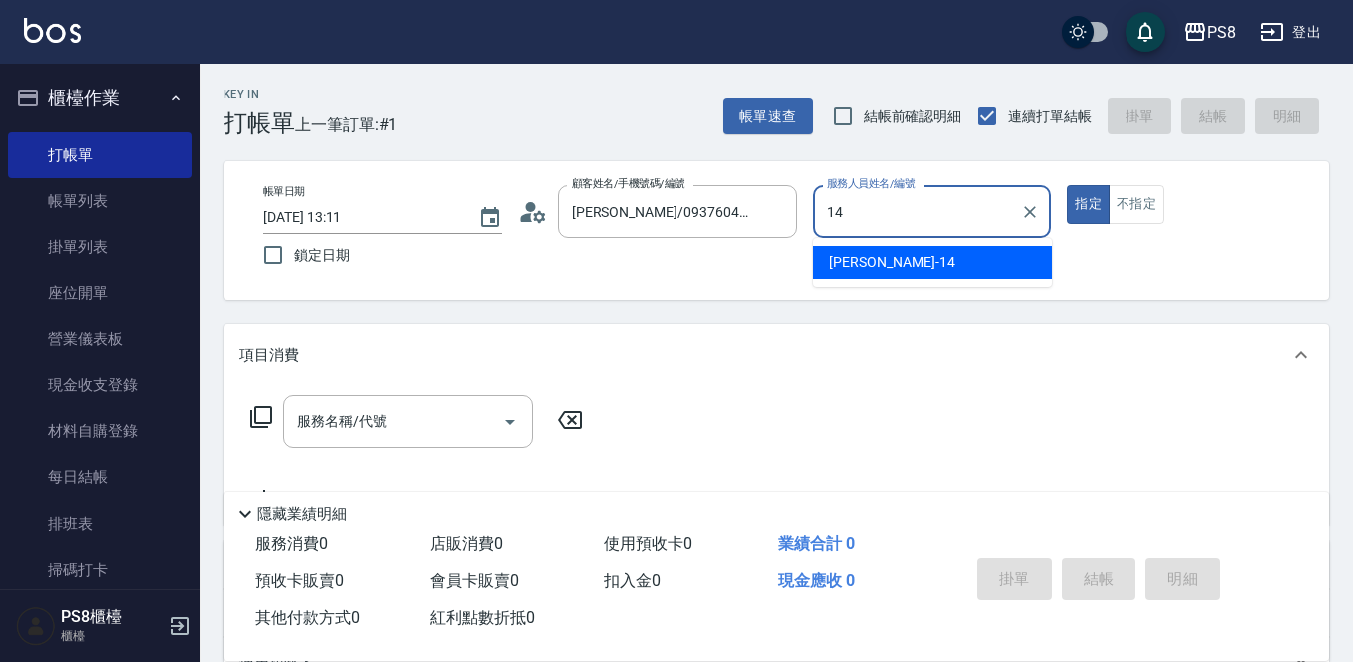
type input "14"
type button "true"
type input "Joan-14"
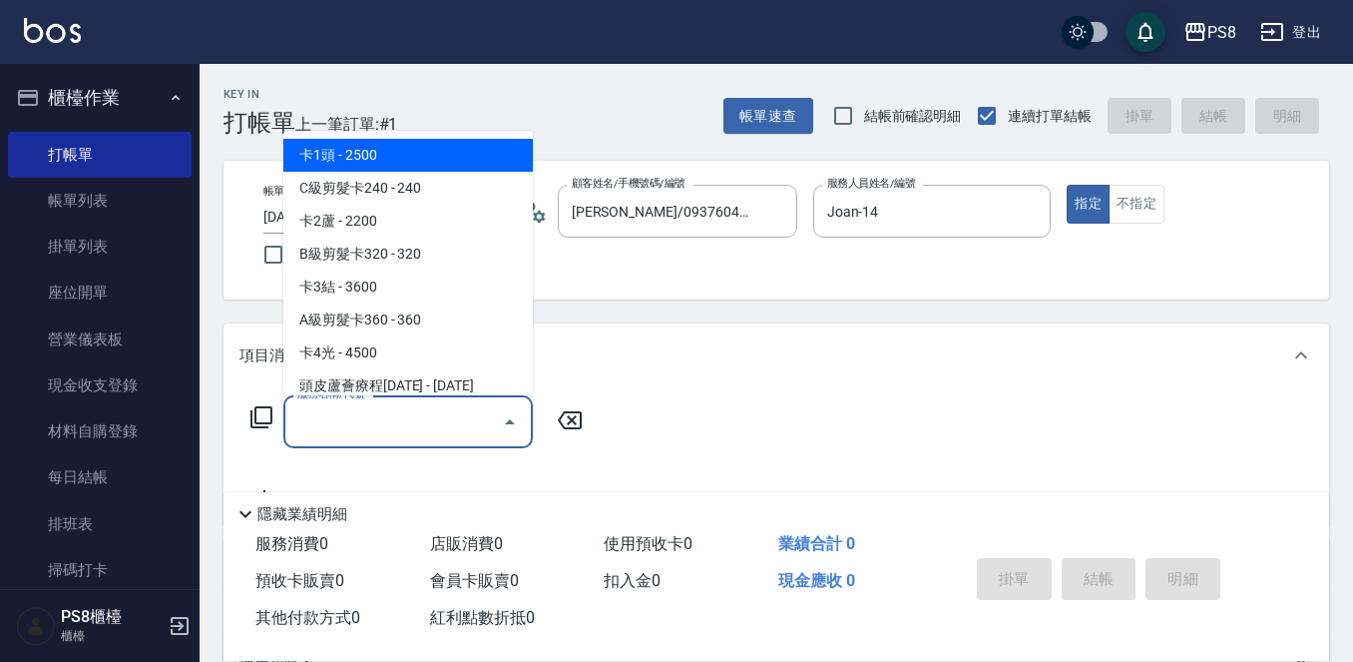
click at [438, 412] on input "服務名稱/代號" at bounding box center [393, 421] width 202 height 35
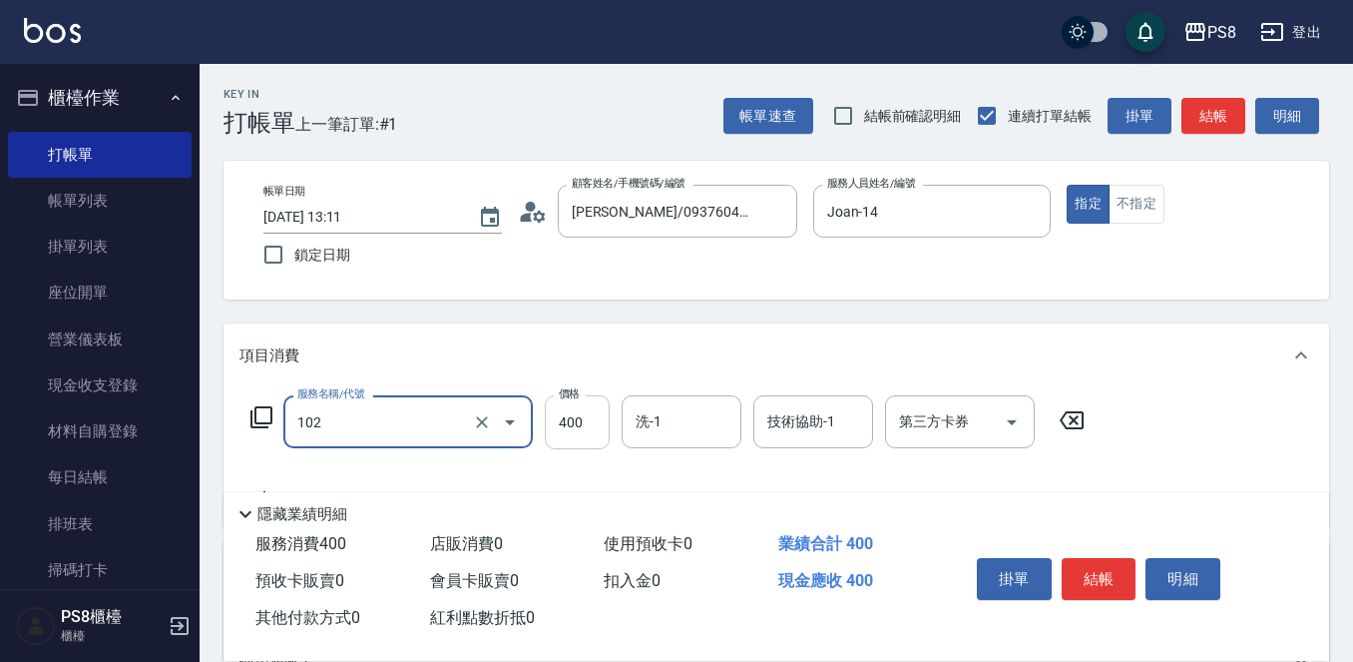
type input "精油洗髮(102)"
click at [593, 426] on input "400" at bounding box center [577, 422] width 65 height 54
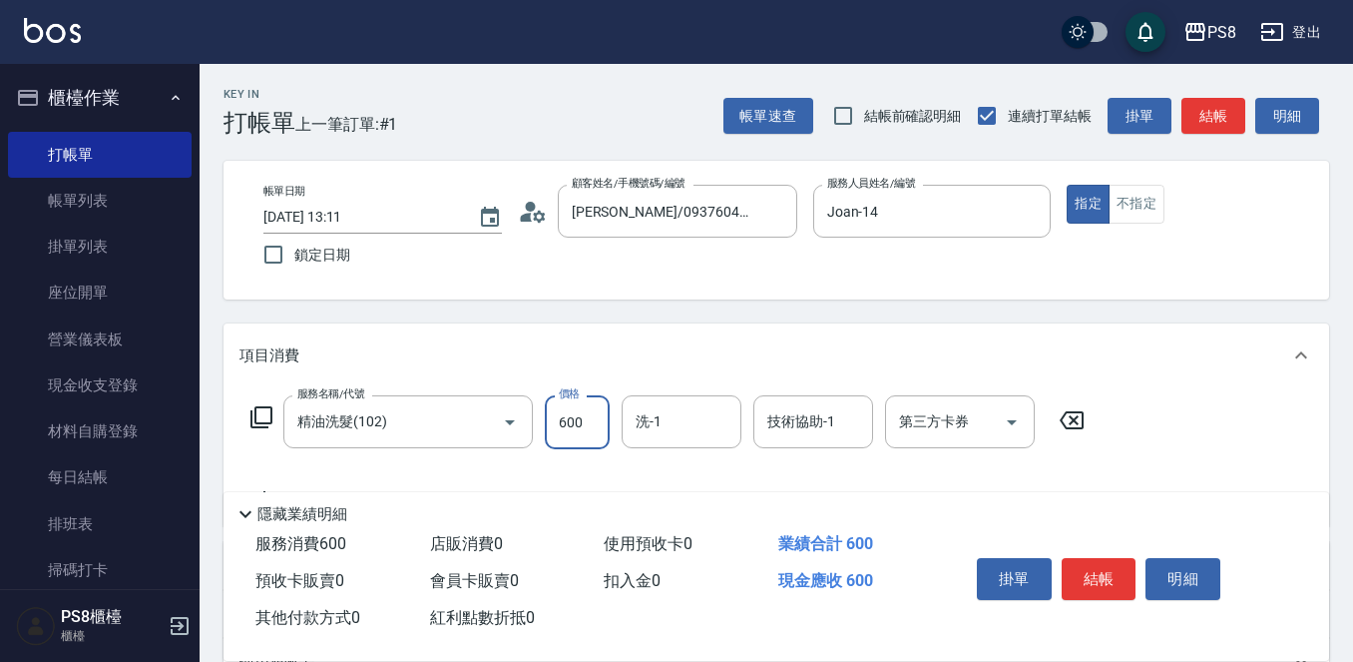
type input "600"
click at [488, 419] on icon "Clear" at bounding box center [482, 422] width 20 height 20
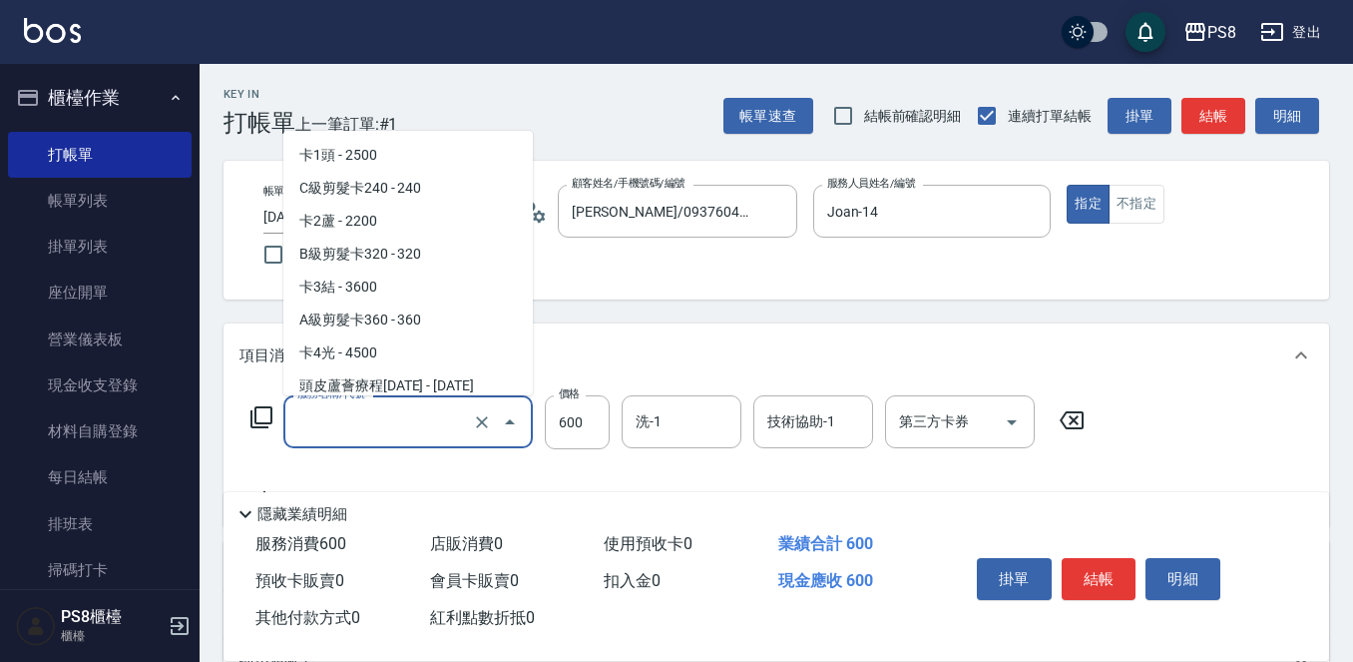
click at [410, 424] on input "服務名稱/代號" at bounding box center [380, 421] width 176 height 35
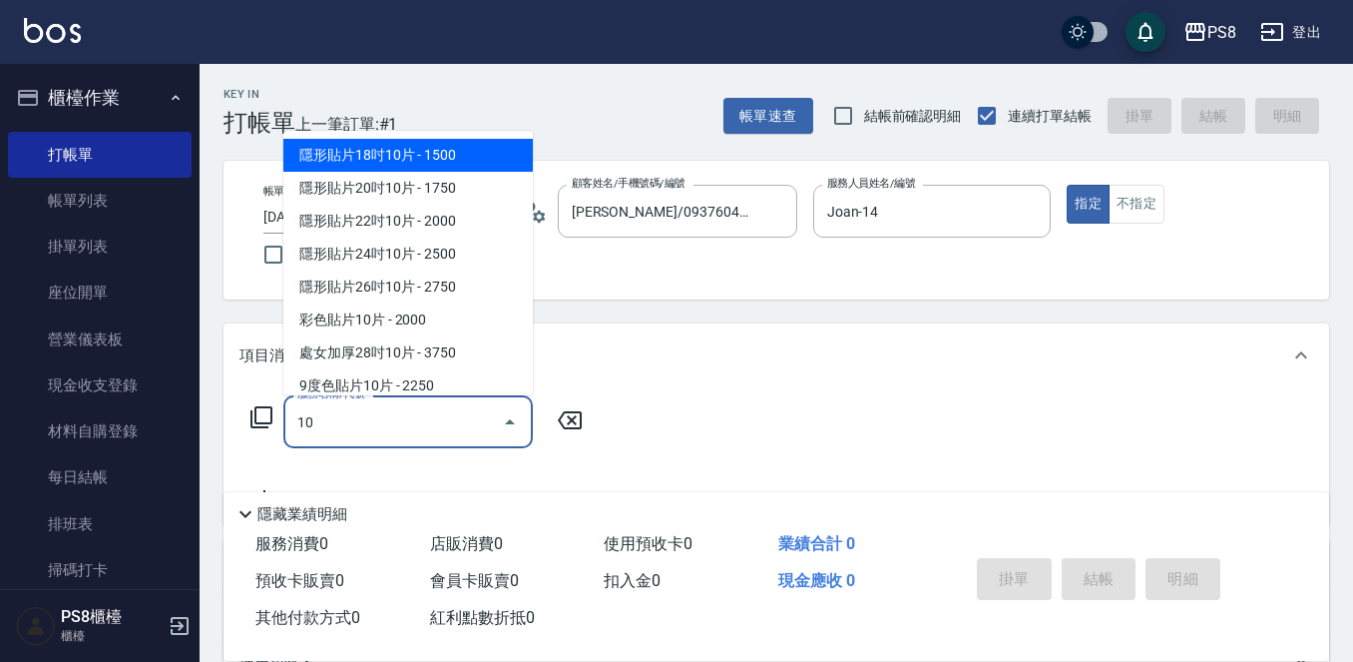
type input "1"
type input "2"
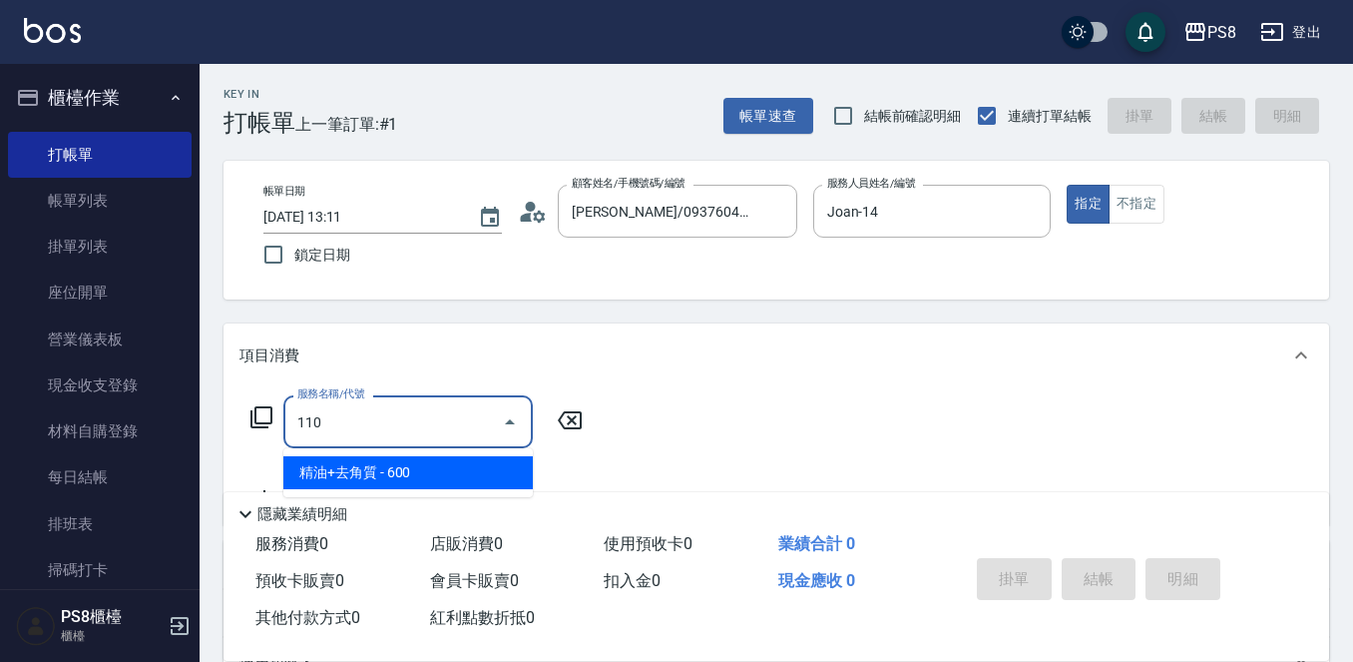
click at [466, 464] on span "精油+去角質 - 600" at bounding box center [407, 472] width 249 height 33
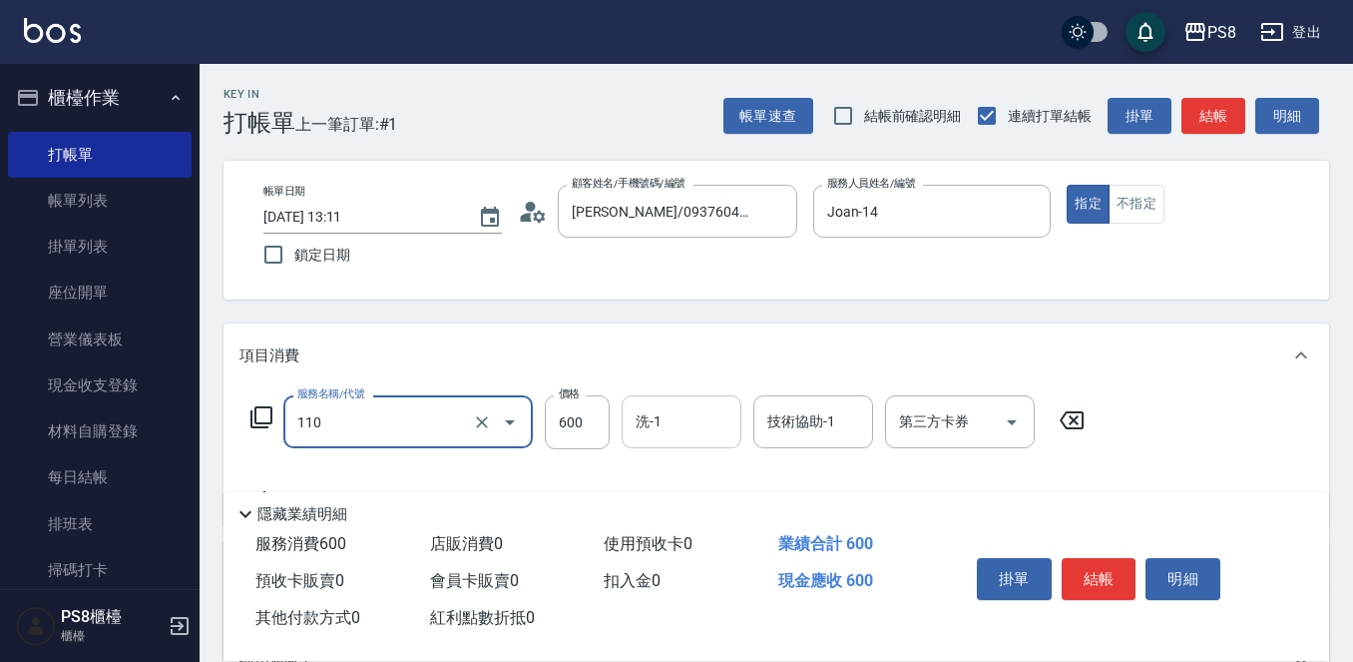
type input "精油+去角質(110)"
click at [668, 435] on input "洗-1" at bounding box center [682, 421] width 102 height 35
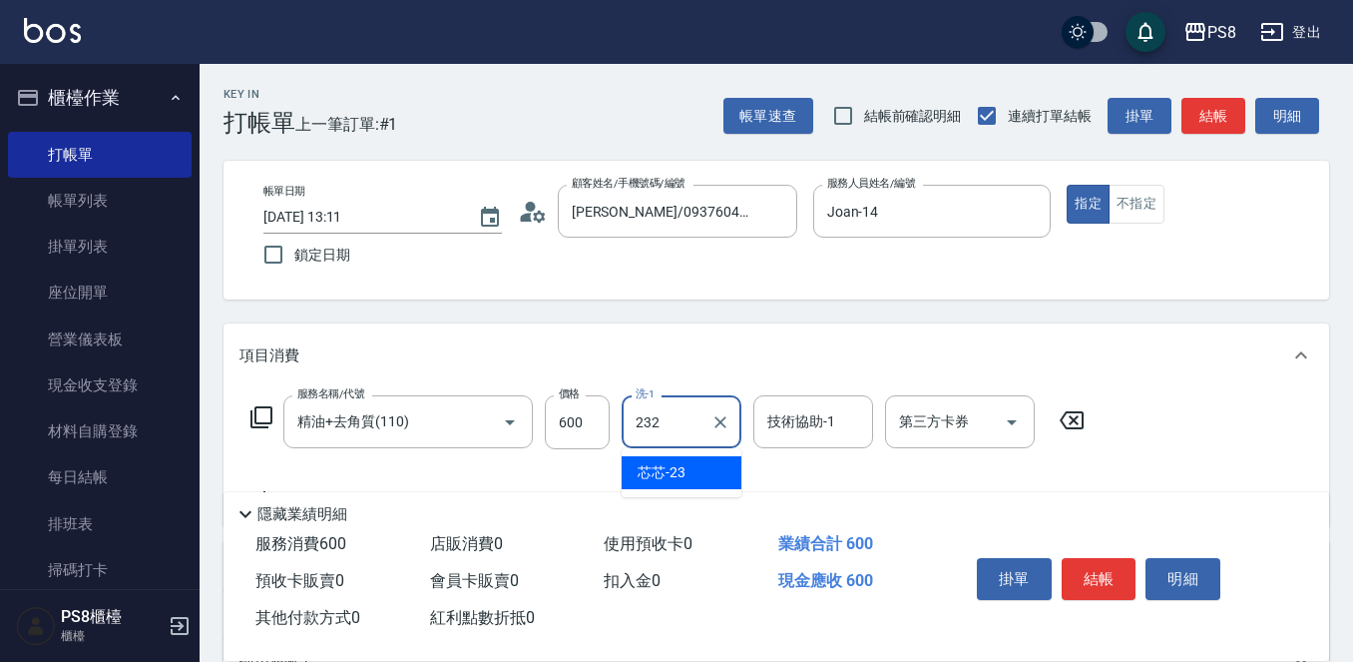
type input "232"
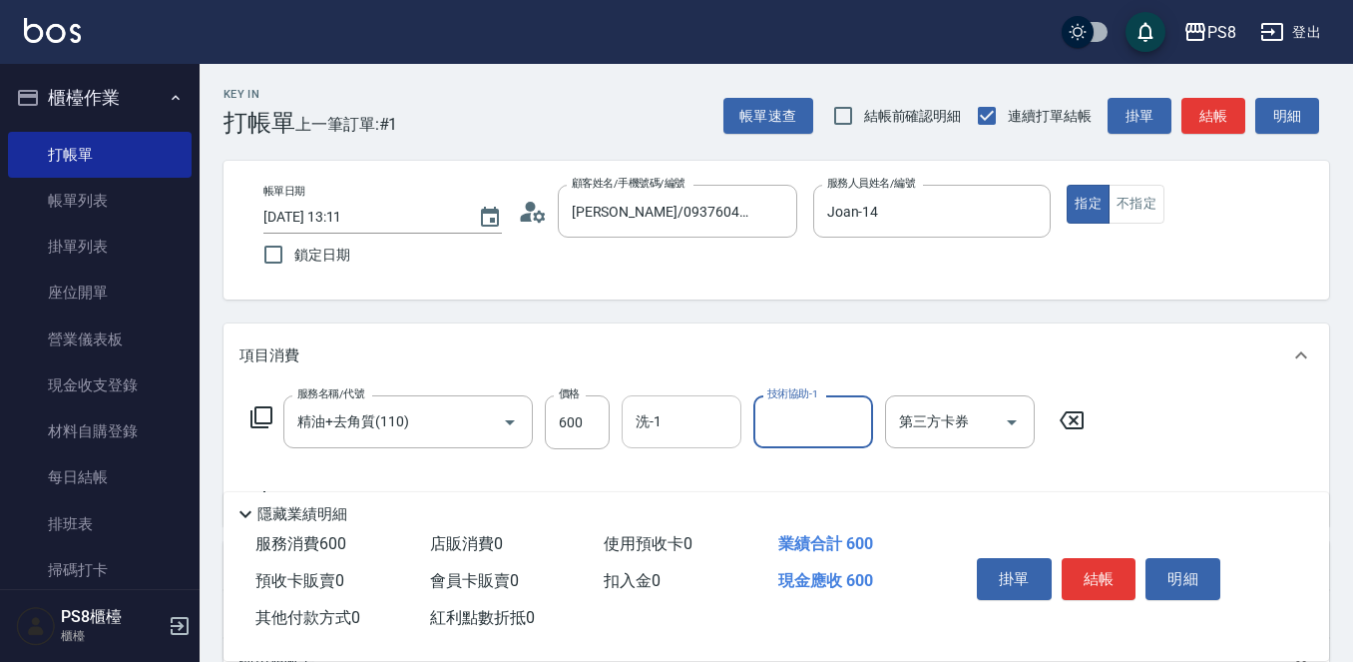
click at [725, 431] on input "洗-1" at bounding box center [682, 421] width 102 height 35
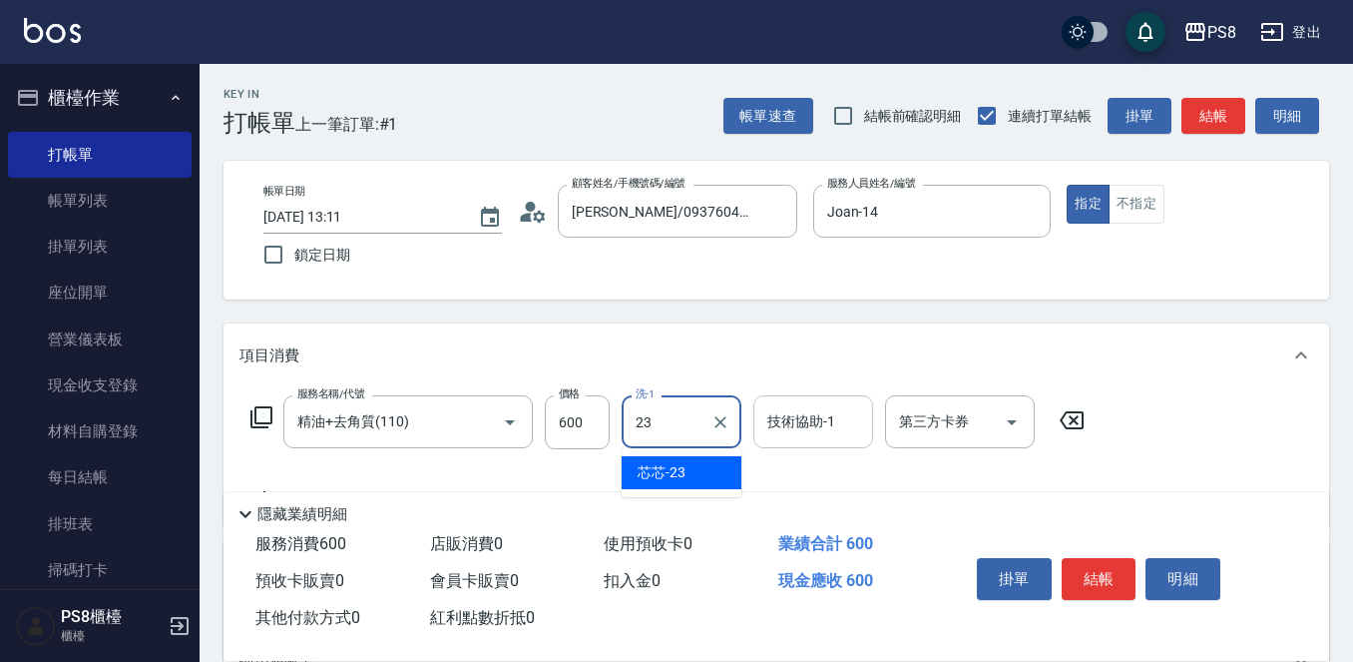
type input "23"
click at [800, 426] on input "技術協助-1" at bounding box center [813, 421] width 102 height 35
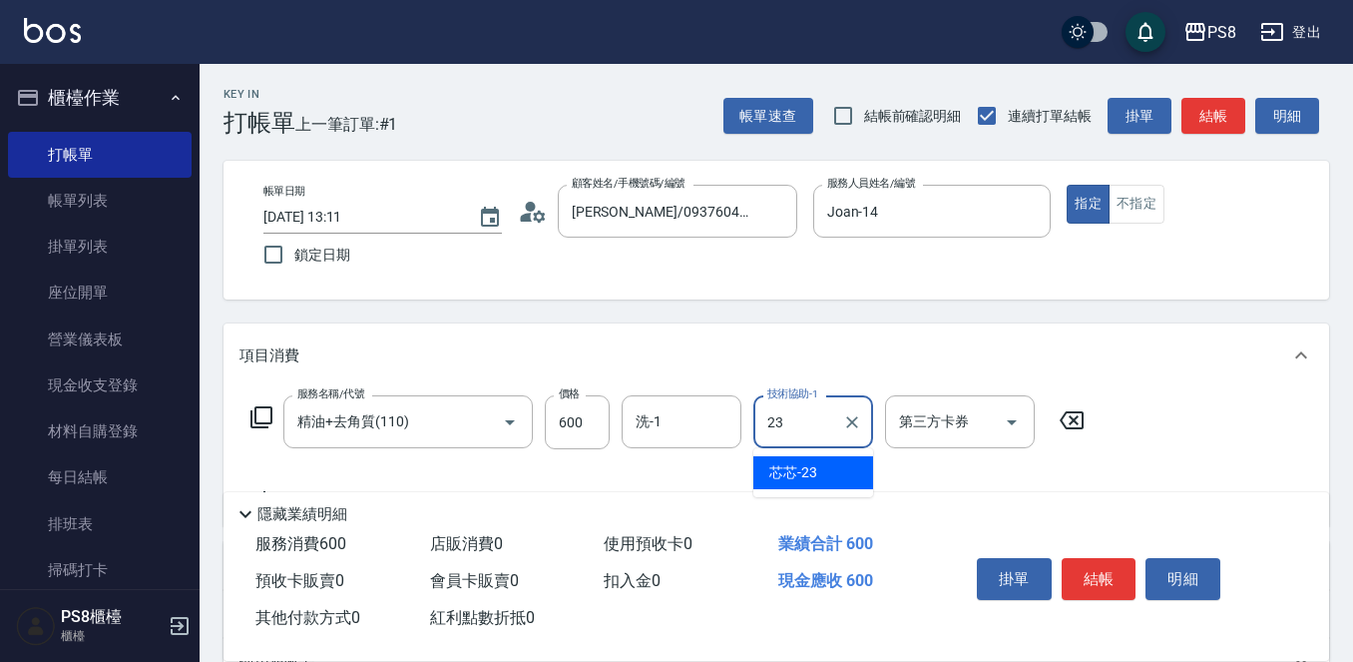
type input "芯芯-23"
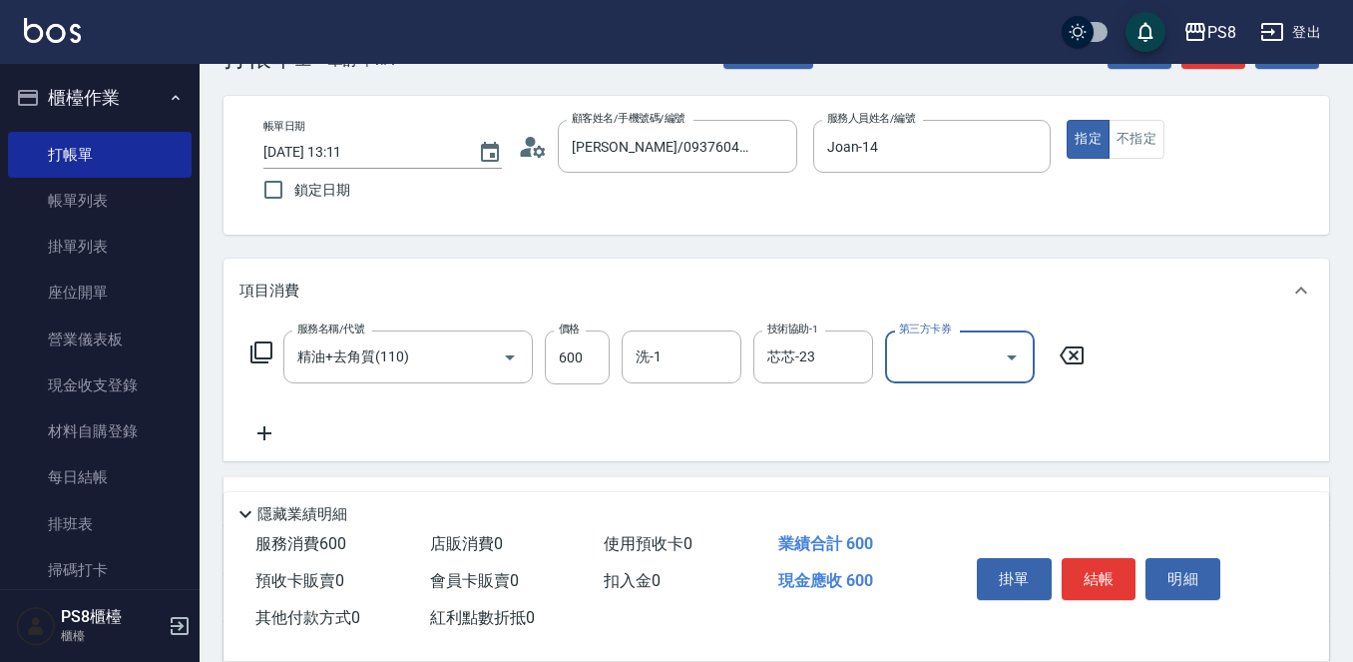
scroll to position [100, 0]
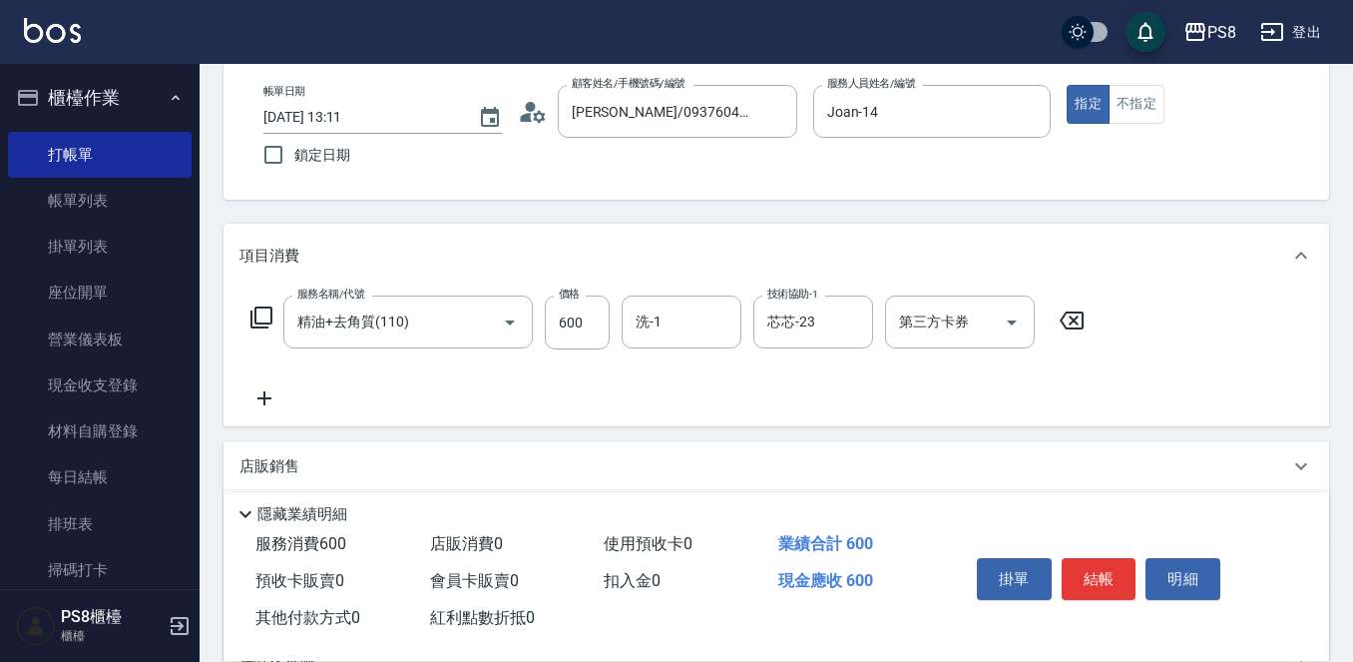
click at [262, 405] on icon at bounding box center [264, 398] width 50 height 24
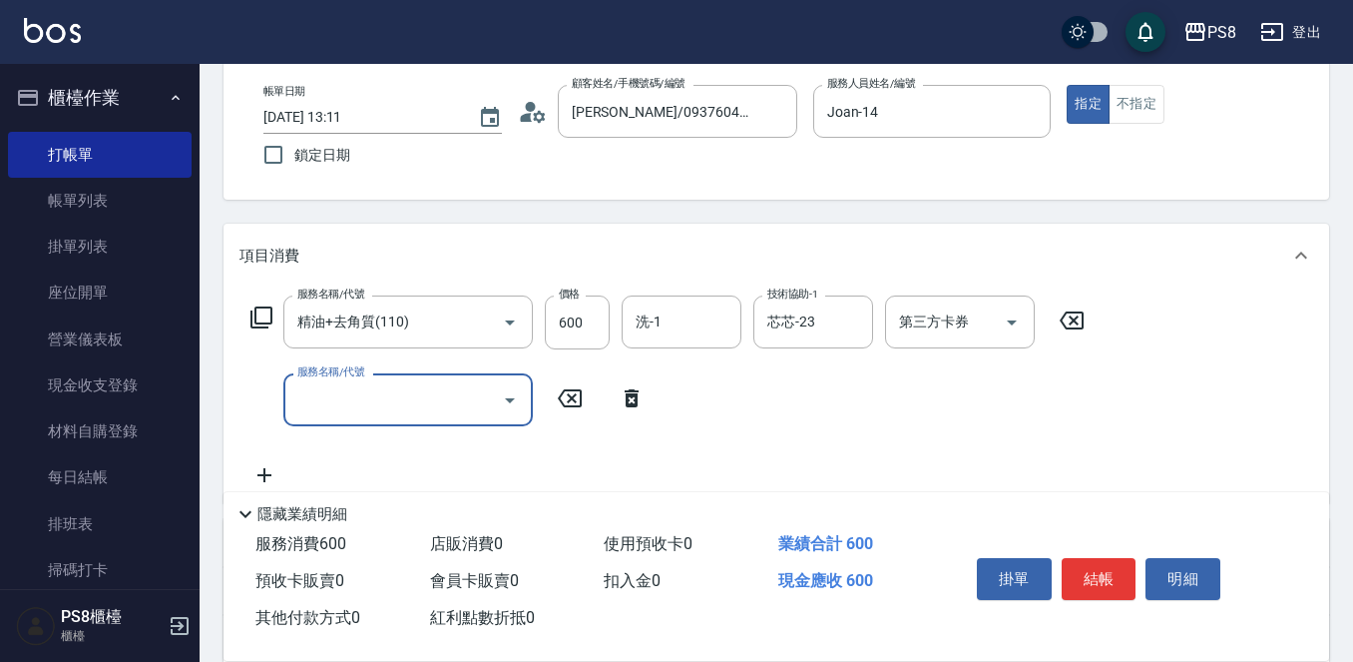
click at [352, 381] on div "服務名稱/代號" at bounding box center [407, 399] width 249 height 53
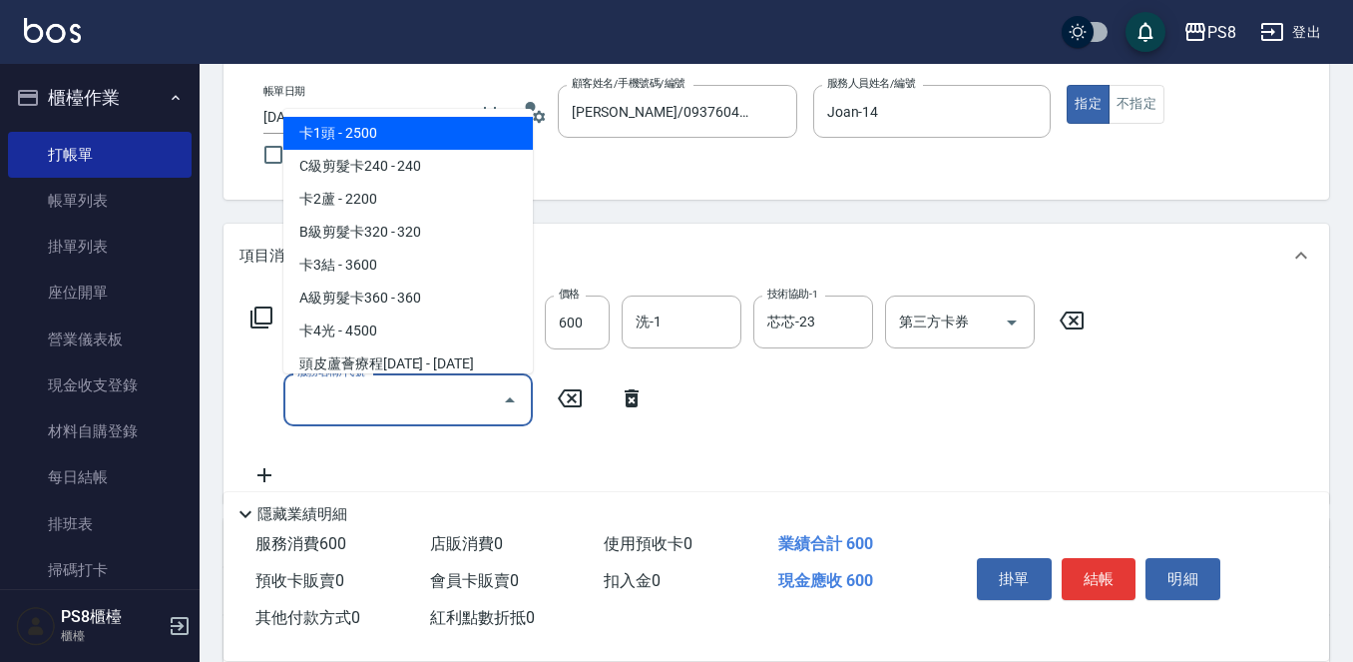
click at [352, 389] on input "服務名稱/代號" at bounding box center [393, 399] width 202 height 35
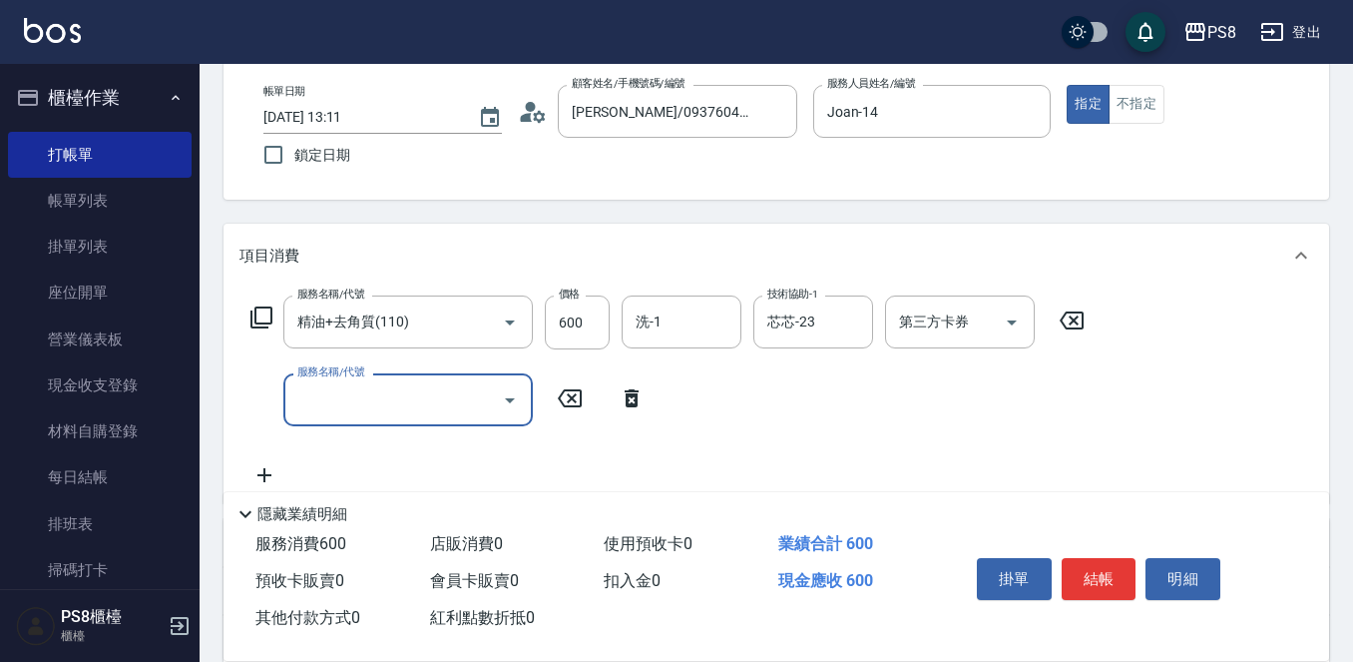
click at [357, 404] on input "服務名稱/代號" at bounding box center [393, 399] width 202 height 35
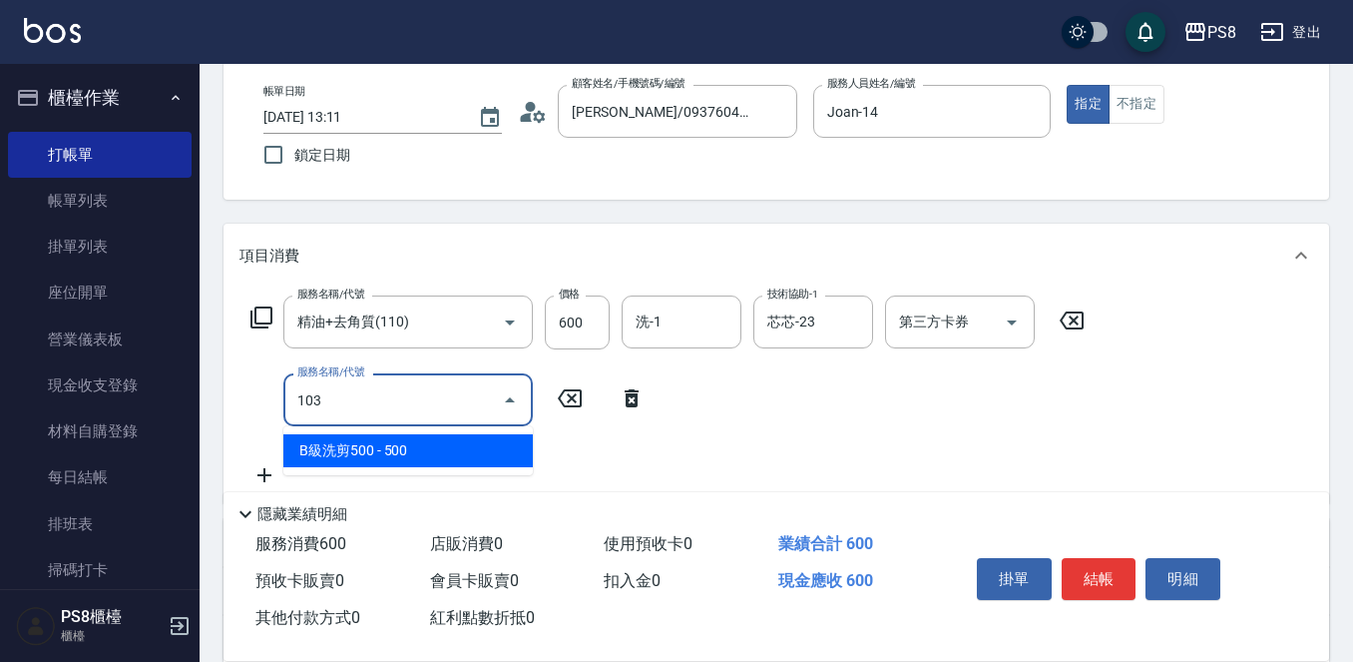
click at [401, 443] on span "B級洗剪500 - 500" at bounding box center [407, 450] width 249 height 33
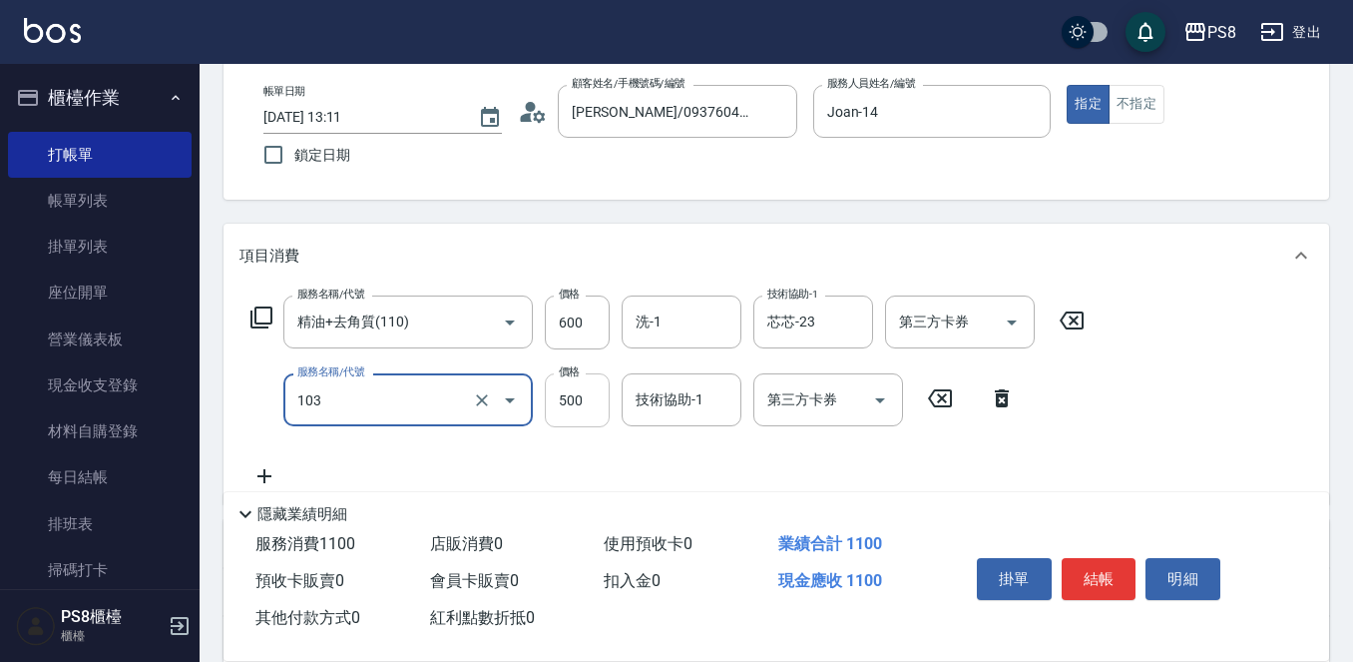
type input "B級洗剪500(103)"
click at [573, 401] on input "500" at bounding box center [577, 400] width 65 height 54
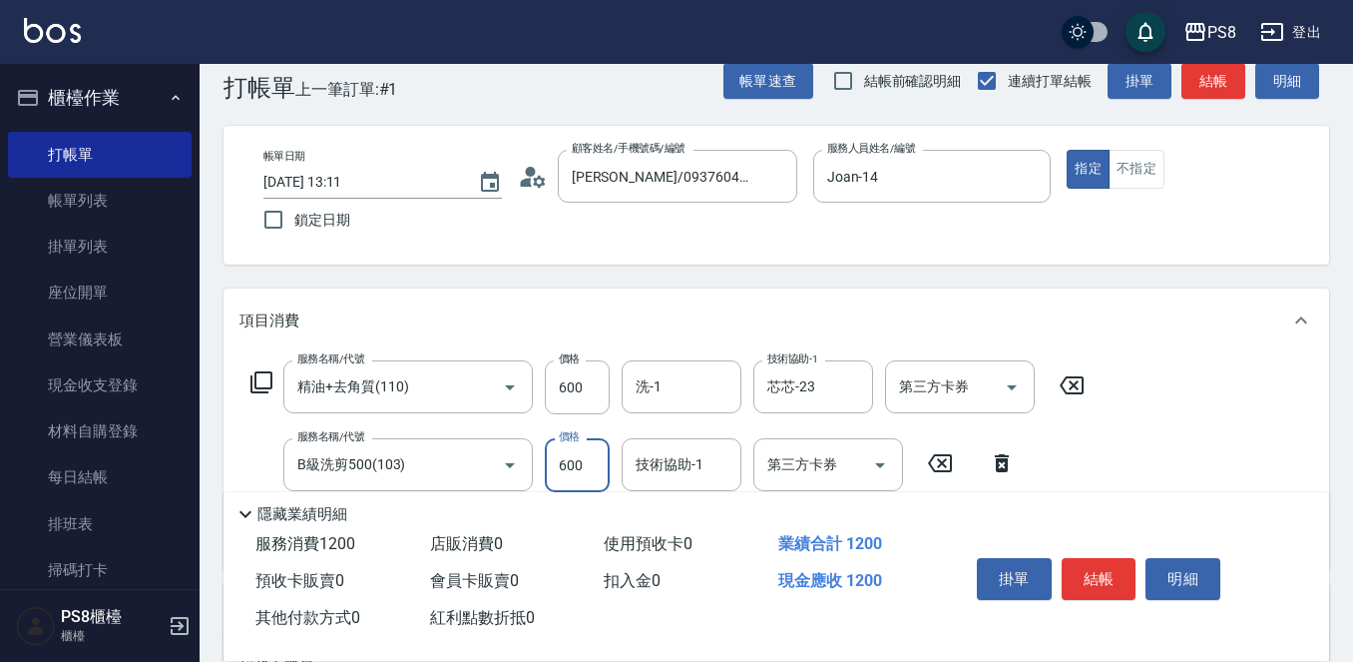
scroll to position [0, 0]
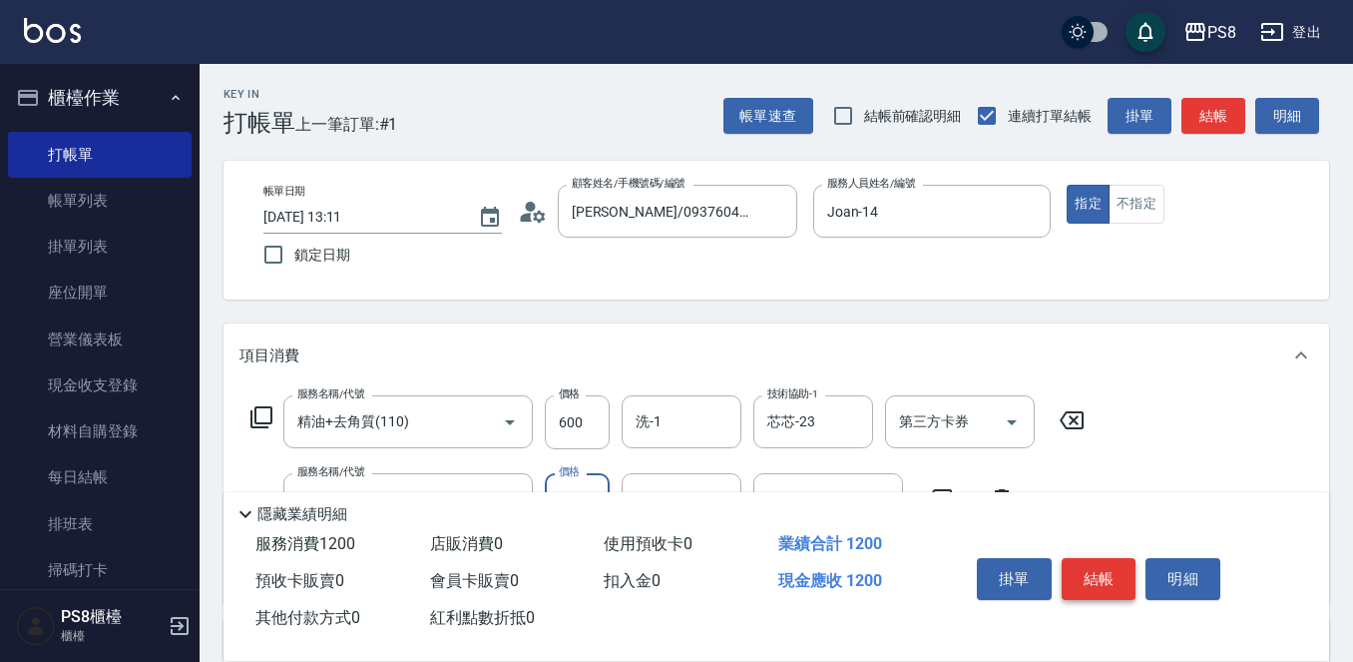
type input "600"
click at [1097, 558] on button "結帳" at bounding box center [1099, 579] width 75 height 42
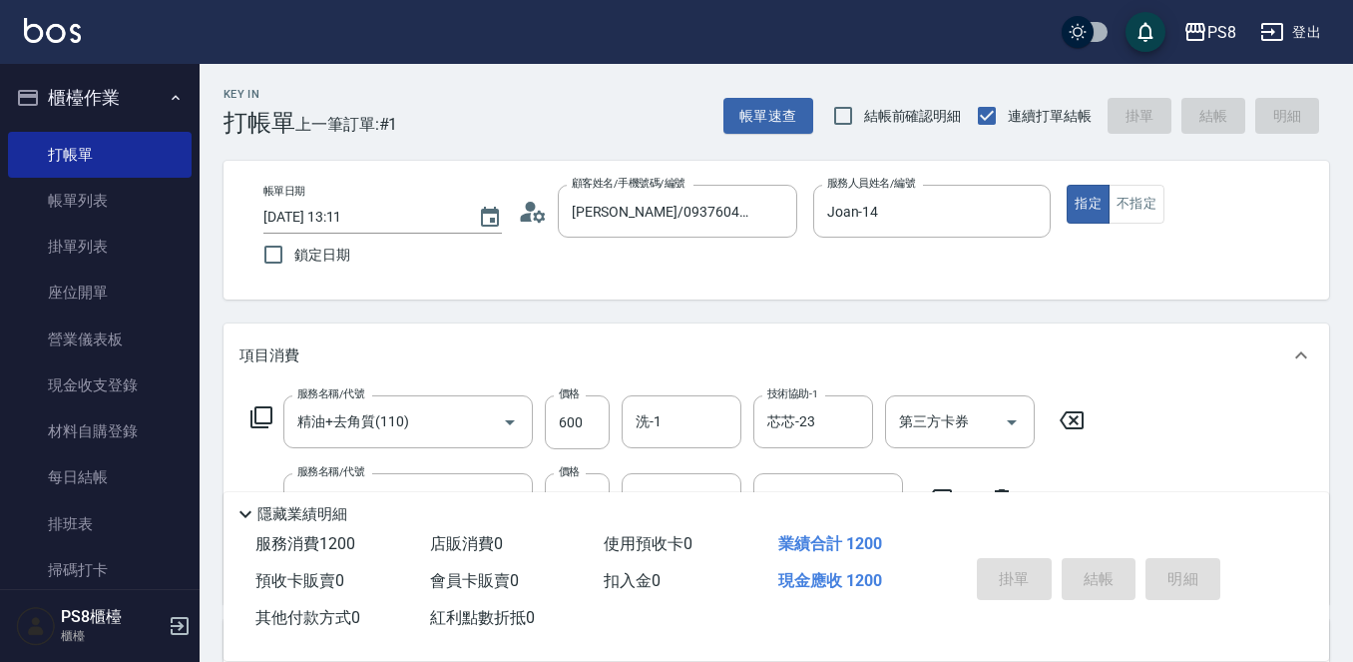
type input "[DATE] 13:12"
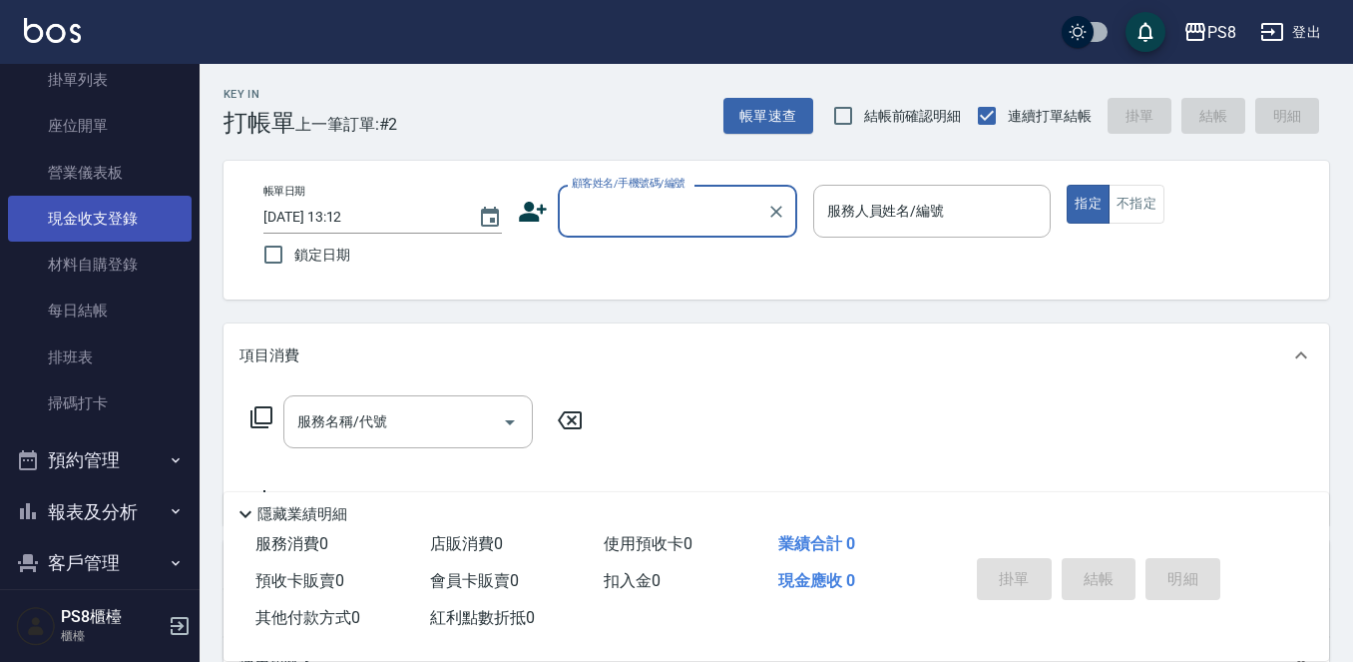
scroll to position [200, 0]
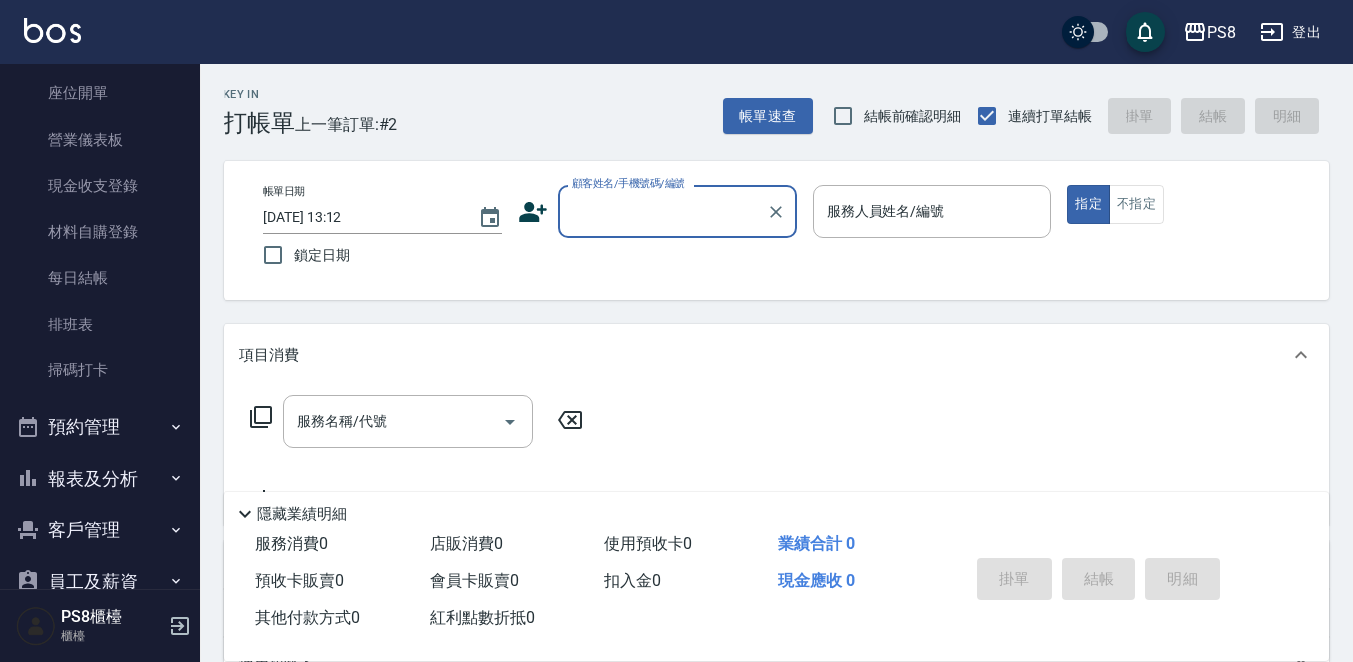
click at [124, 476] on button "報表及分析" at bounding box center [100, 479] width 184 height 52
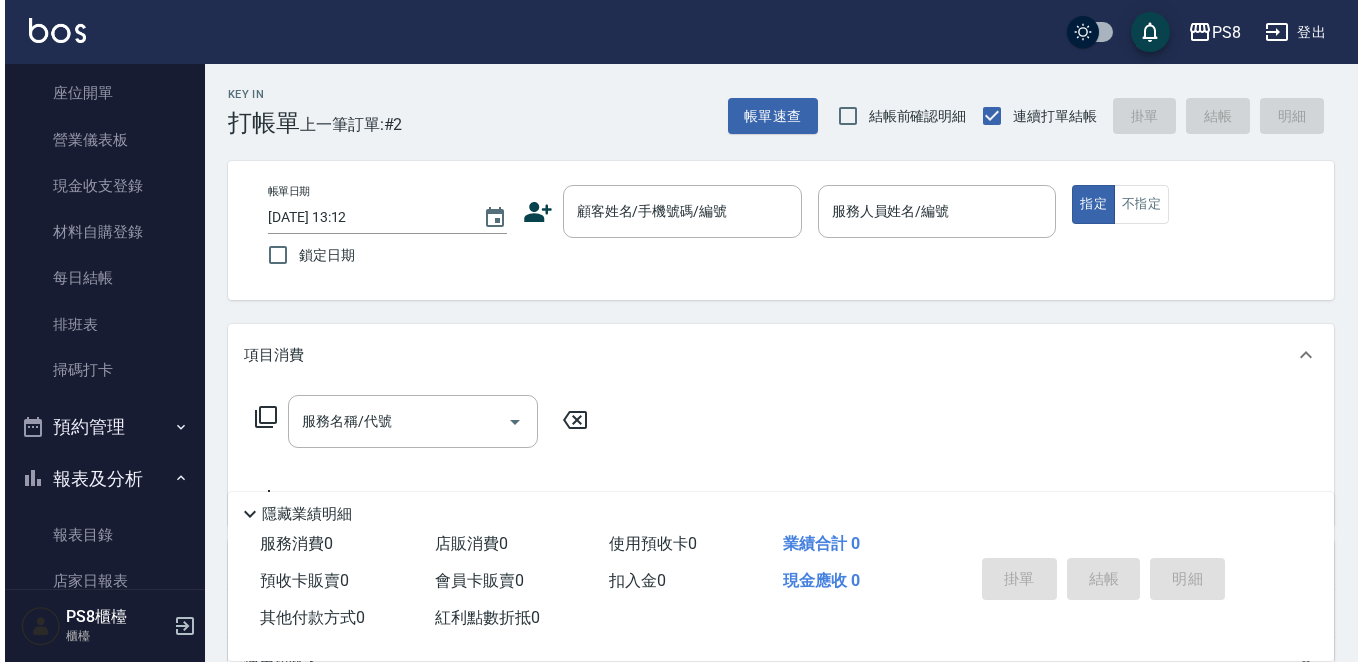
scroll to position [499, 0]
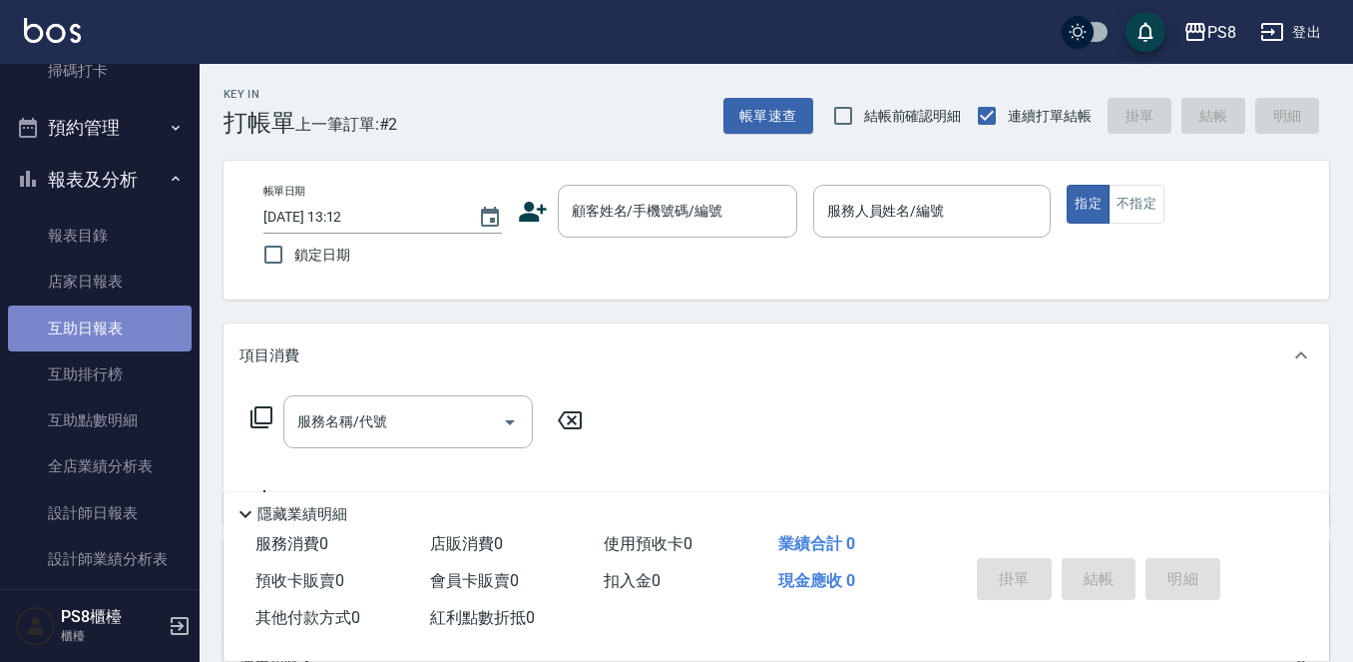
click at [140, 334] on link "互助日報表" at bounding box center [100, 328] width 184 height 46
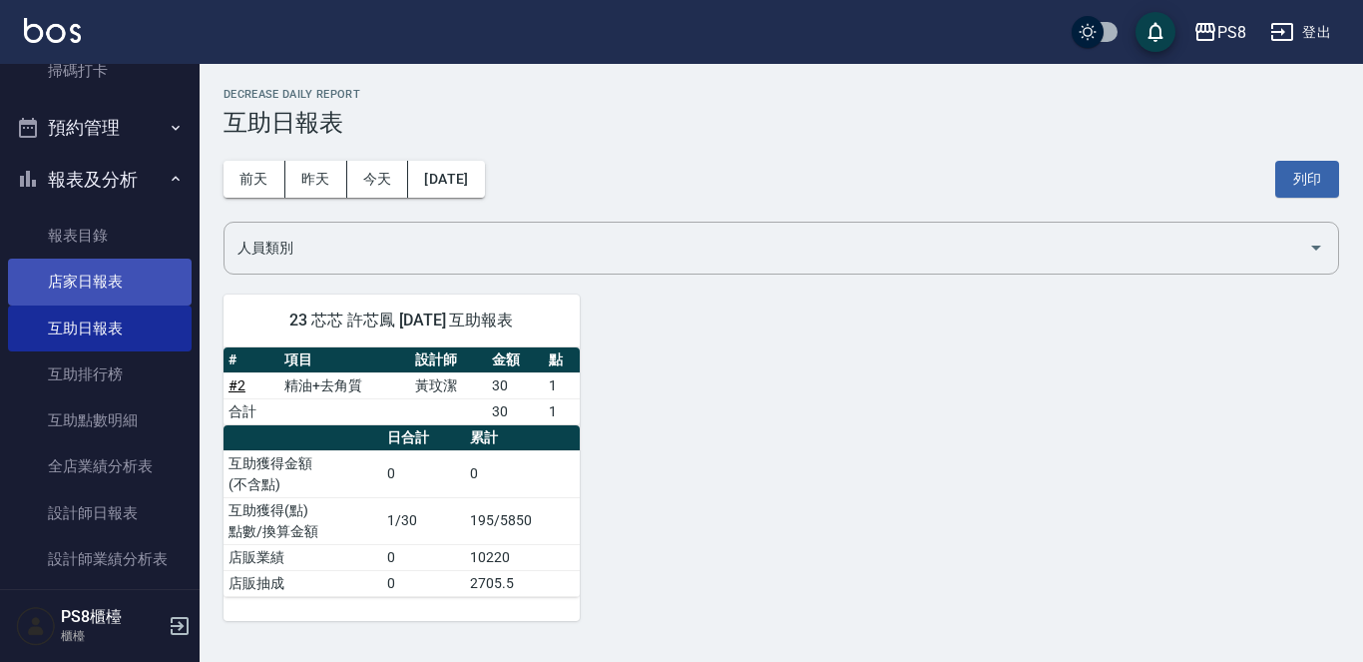
click at [92, 293] on link "店家日報表" at bounding box center [100, 281] width 184 height 46
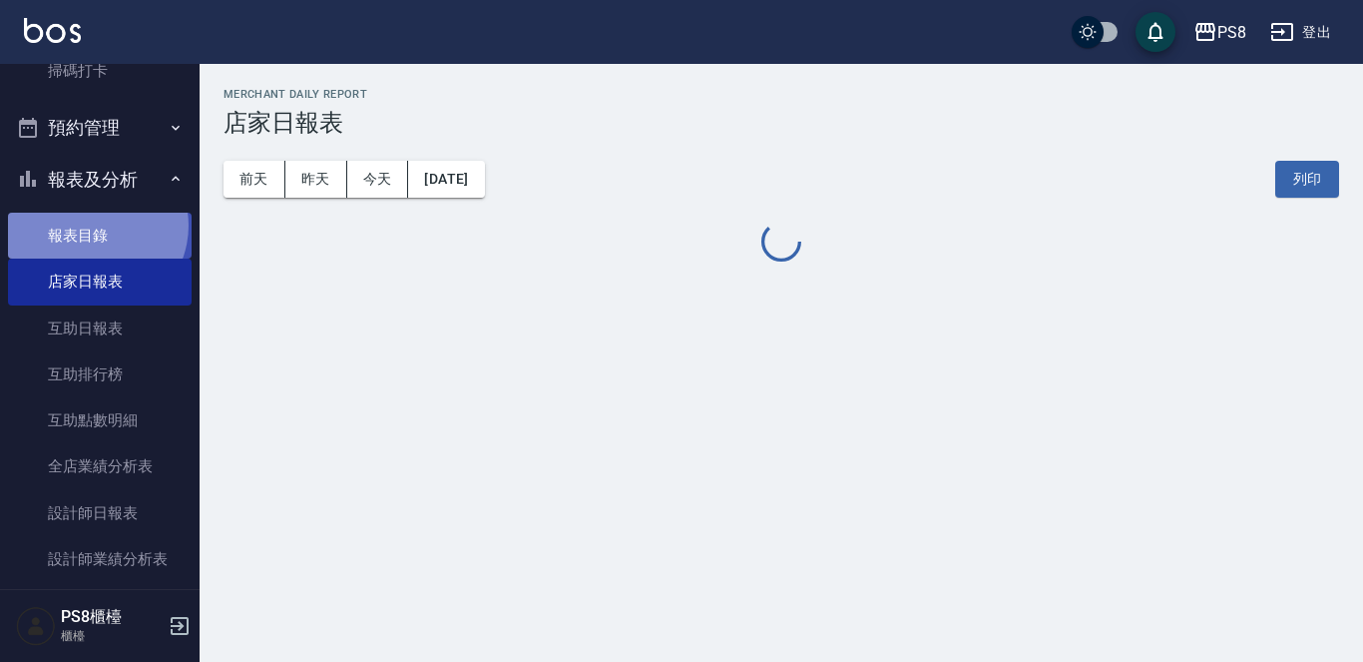
click at [94, 225] on link "報表目錄" at bounding box center [100, 236] width 184 height 46
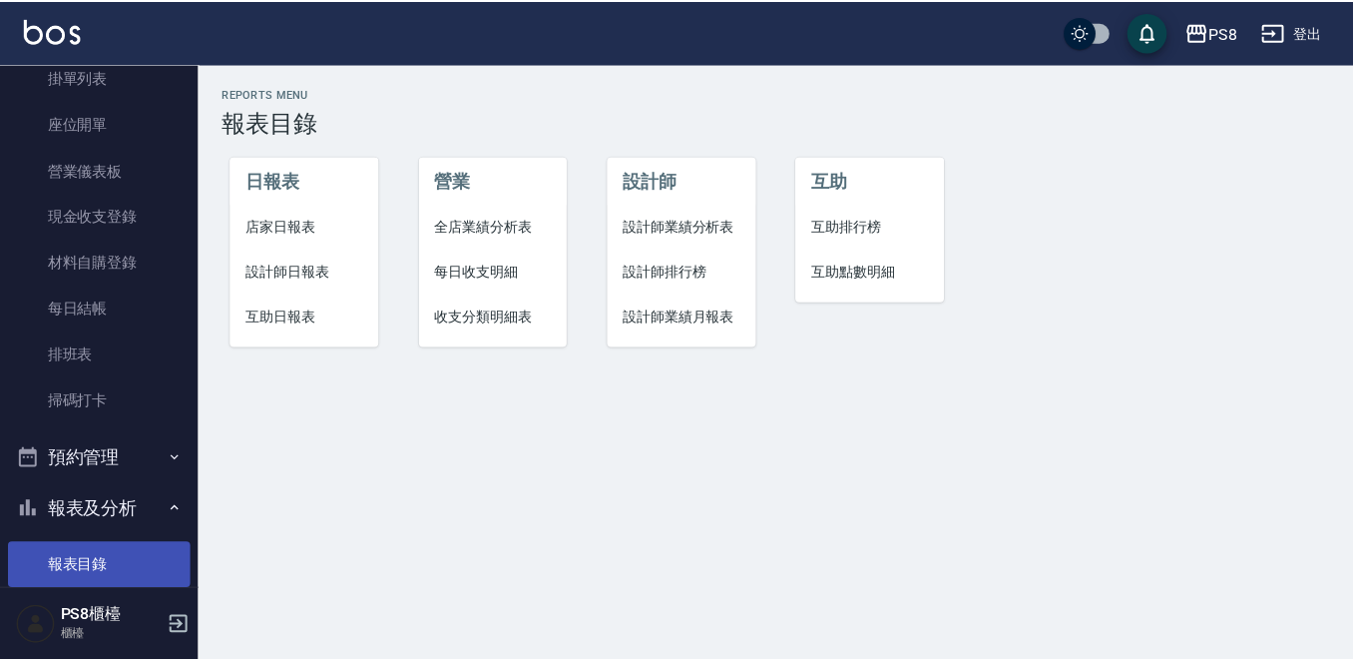
scroll to position [100, 0]
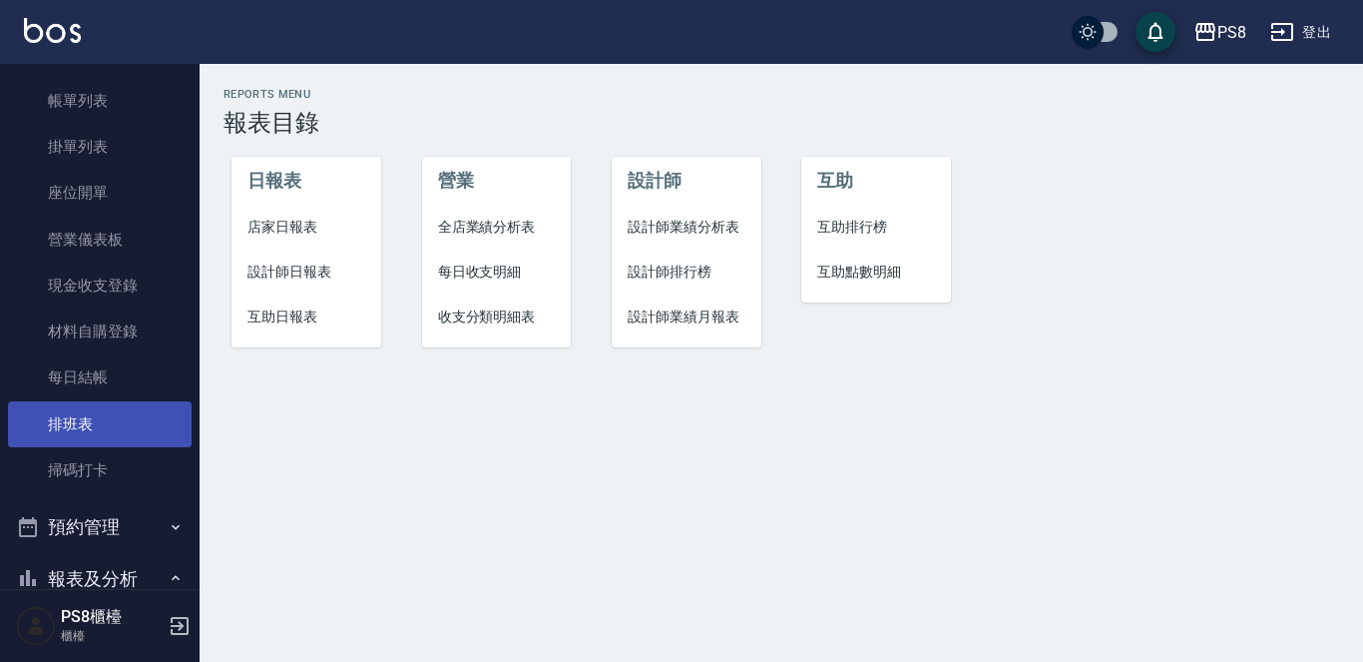
click at [151, 439] on link "排班表" at bounding box center [100, 424] width 184 height 46
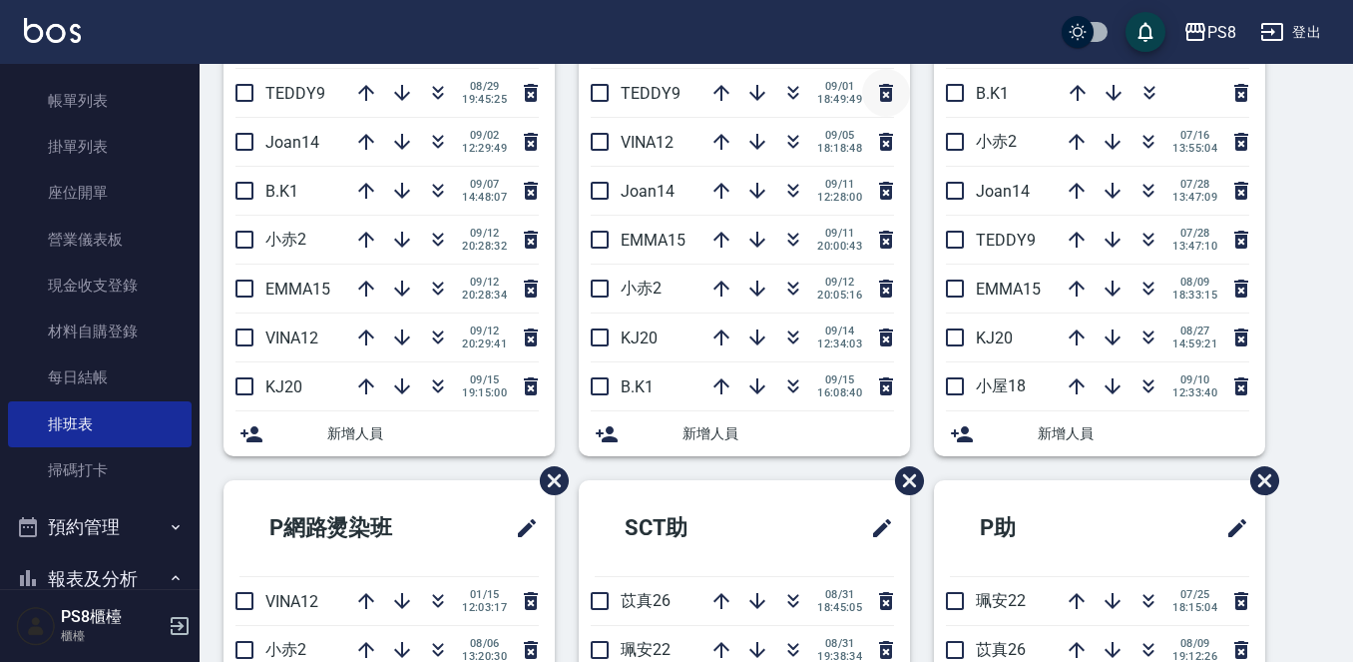
scroll to position [499, 0]
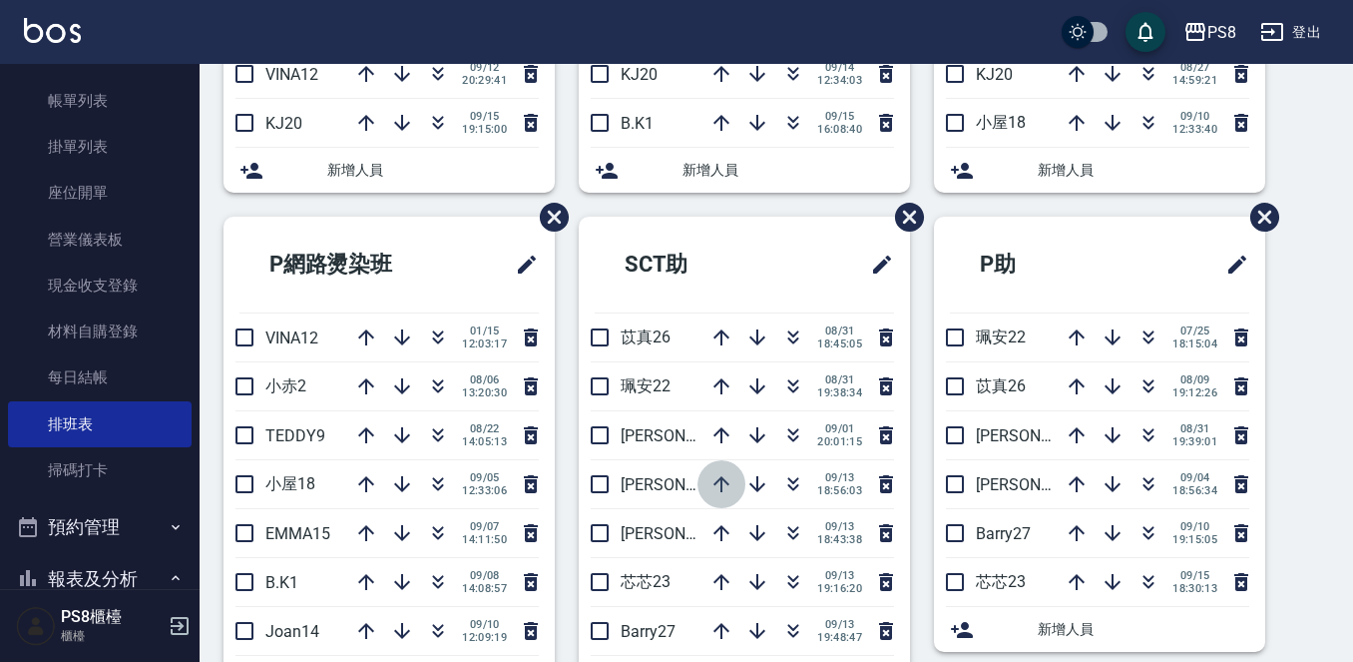
click at [709, 492] on icon "button" at bounding box center [721, 484] width 24 height 24
click at [745, 431] on icon "button" at bounding box center [757, 435] width 24 height 24
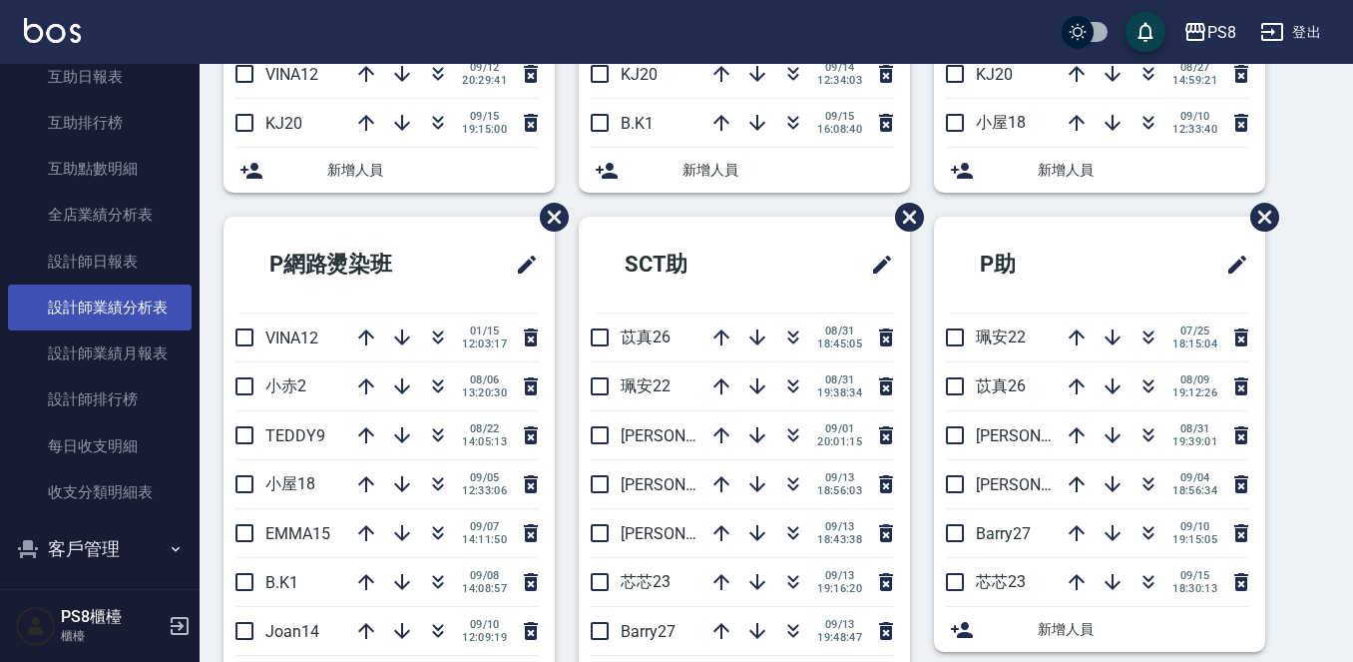
scroll to position [798, 0]
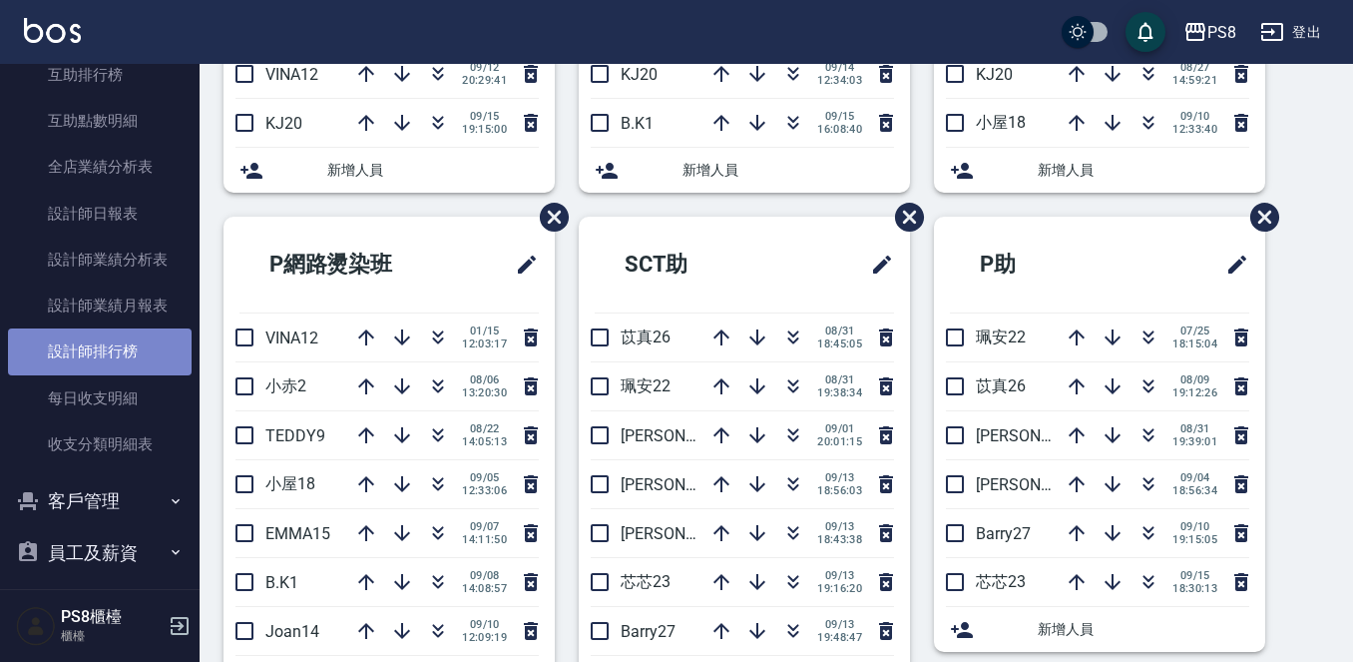
click at [136, 342] on link "設計師排行榜" at bounding box center [100, 351] width 184 height 46
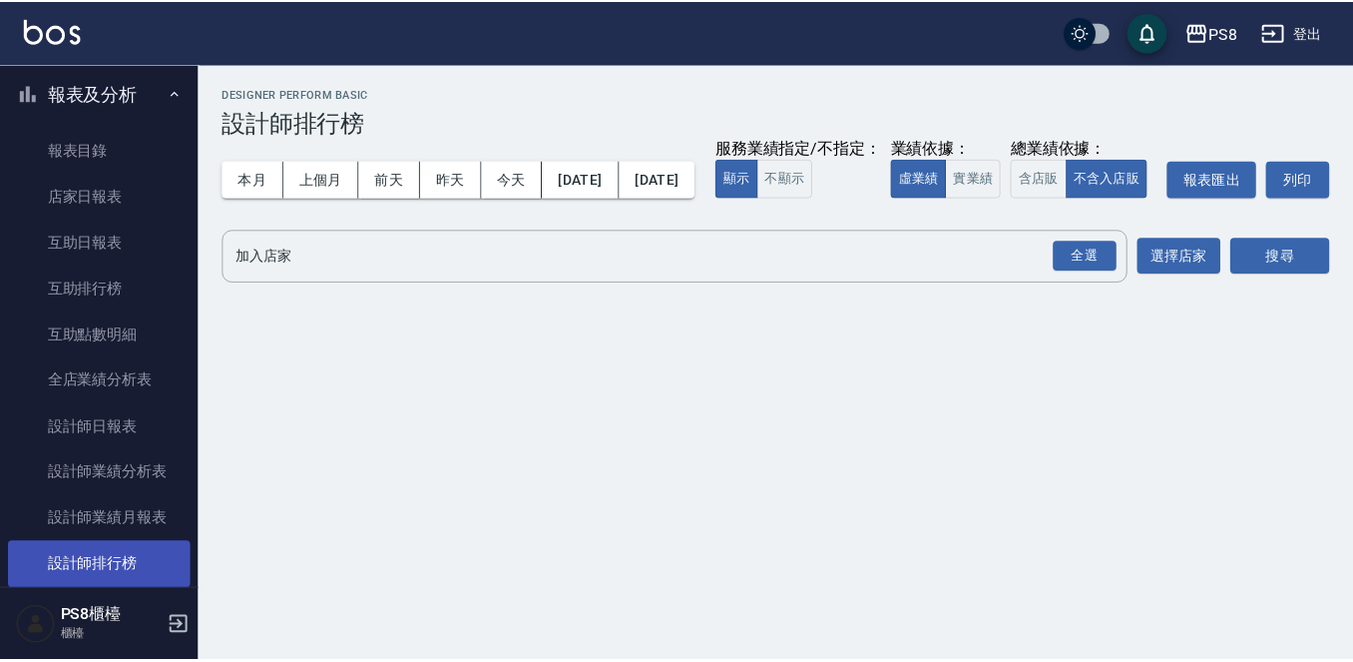
scroll to position [499, 0]
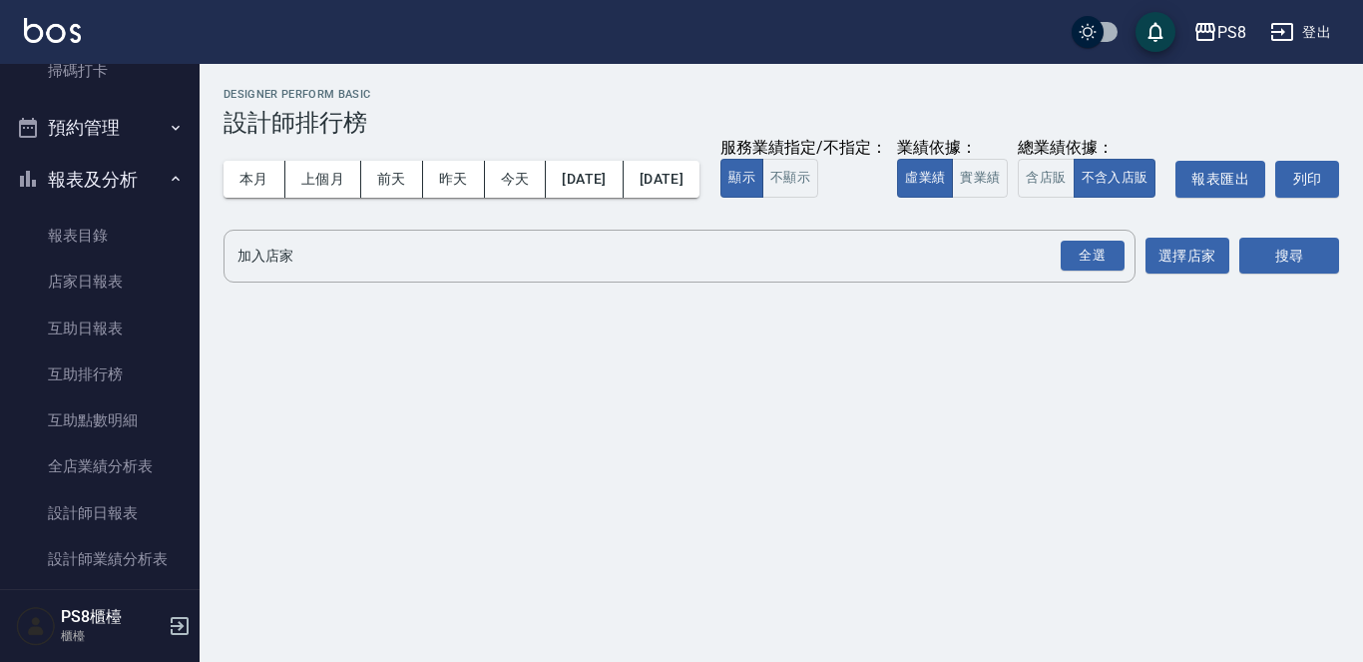
click at [144, 345] on link "互助日報表" at bounding box center [100, 328] width 184 height 46
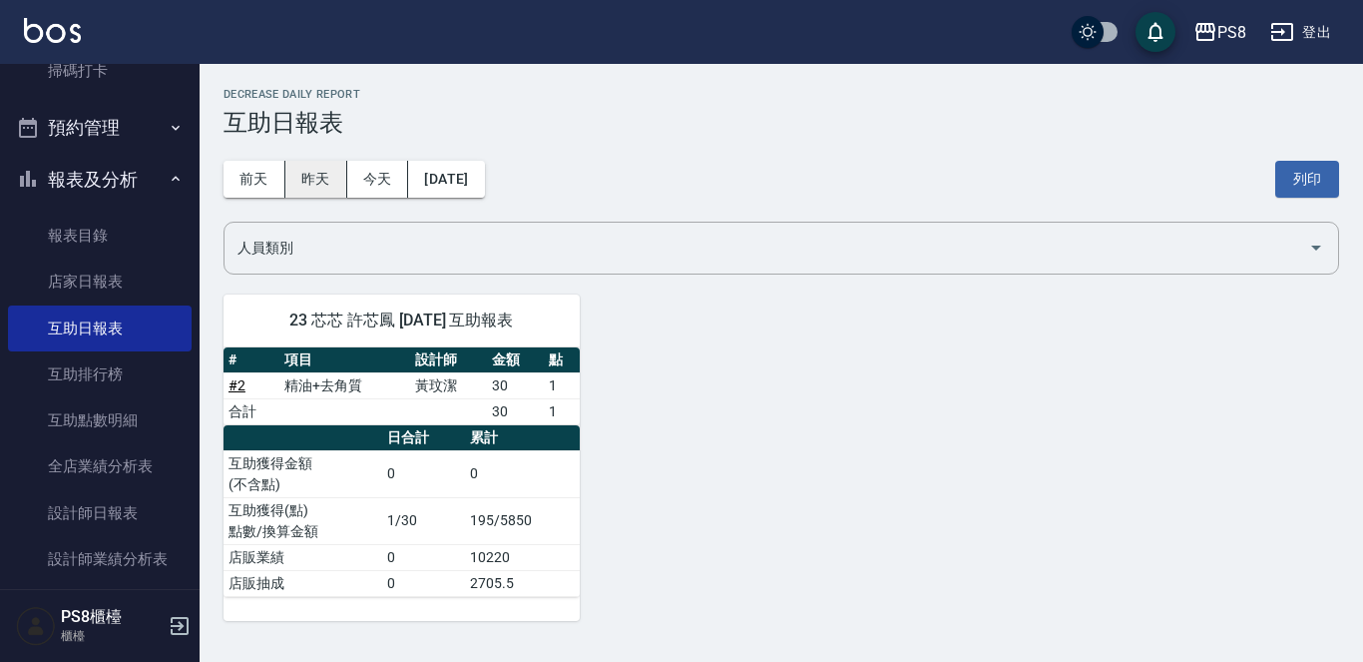
click at [342, 188] on button "昨天" at bounding box center [316, 179] width 62 height 37
